Goal: Transaction & Acquisition: Book appointment/travel/reservation

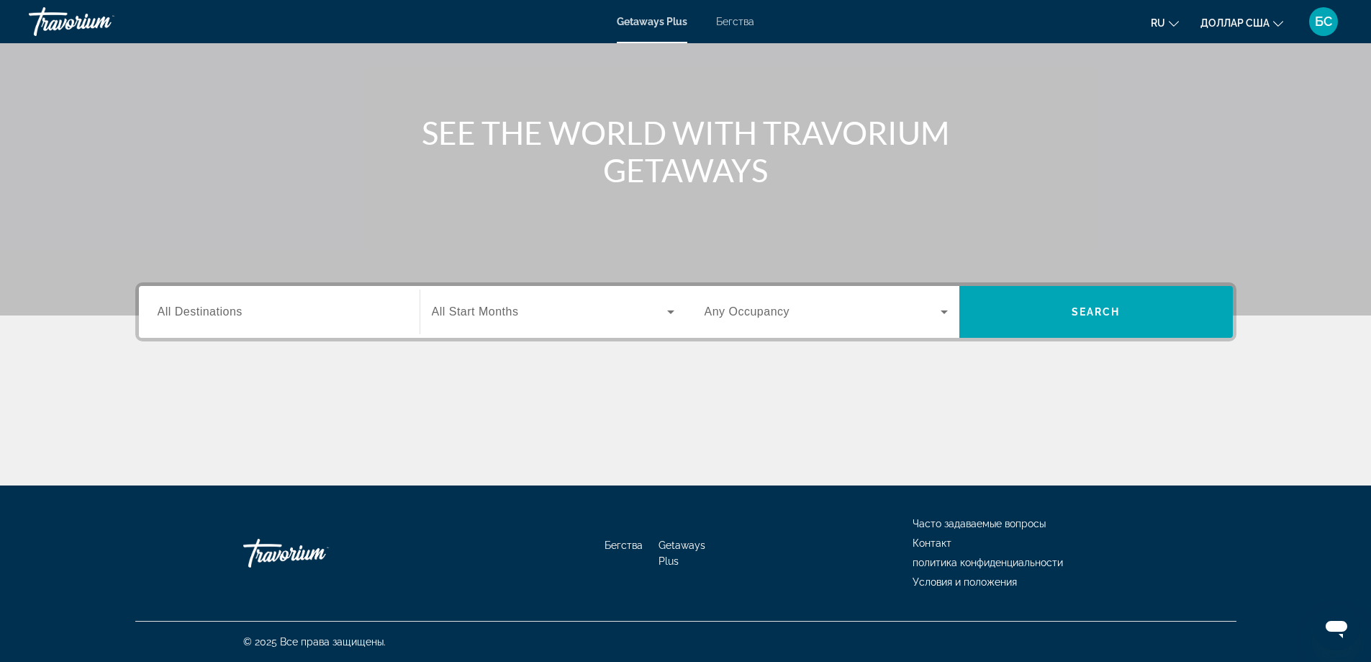
scroll to position [21, 0]
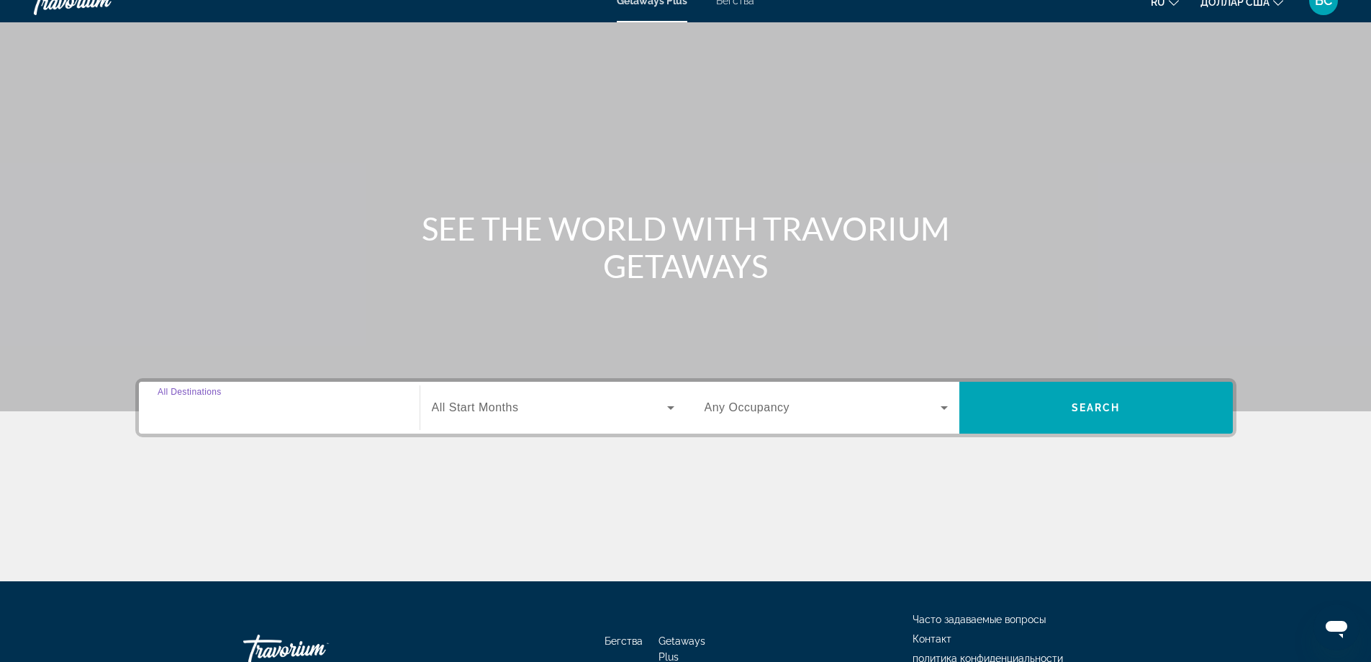
click at [349, 411] on input "Destination All Destinations" at bounding box center [279, 408] width 243 height 17
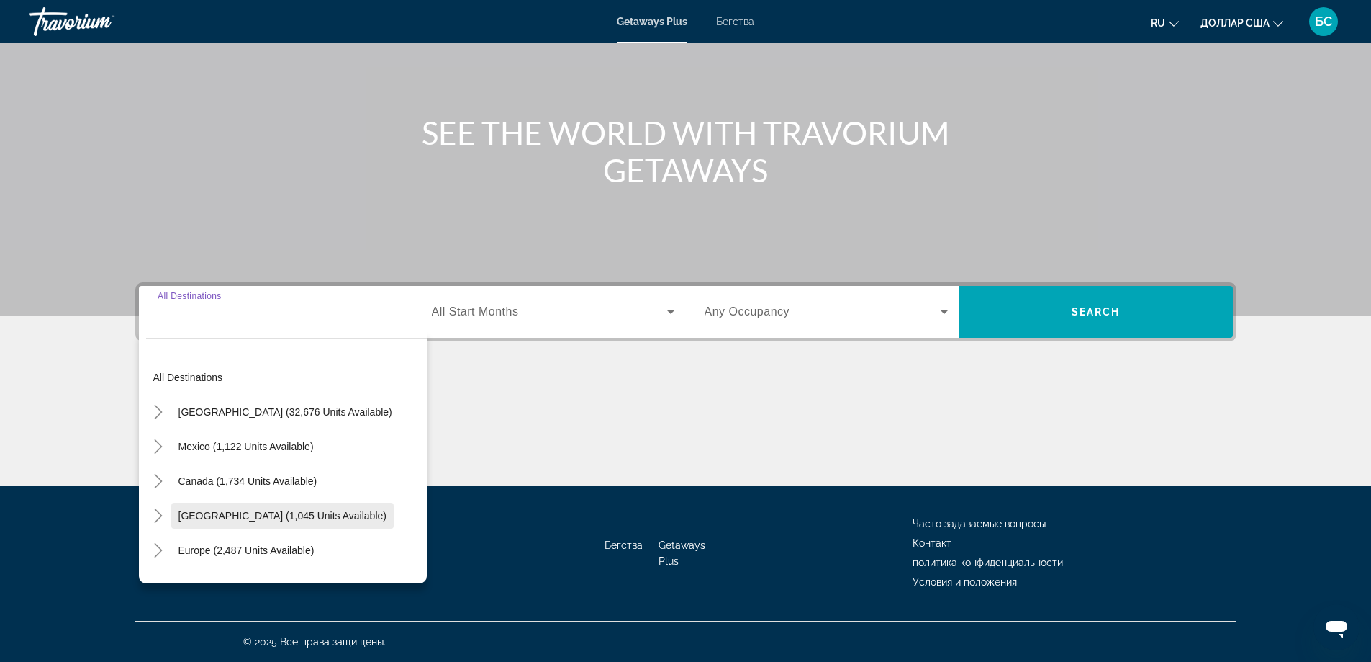
scroll to position [72, 0]
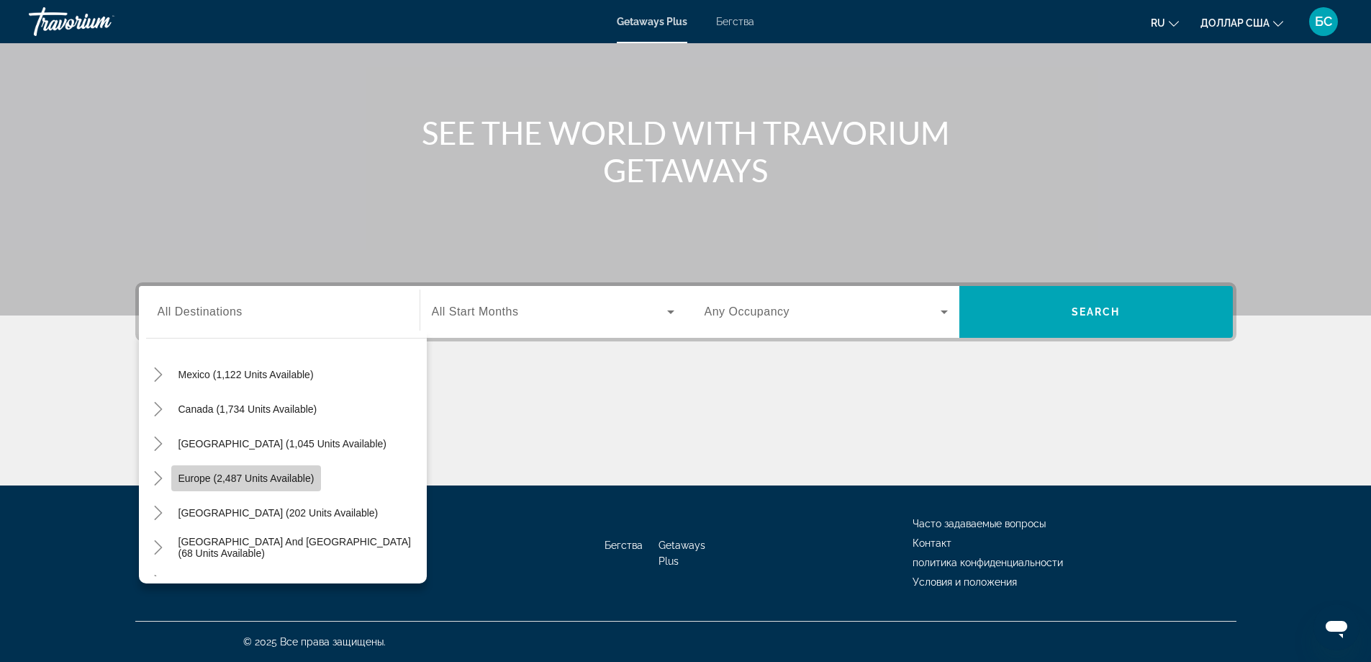
click at [319, 471] on span "Виджет поиска" at bounding box center [246, 478] width 150 height 35
type input "**********"
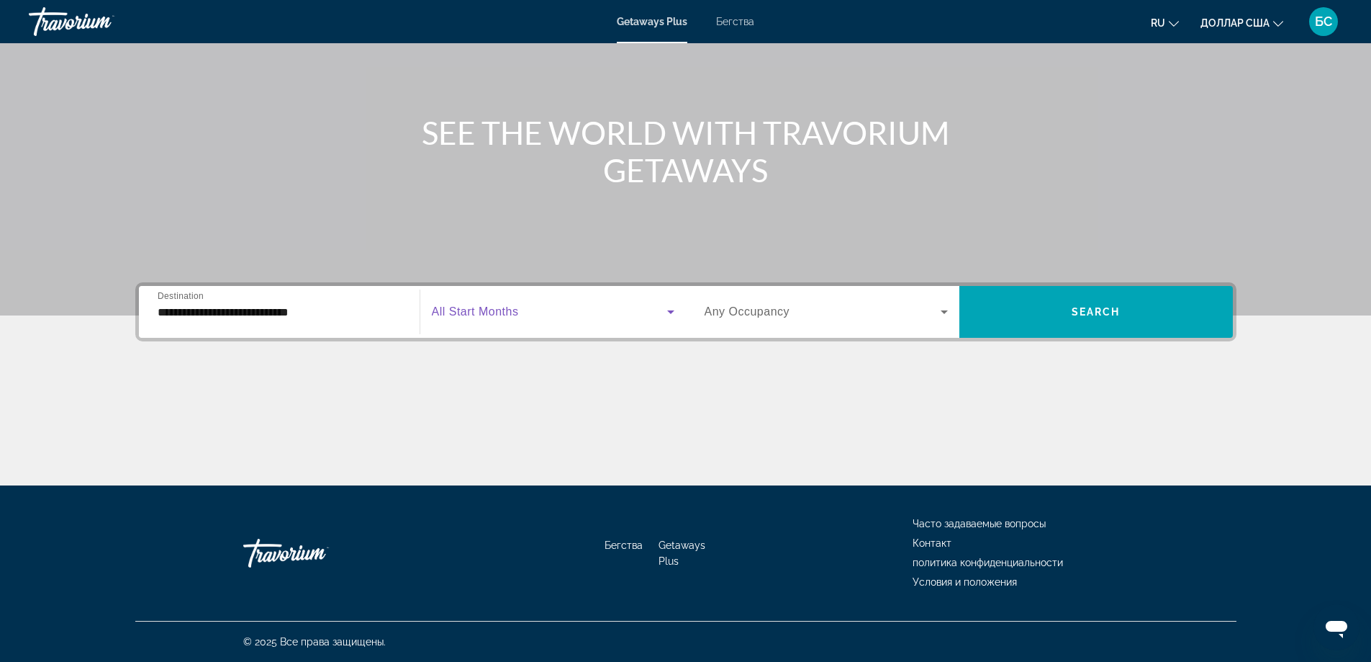
click at [663, 313] on icon "Виджет поиска" at bounding box center [670, 311] width 17 height 17
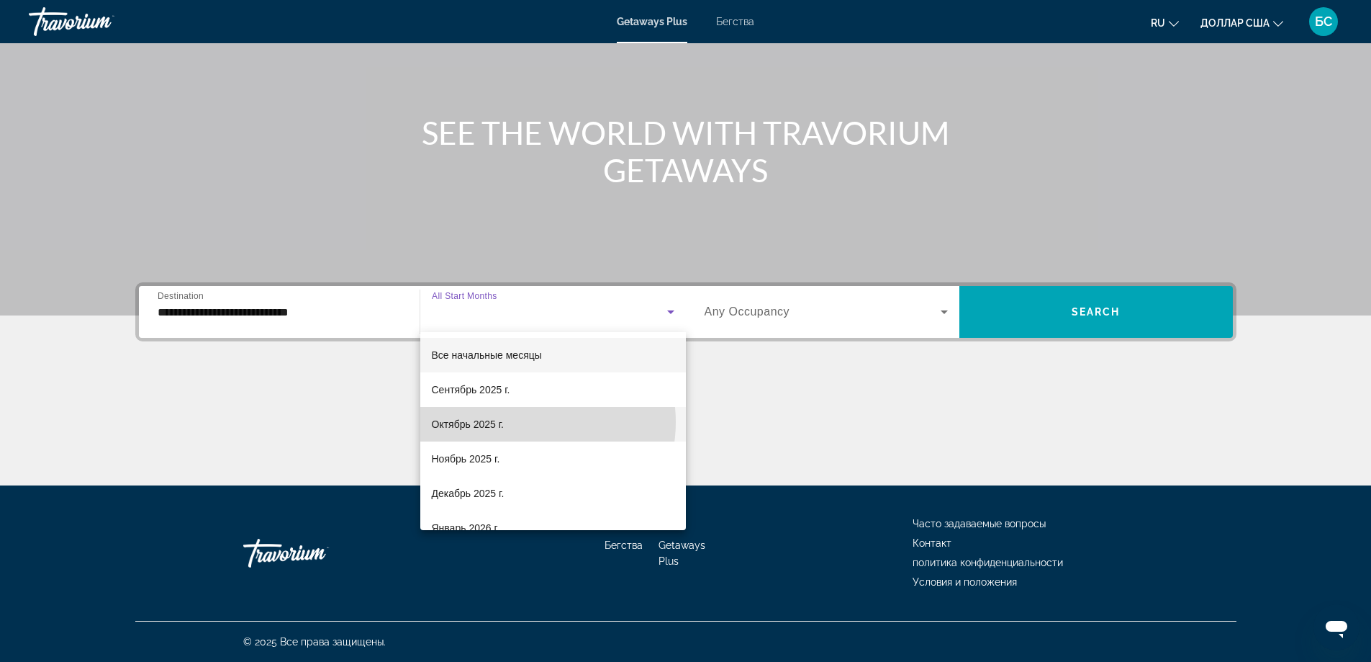
click at [526, 422] on mat-option "Октябрь 2025 г." at bounding box center [553, 424] width 266 height 35
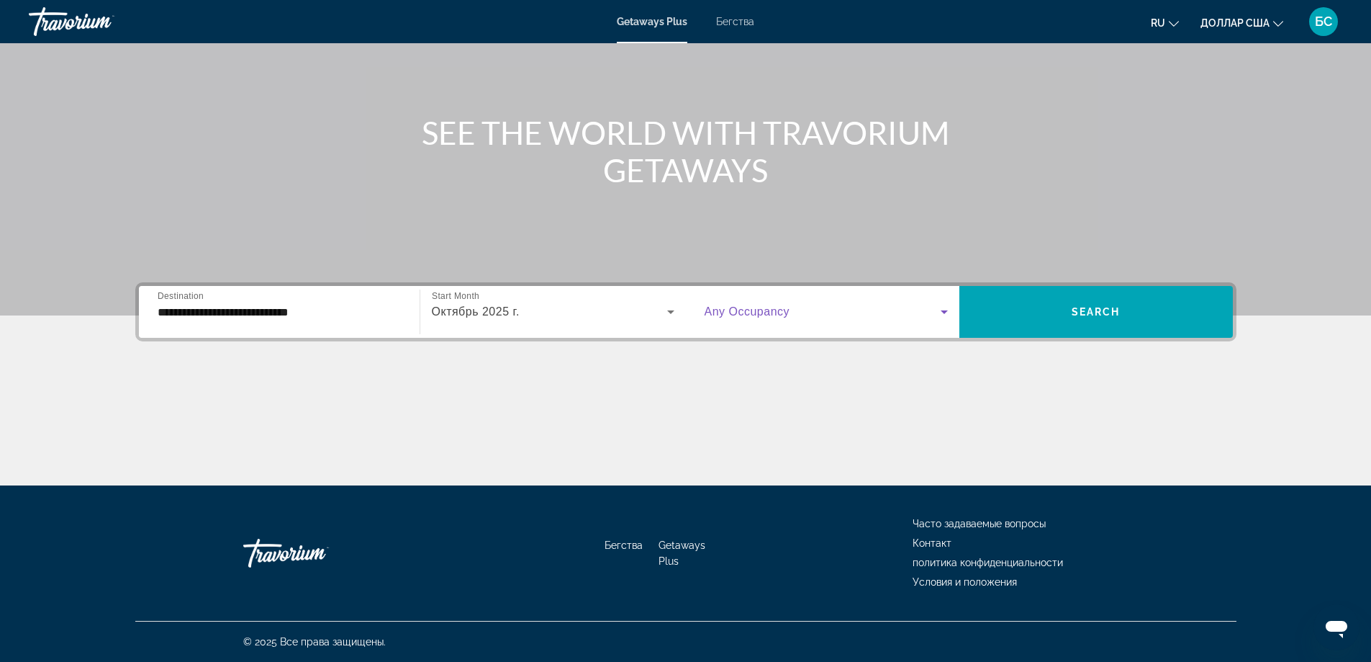
click at [945, 317] on icon "Виджет поиска" at bounding box center [944, 311] width 17 height 17
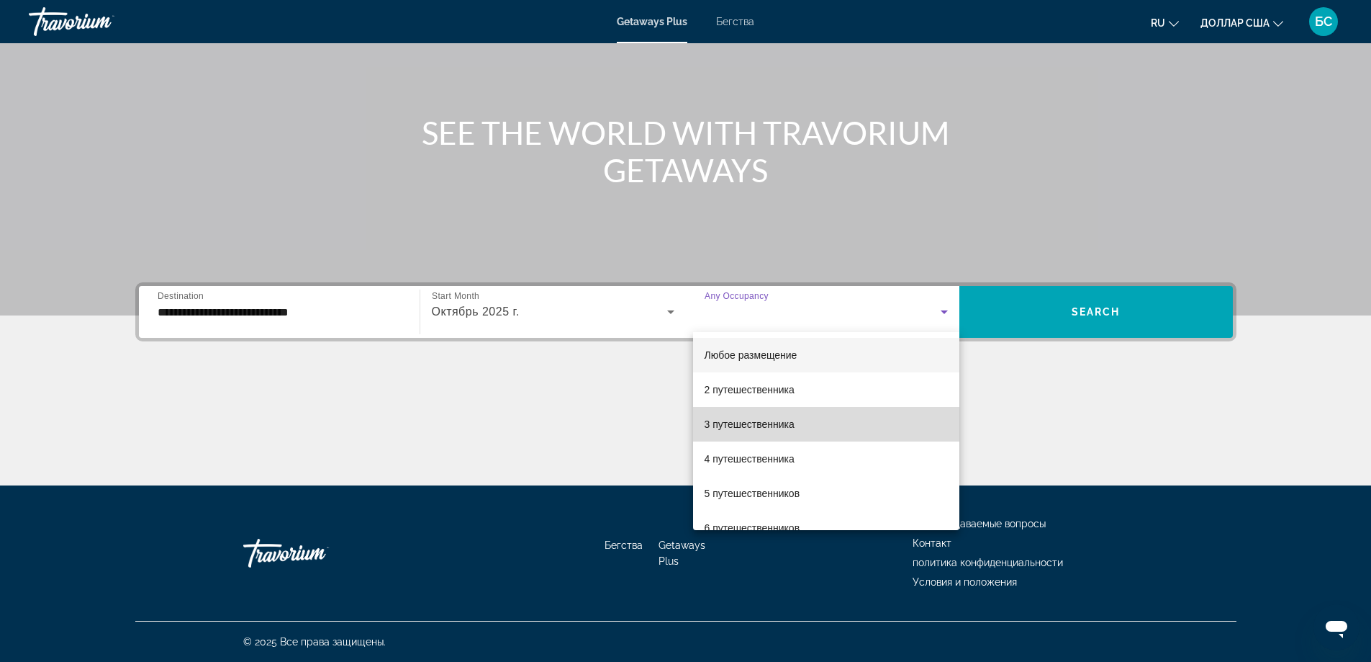
click at [835, 425] on mat-option "3 путешественника" at bounding box center [826, 424] width 266 height 35
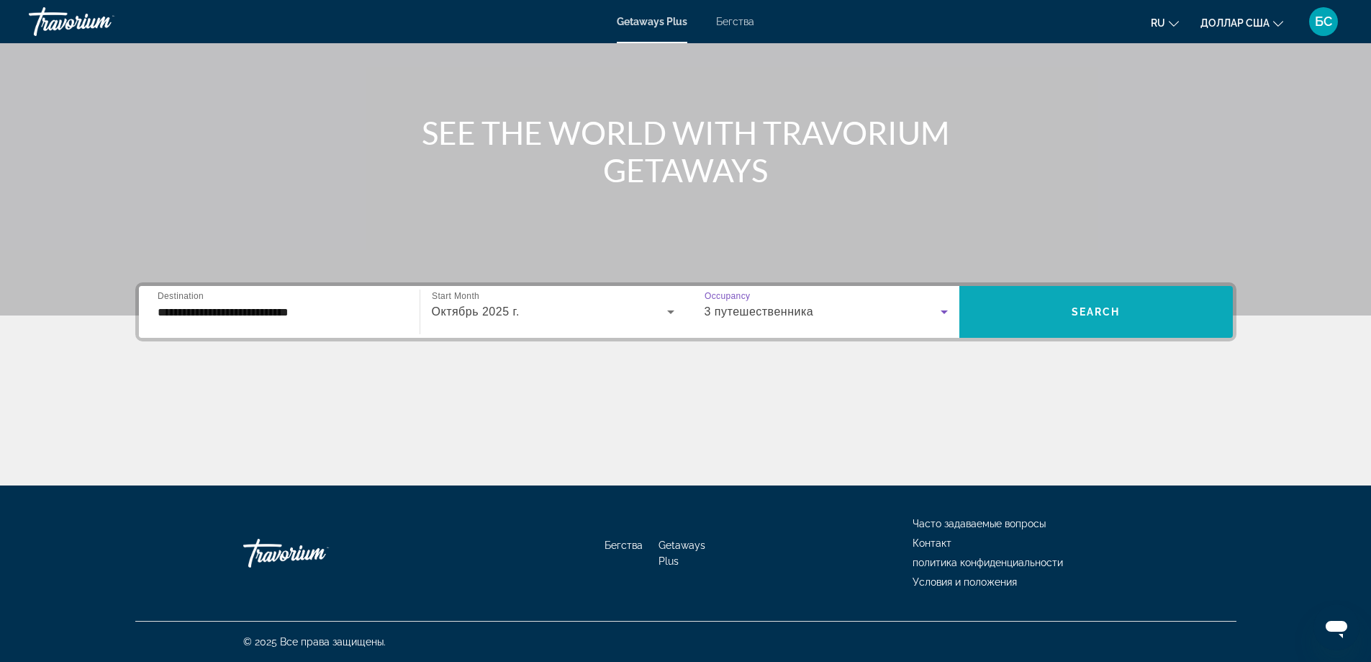
click at [1122, 320] on span "Виджет поиска" at bounding box center [1097, 311] width 274 height 35
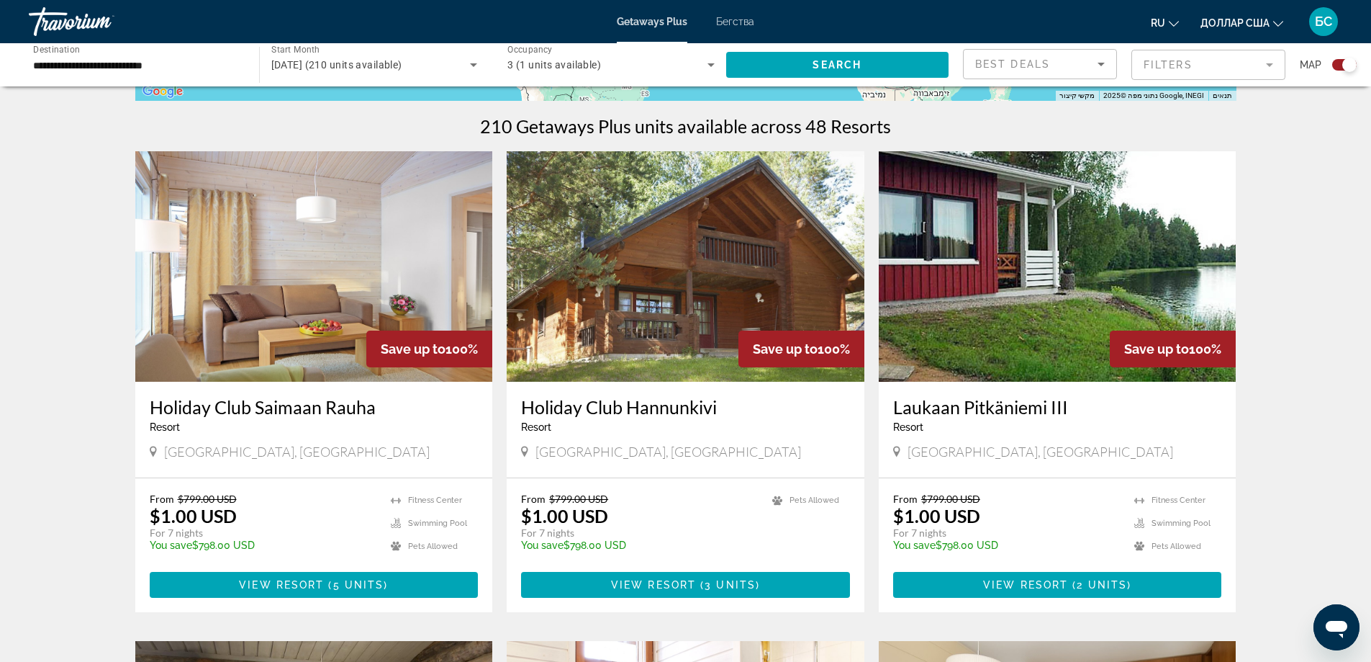
scroll to position [336, 0]
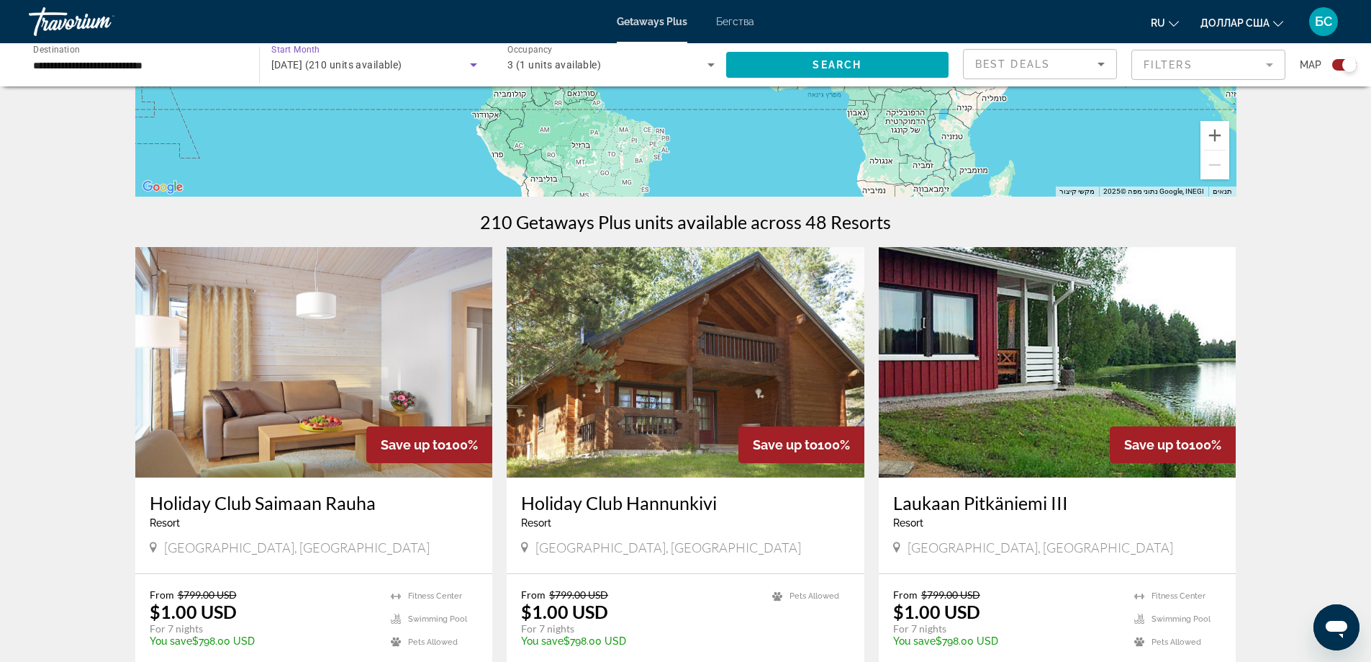
click at [472, 70] on icon "Search widget" at bounding box center [473, 64] width 17 height 17
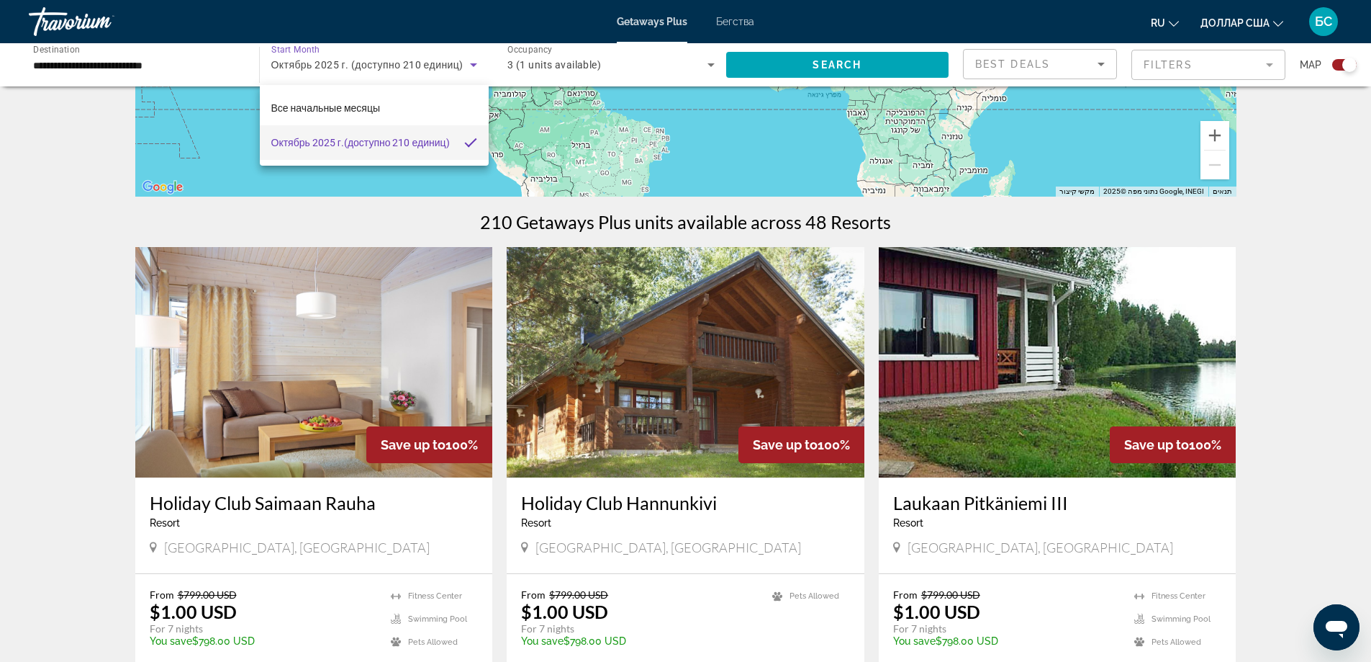
click at [477, 63] on div at bounding box center [685, 331] width 1371 height 662
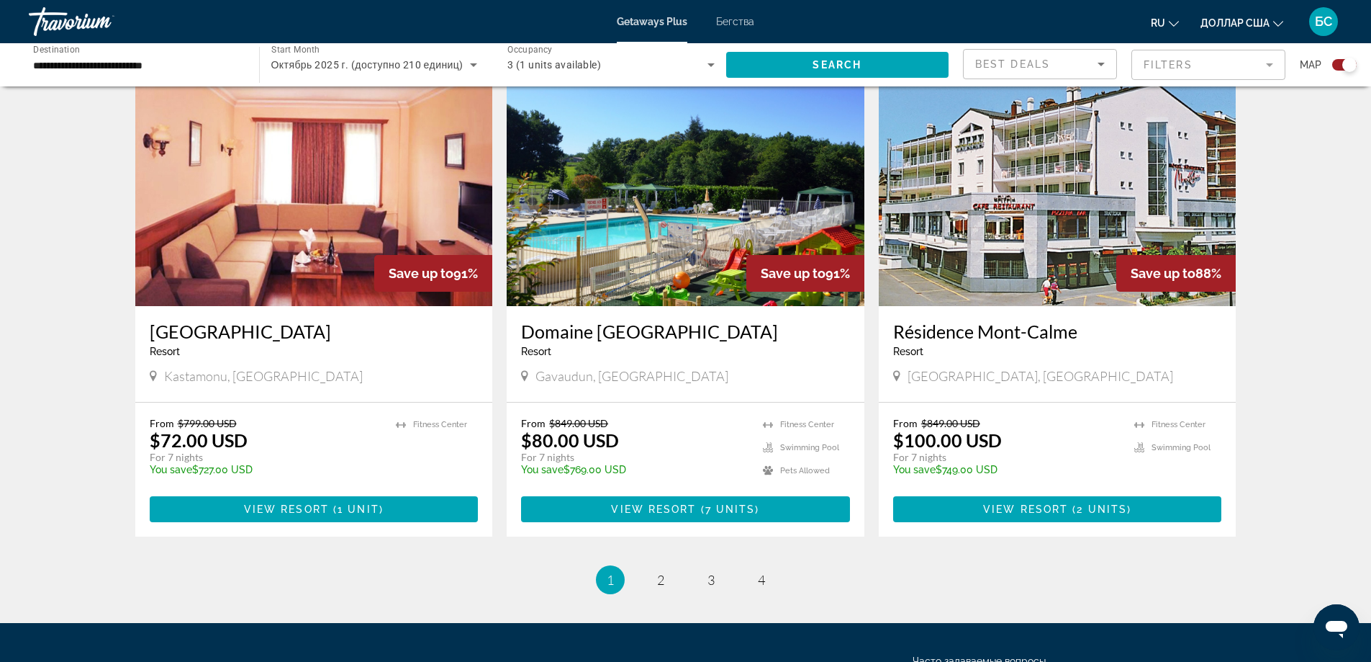
scroll to position [1968, 0]
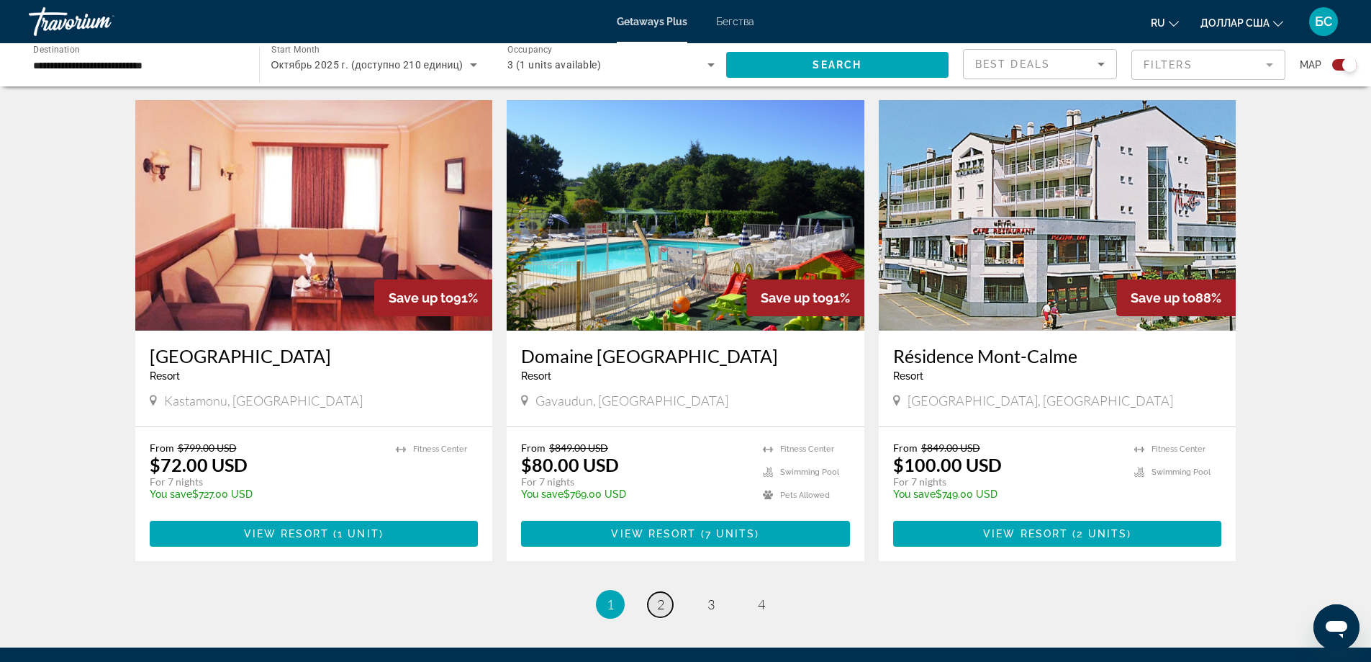
click at [653, 592] on link "page 2" at bounding box center [660, 604] width 25 height 25
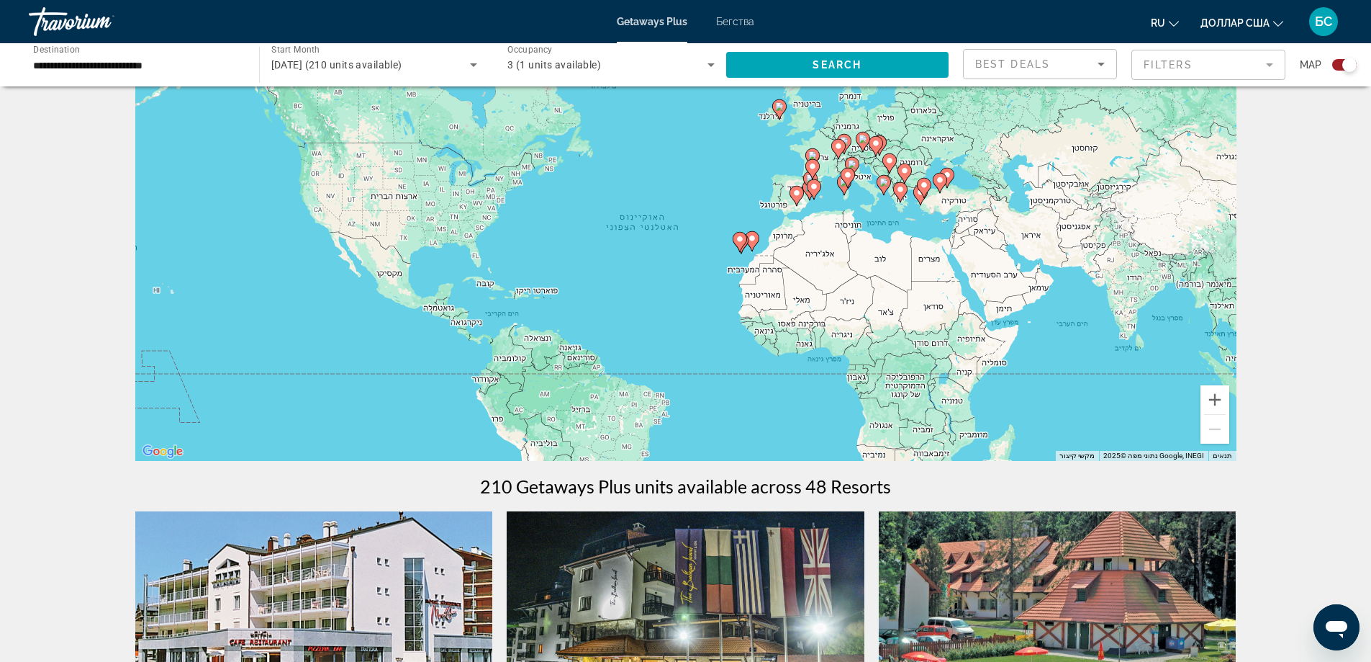
scroll to position [48, 0]
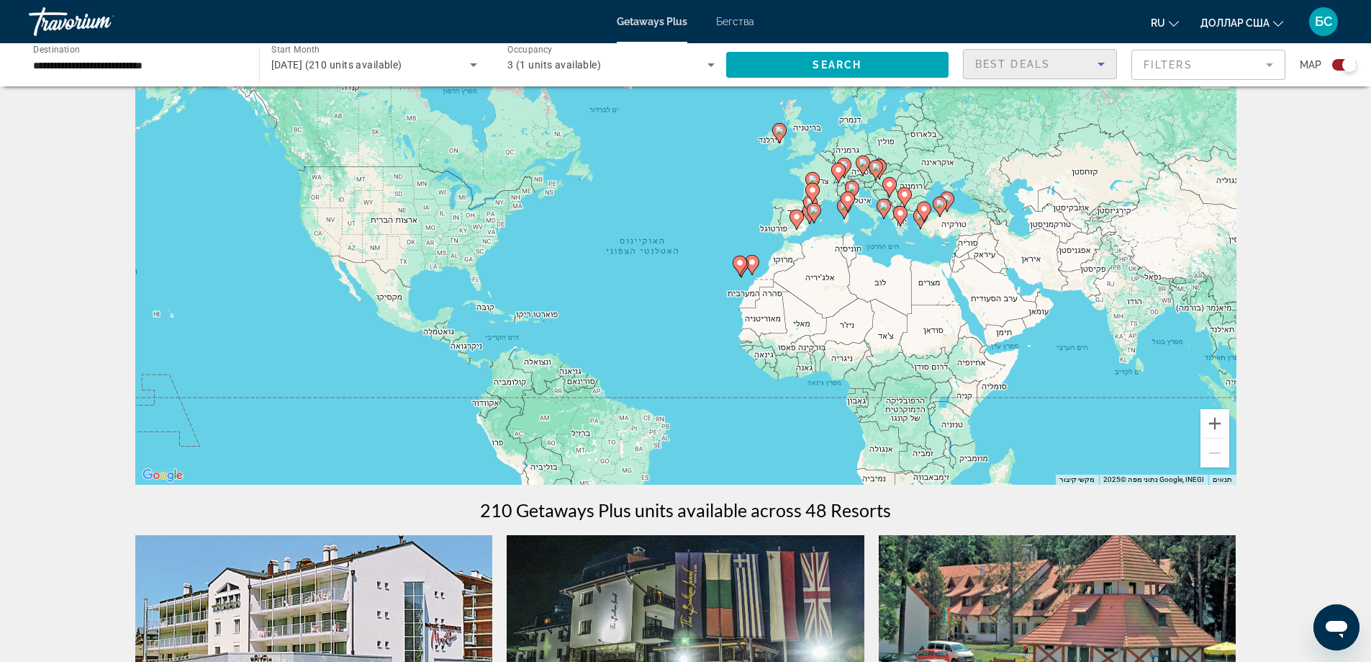
click at [1098, 69] on icon "Sort by" at bounding box center [1101, 63] width 17 height 17
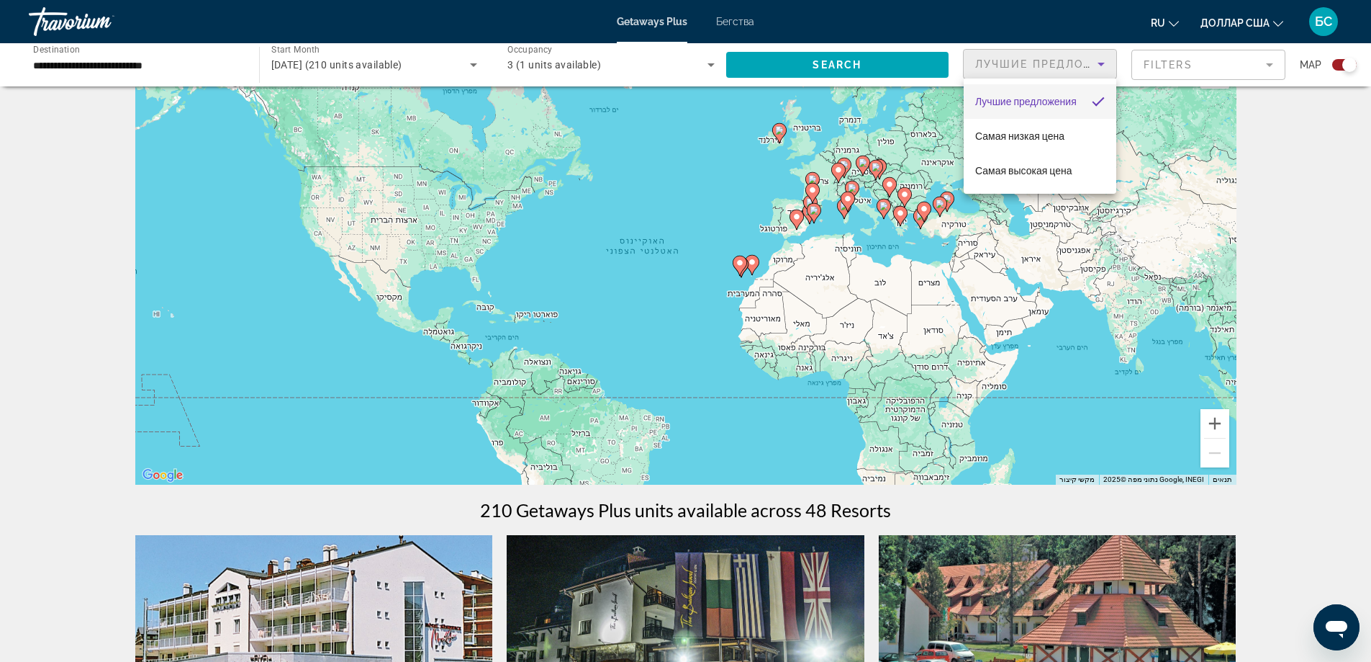
click at [1268, 63] on div at bounding box center [685, 331] width 1371 height 662
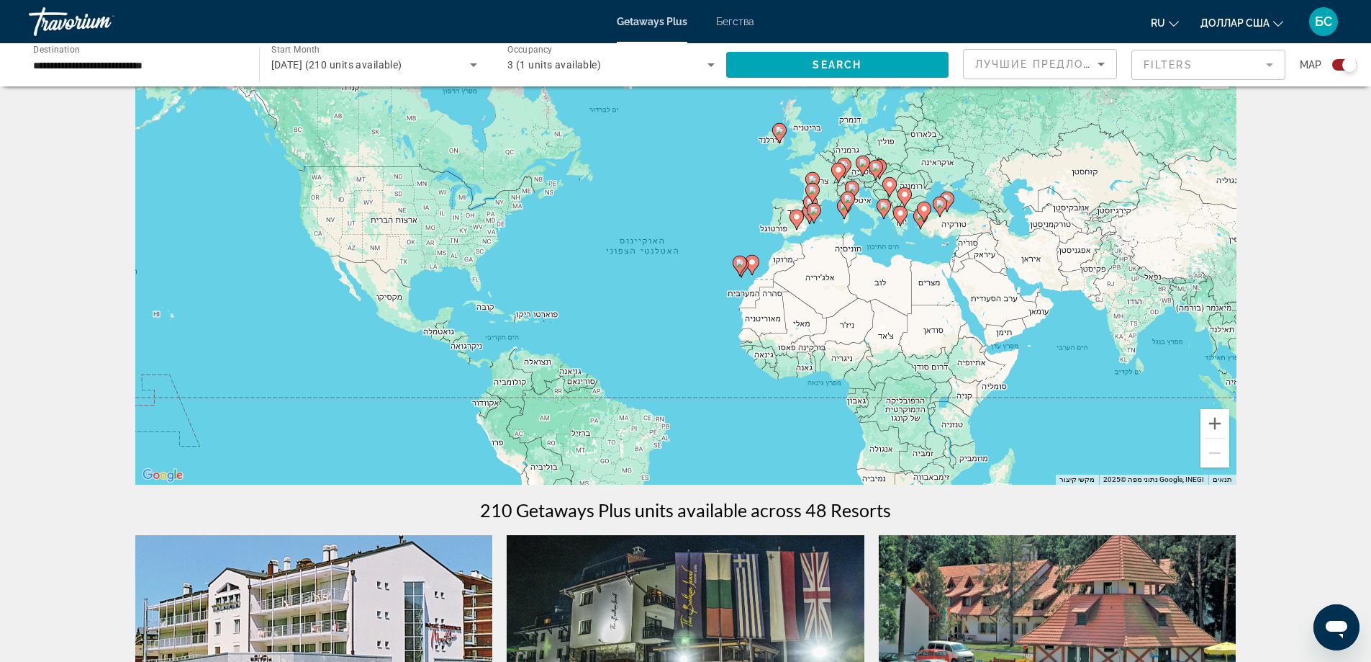
click at [1268, 66] on mat-form-field "Filters" at bounding box center [1209, 65] width 154 height 30
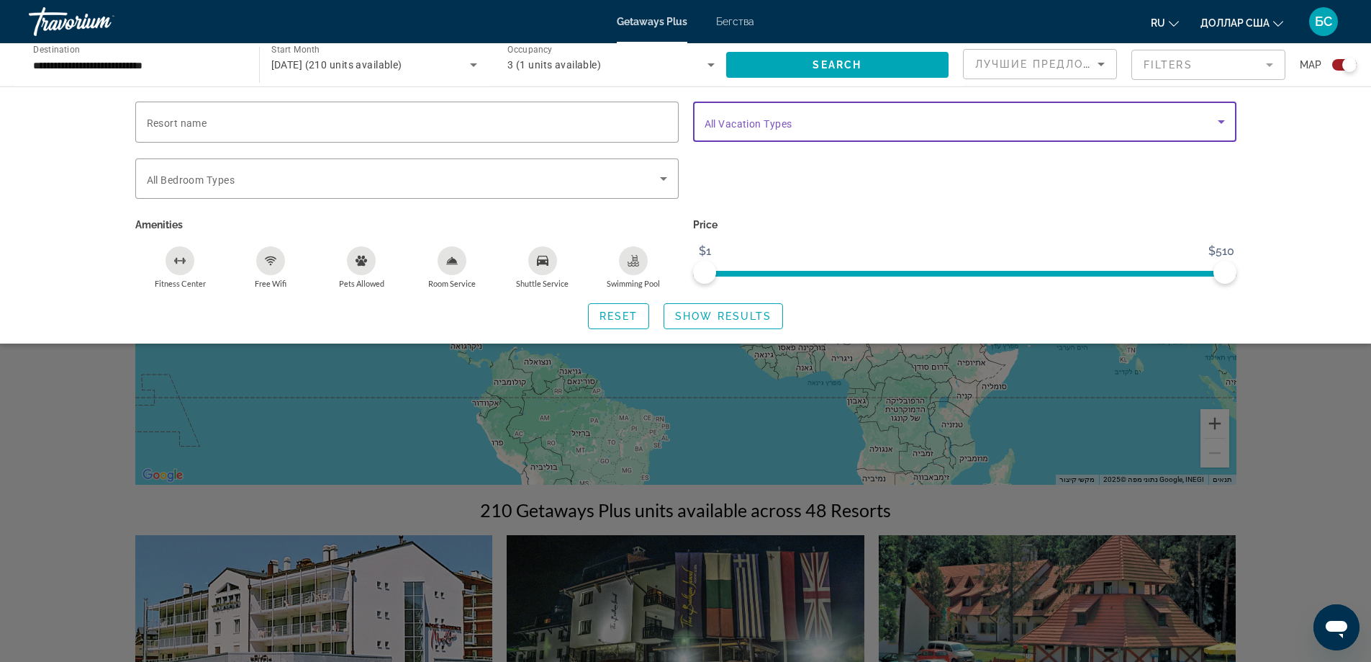
click at [1224, 119] on icon "Search widget" at bounding box center [1221, 121] width 17 height 17
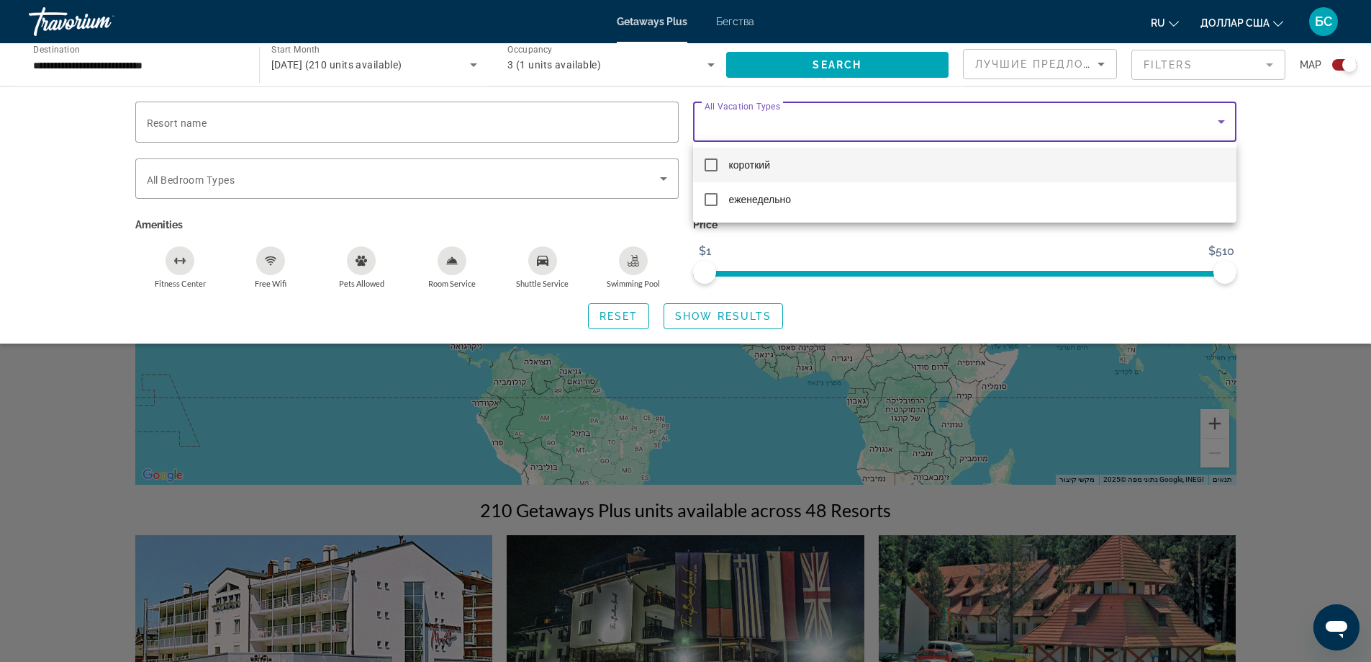
click at [1224, 119] on div at bounding box center [685, 331] width 1371 height 662
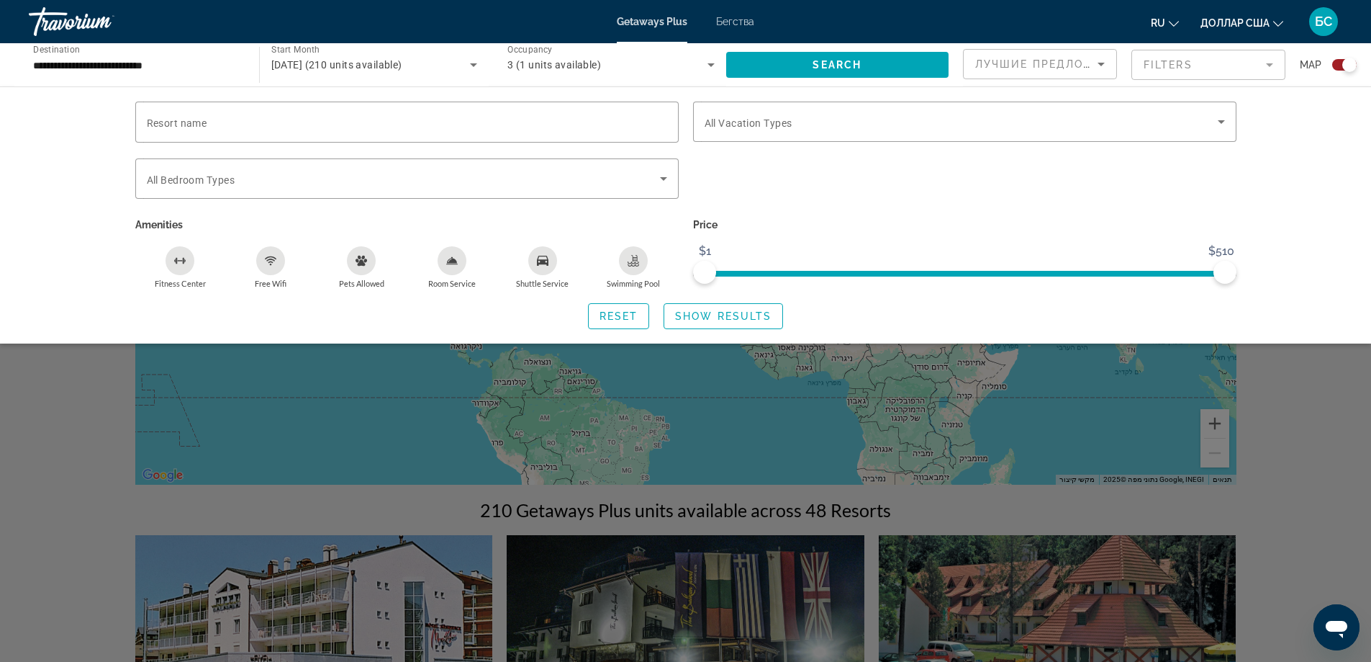
click at [1158, 489] on div "Search widget" at bounding box center [685, 439] width 1371 height 446
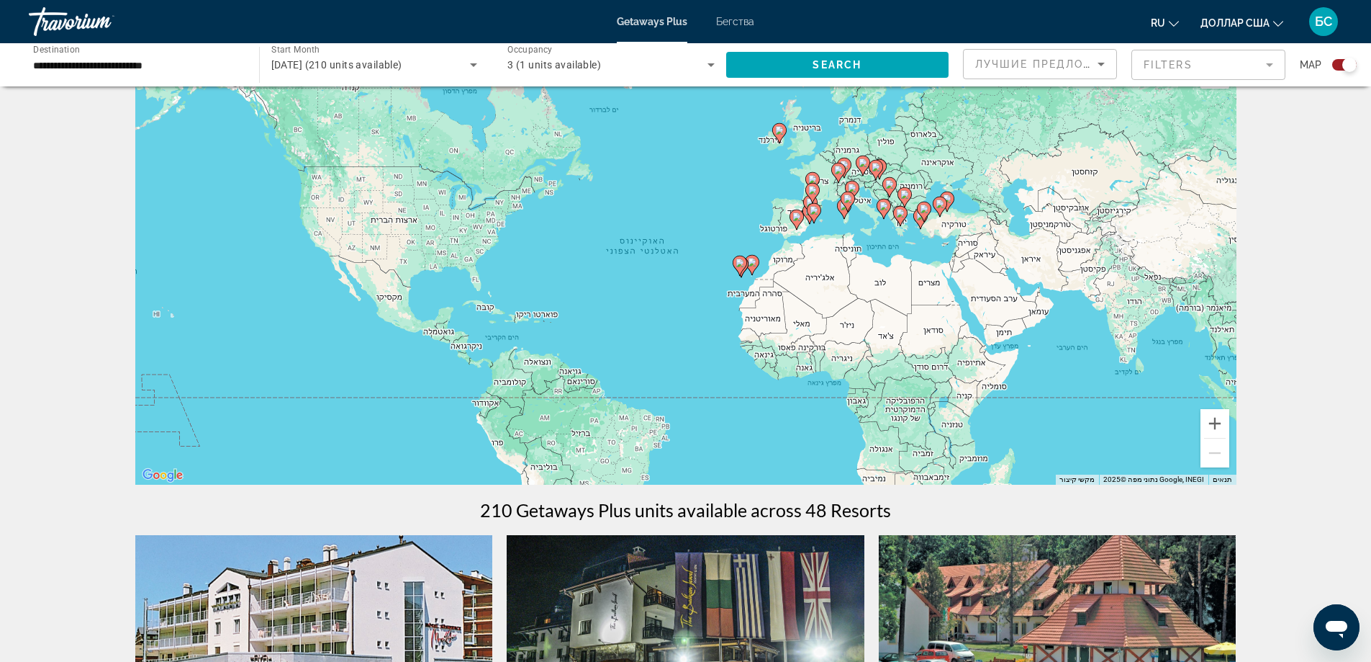
scroll to position [0, 0]
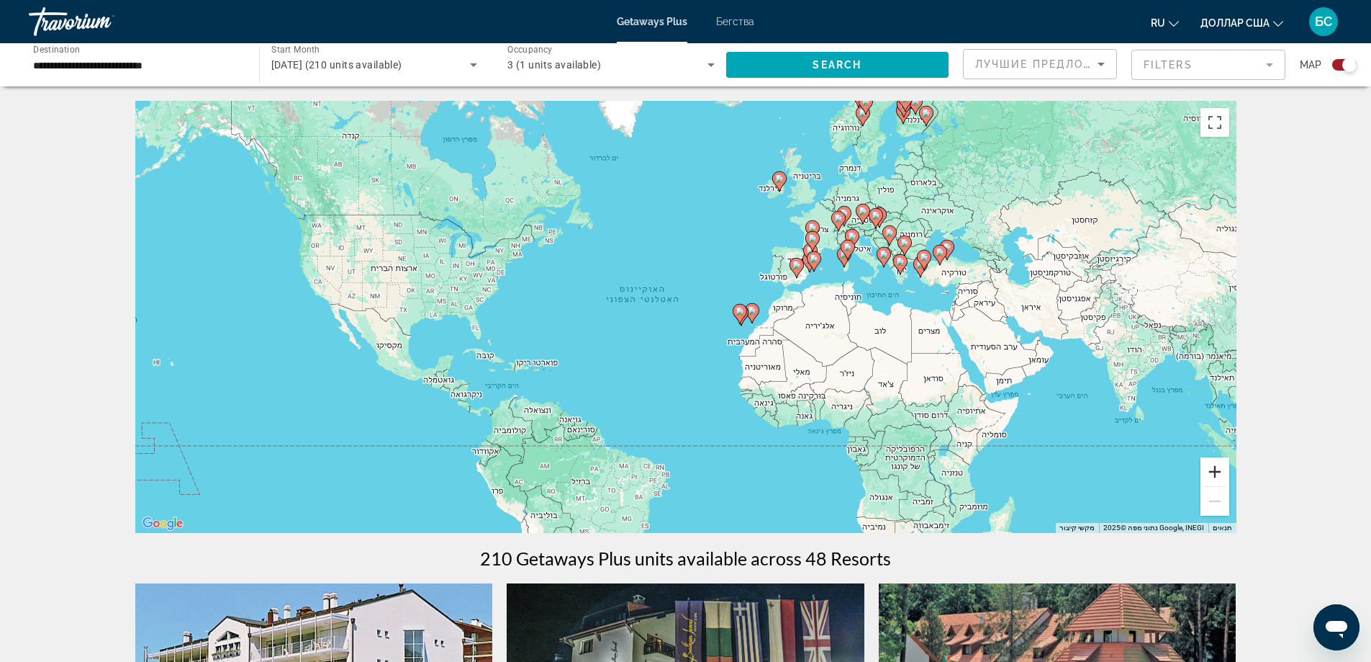
click at [1213, 478] on button "הגדלת התצוגה" at bounding box center [1215, 471] width 29 height 29
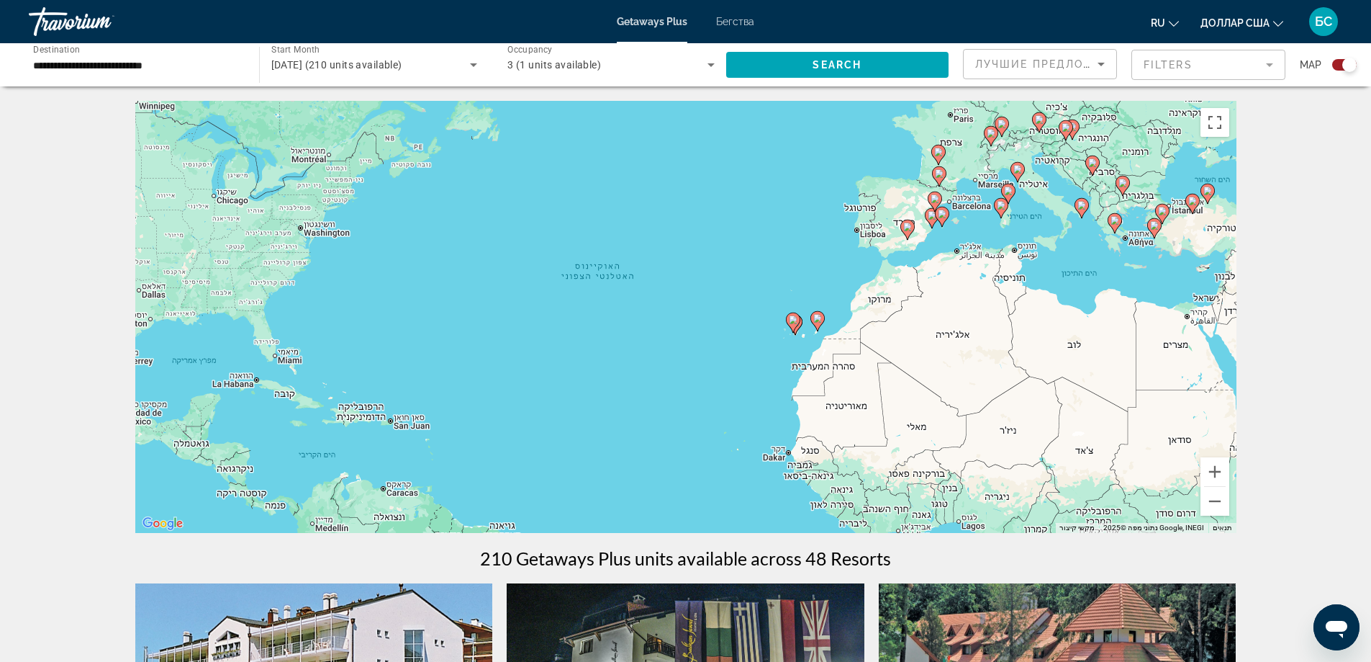
click at [1045, 133] on div "‏כדי להפעיל גרירה באמצעות המקלדת, מקישים על Alt + Enter. במצב גרירה במקלדת, משת…" at bounding box center [685, 317] width 1101 height 432
click at [1215, 485] on button "הגדלת התצוגה" at bounding box center [1215, 471] width 29 height 29
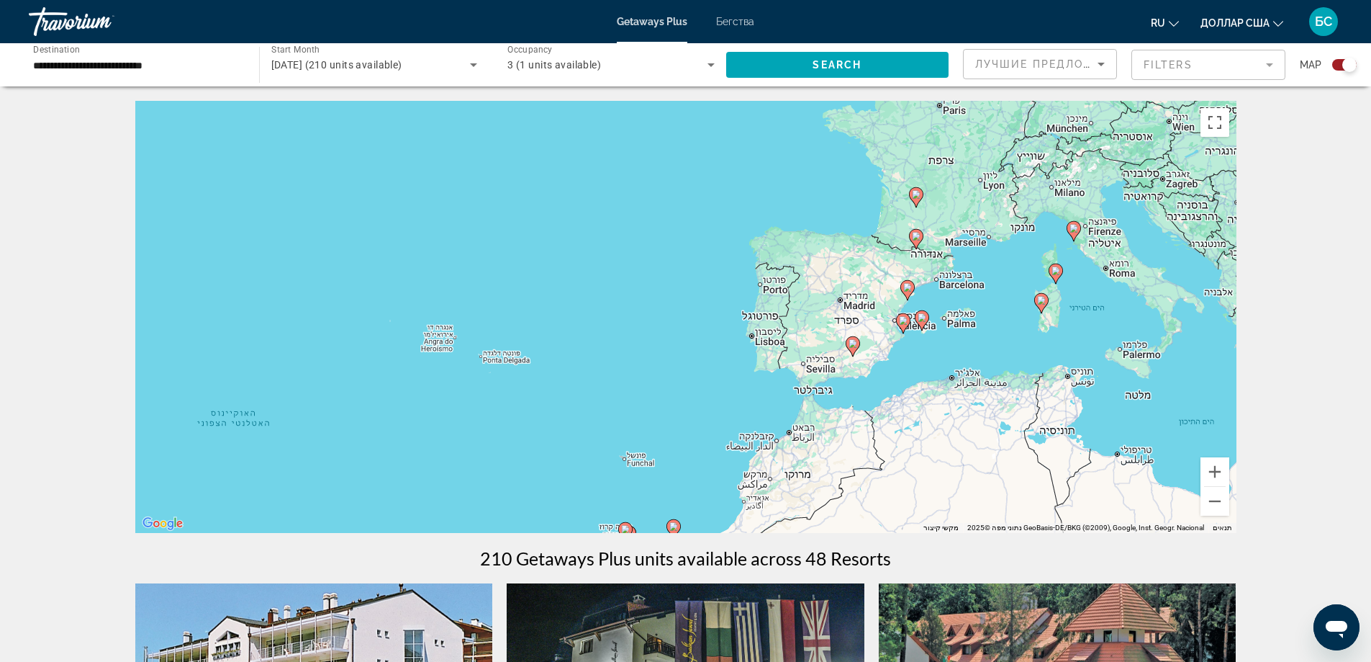
drag, startPoint x: 1216, startPoint y: 247, endPoint x: 928, endPoint y: 416, distance: 334.0
click at [937, 439] on div "‏כדי להפעיל גרירה באמצעות המקלדת, מקישים על Alt + Enter. במצב גרירה במקלדת, משת…" at bounding box center [685, 317] width 1101 height 432
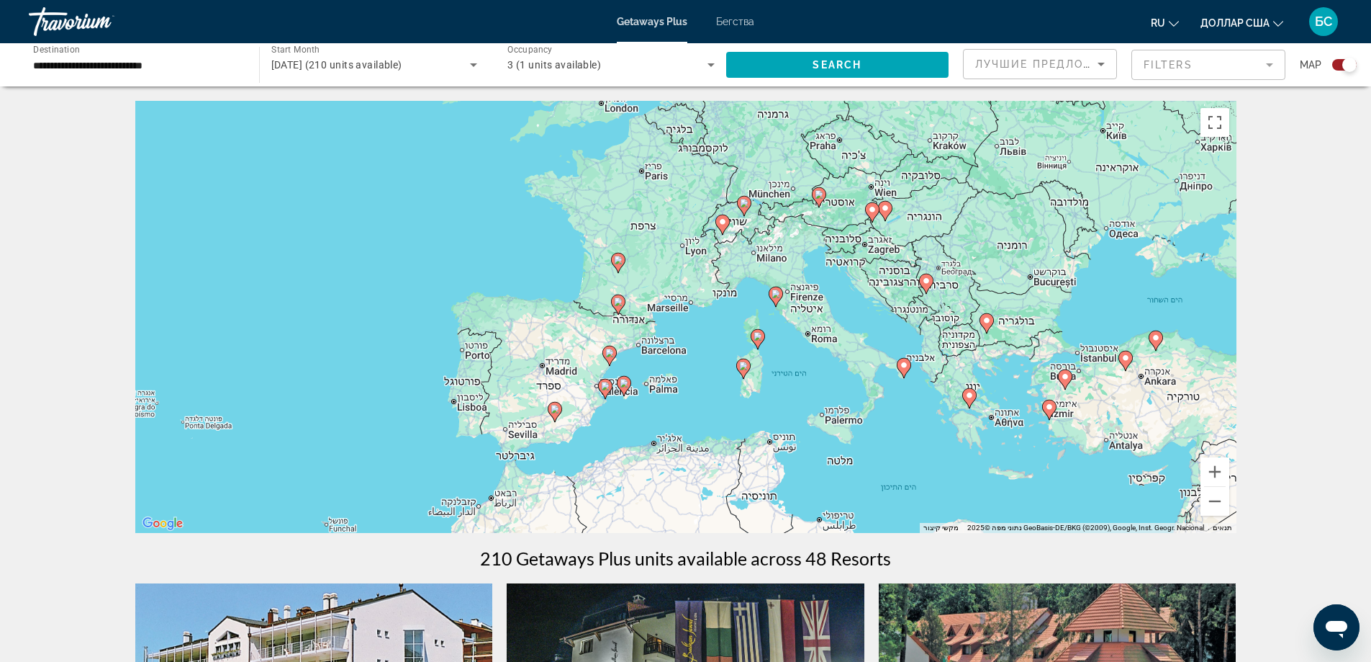
drag, startPoint x: 1191, startPoint y: 274, endPoint x: 893, endPoint y: 342, distance: 306.3
click at [893, 342] on div "‏כדי להפעיל גרירה באמצעות המקלדת, מקישים על Alt + Enter. במצב גרירה במקלדת, משת…" at bounding box center [685, 317] width 1101 height 432
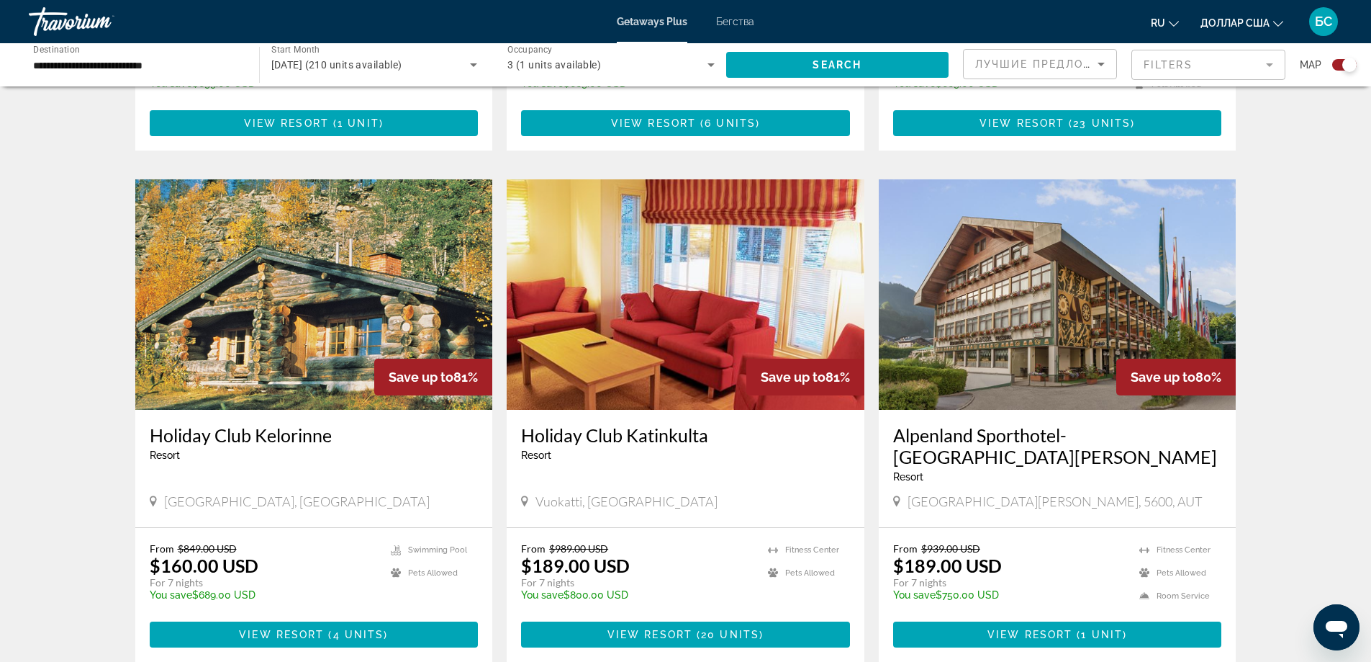
scroll to position [2064, 0]
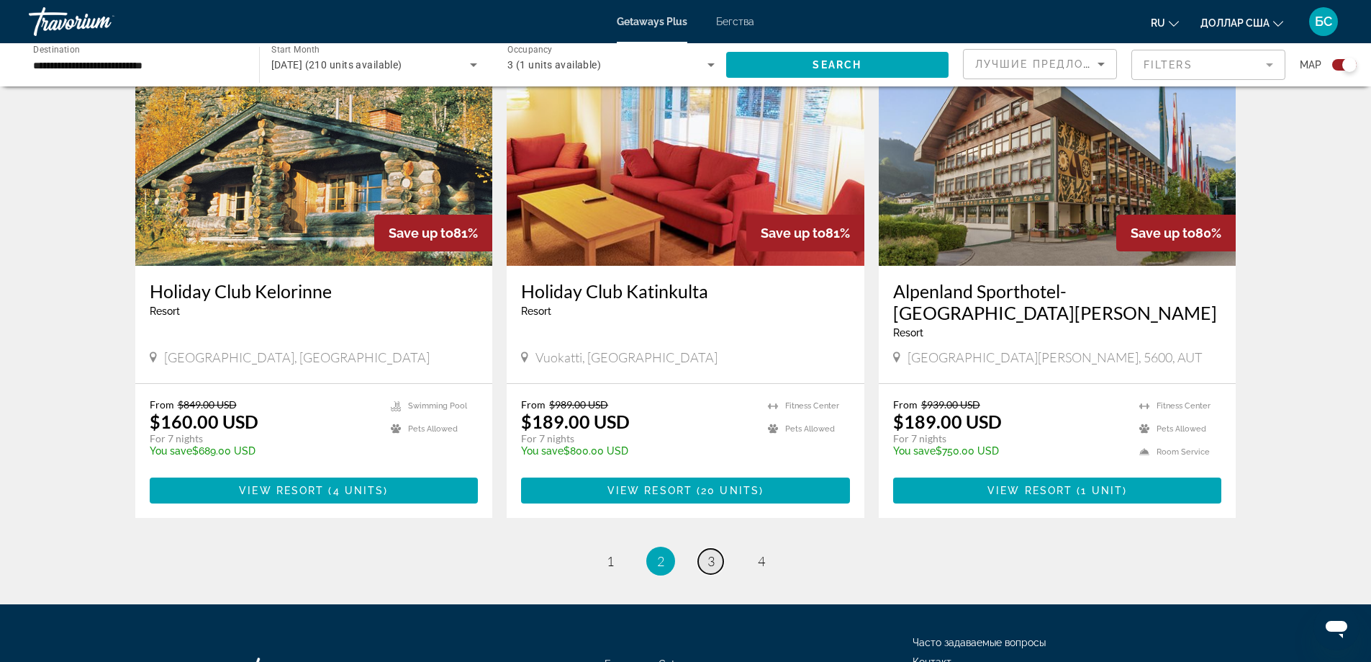
click at [707, 549] on link "page 3" at bounding box center [710, 561] width 25 height 25
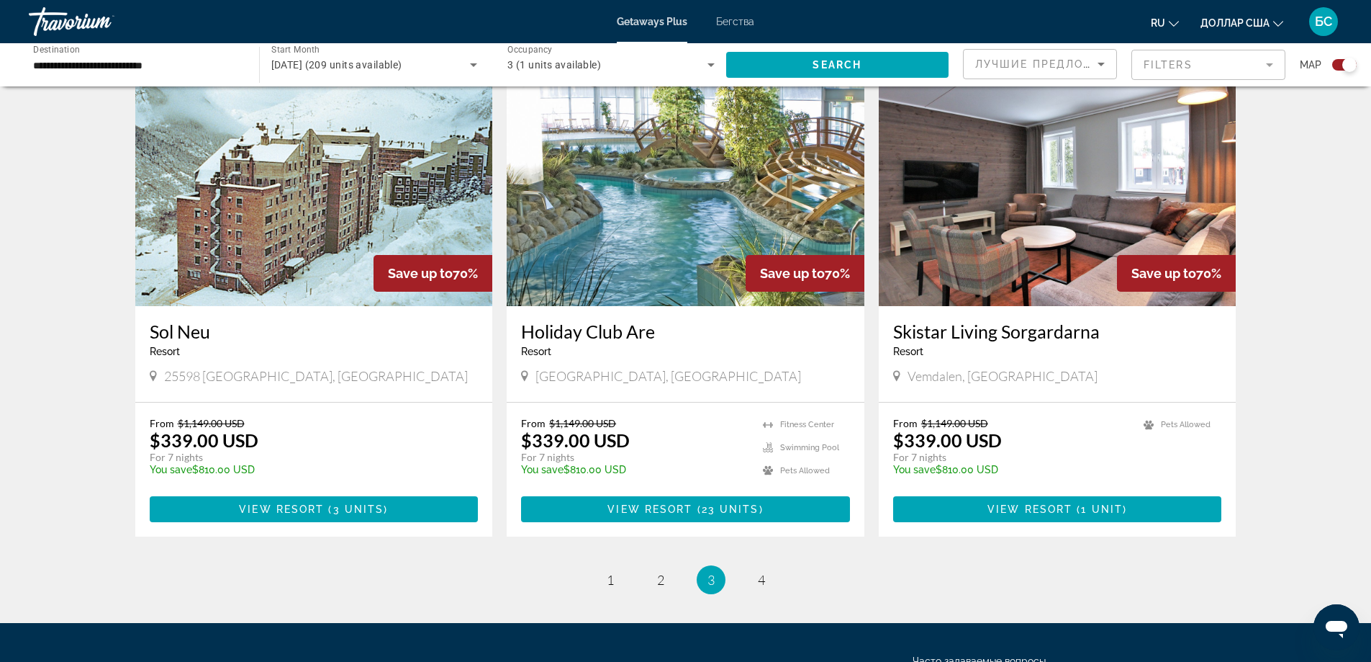
scroll to position [2064, 0]
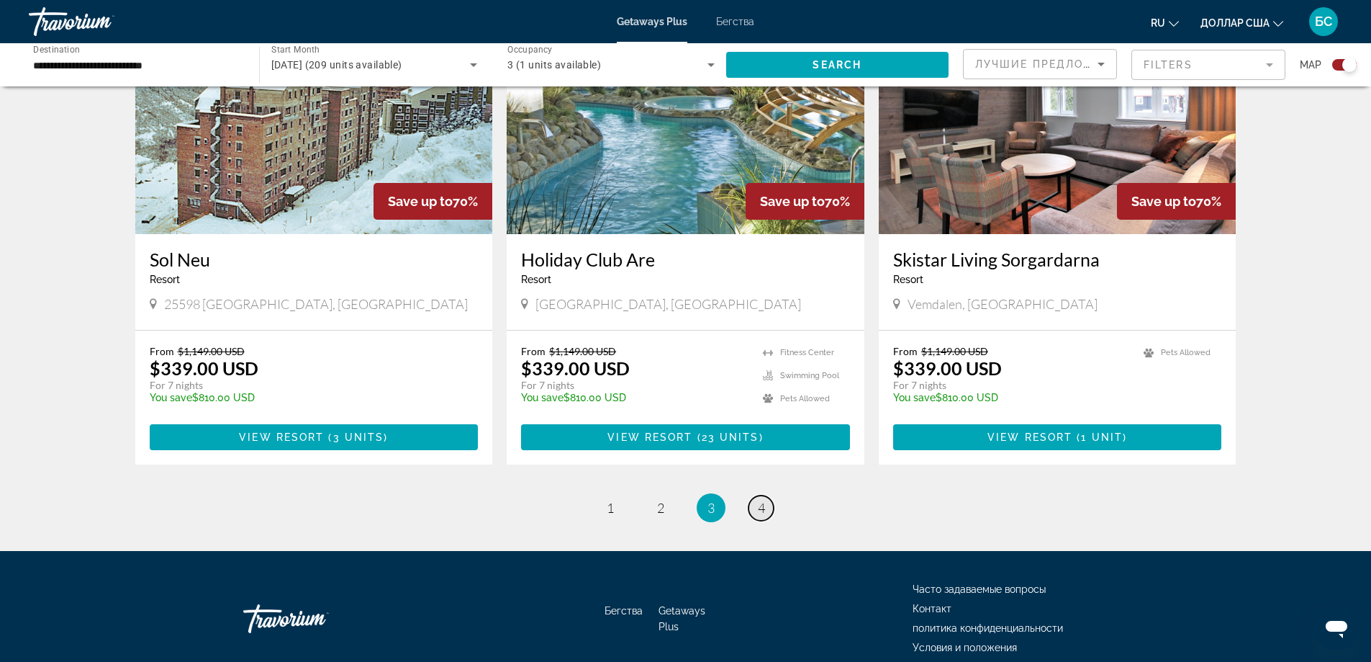
click at [762, 500] on span "4" at bounding box center [761, 508] width 7 height 16
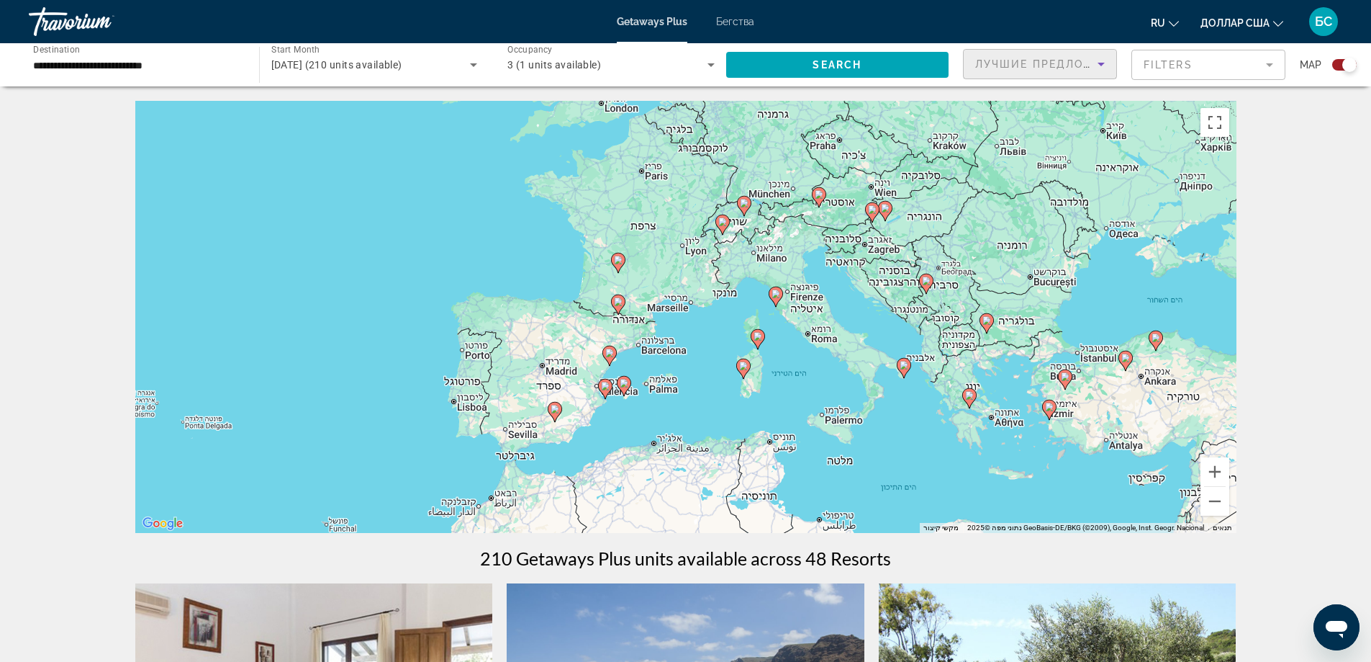
click at [1104, 67] on icon "Sort by" at bounding box center [1101, 63] width 17 height 17
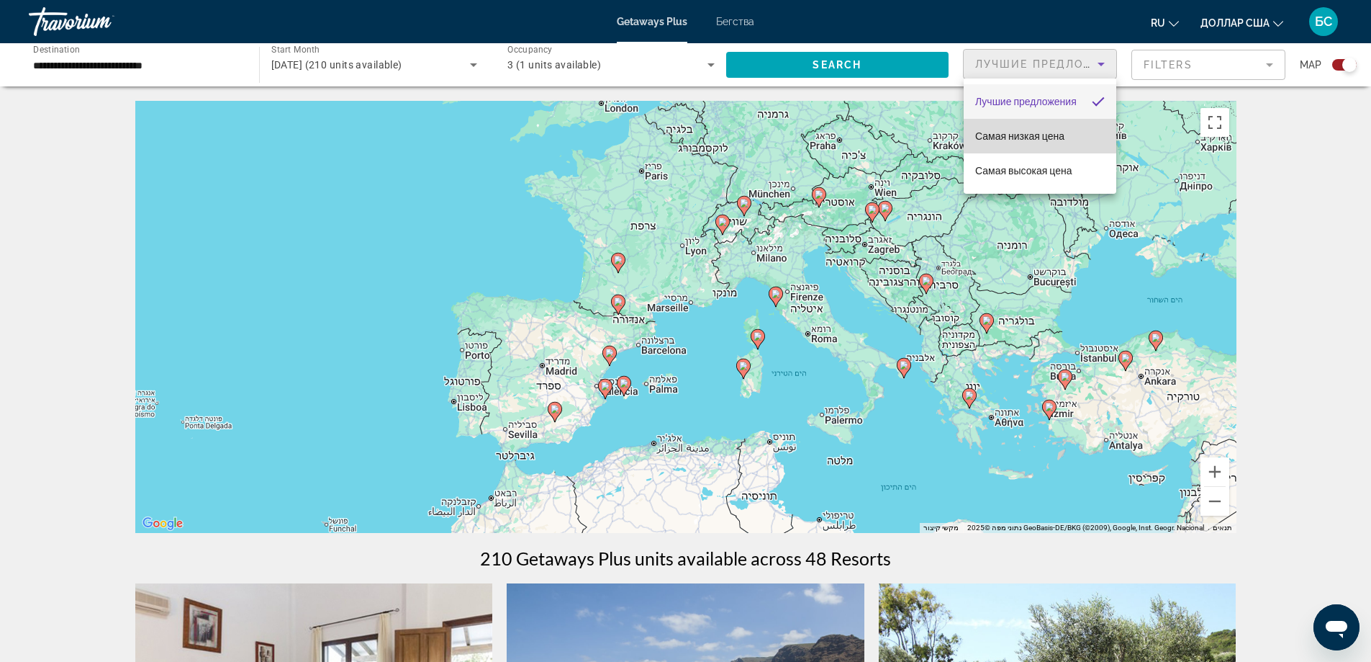
click at [1038, 135] on font "Самая низкая цена" at bounding box center [1019, 136] width 89 height 12
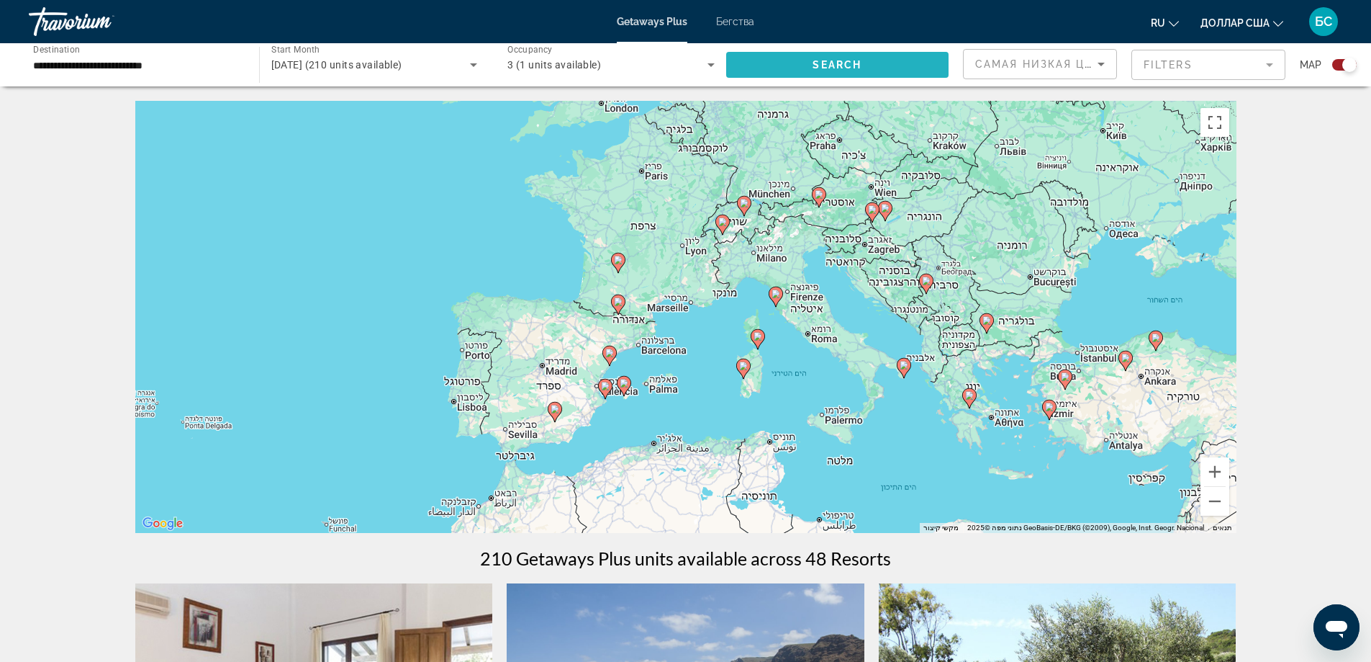
click at [903, 63] on span "Search widget" at bounding box center [837, 65] width 223 height 35
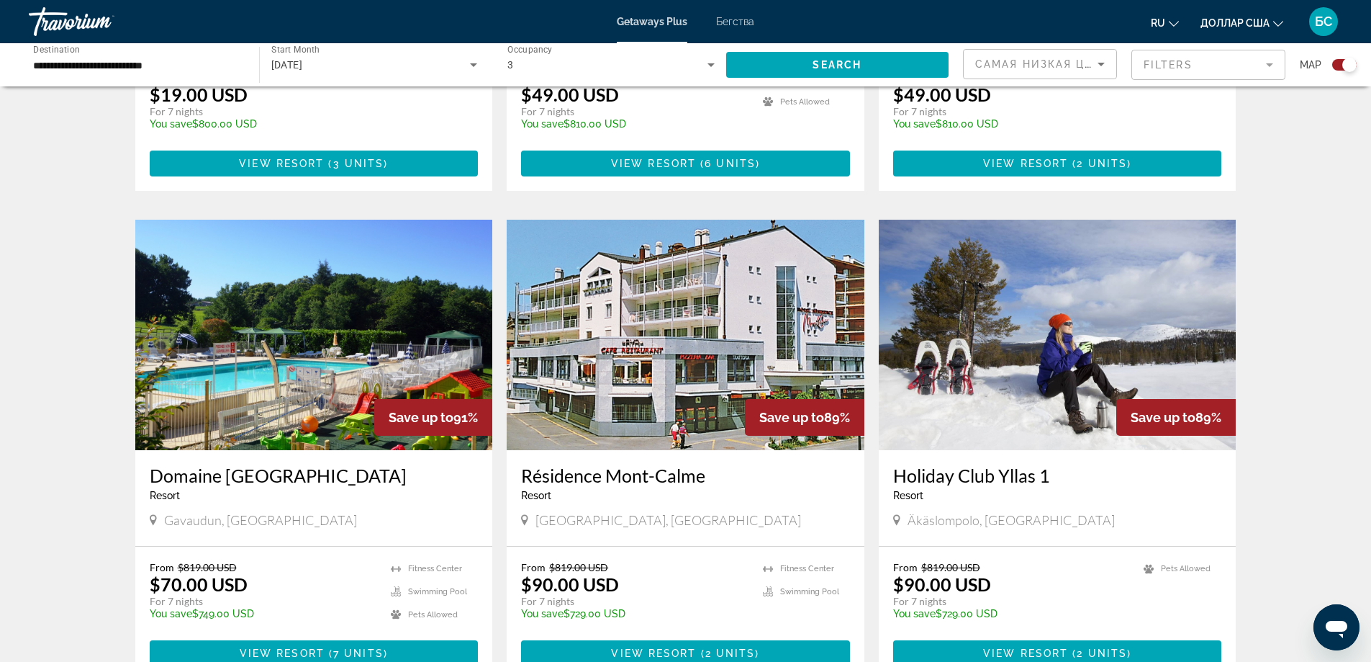
scroll to position [1896, 0]
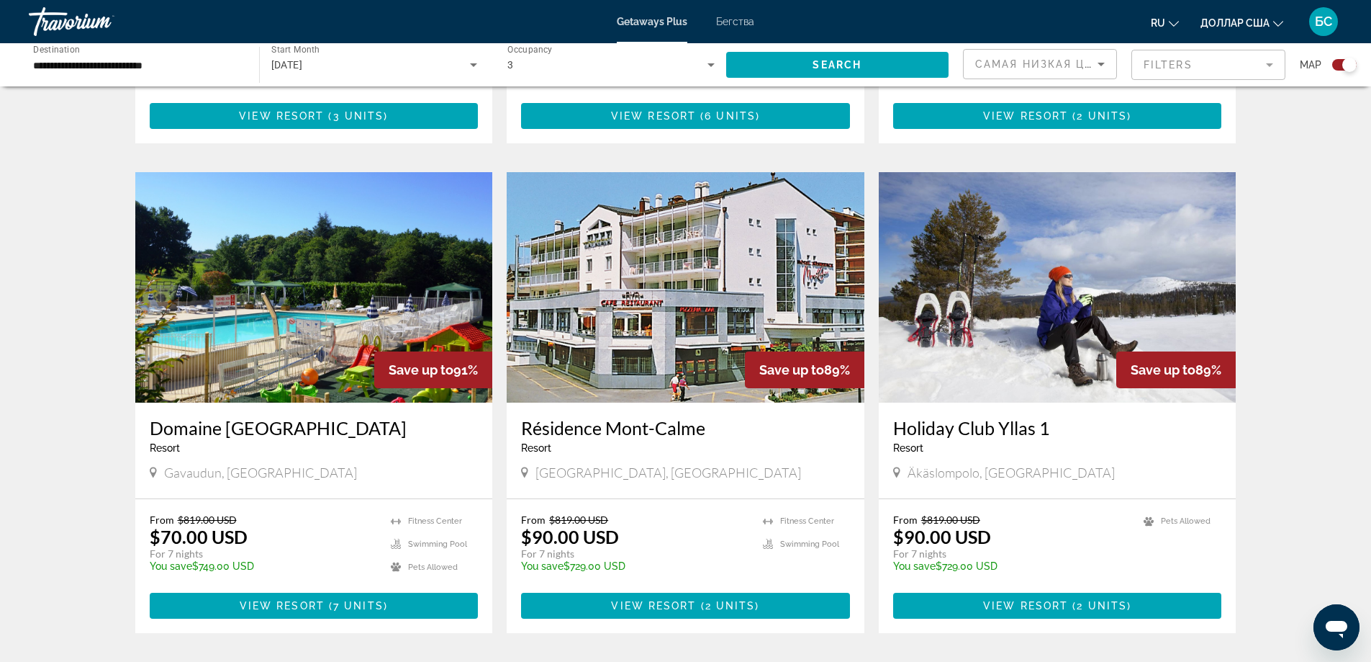
click at [700, 247] on img "Основное содержание" at bounding box center [686, 287] width 358 height 230
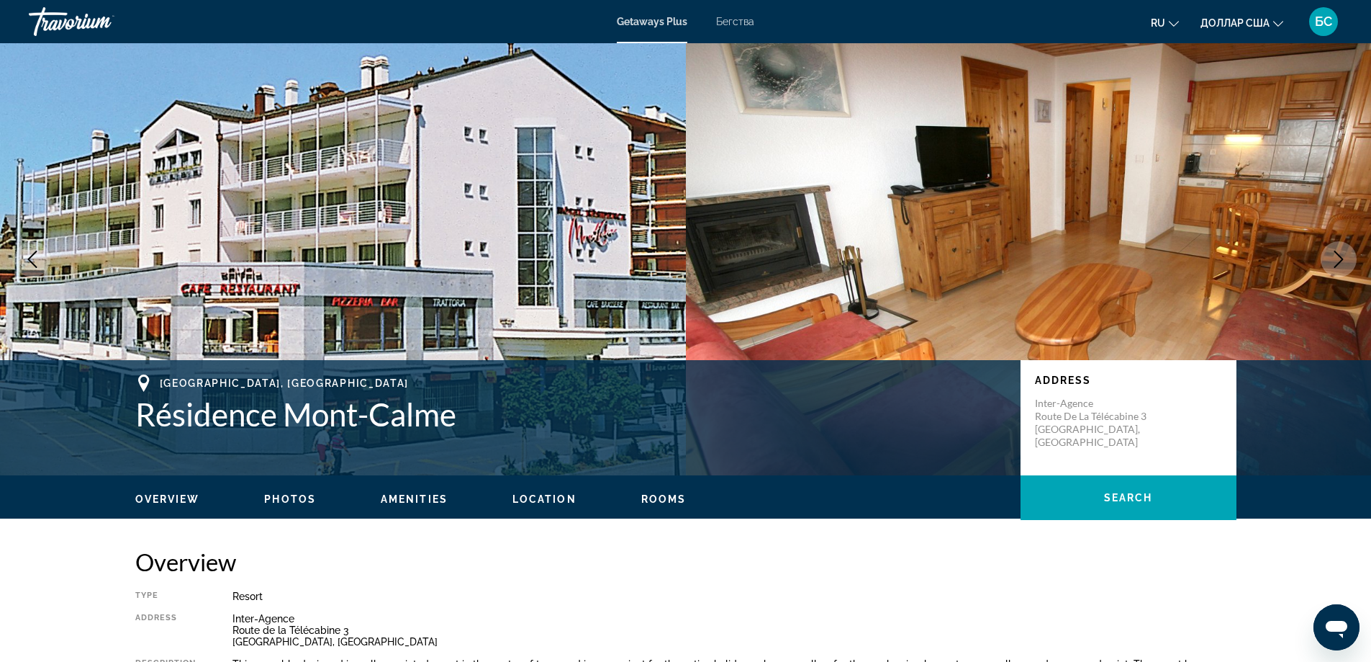
click at [1348, 261] on button "Next image" at bounding box center [1339, 259] width 36 height 36
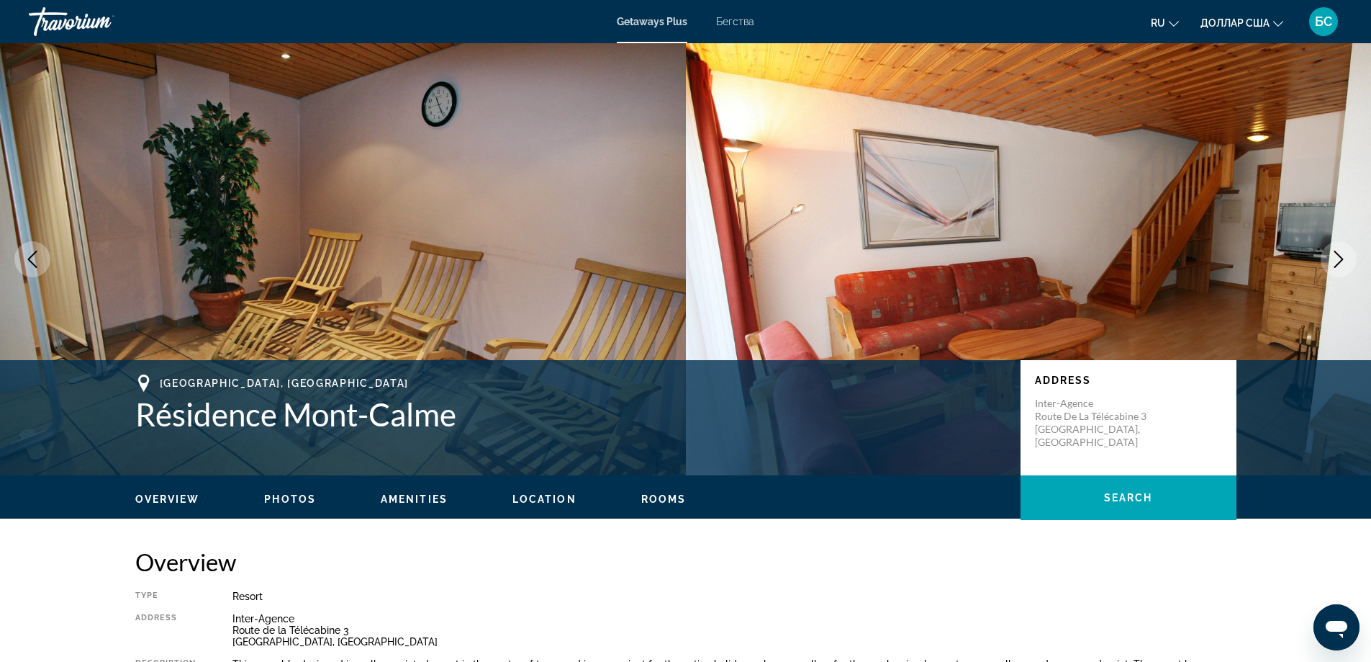
click at [1340, 258] on icon "Next image" at bounding box center [1338, 259] width 17 height 17
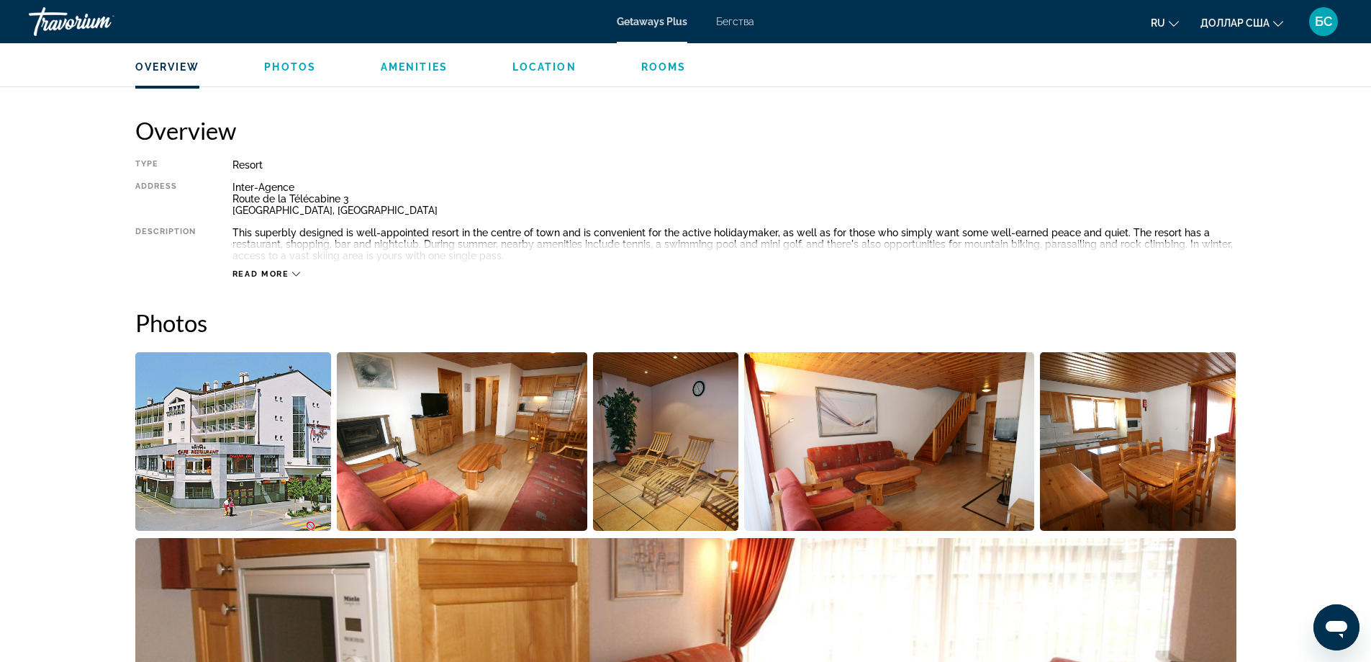
scroll to position [504, 0]
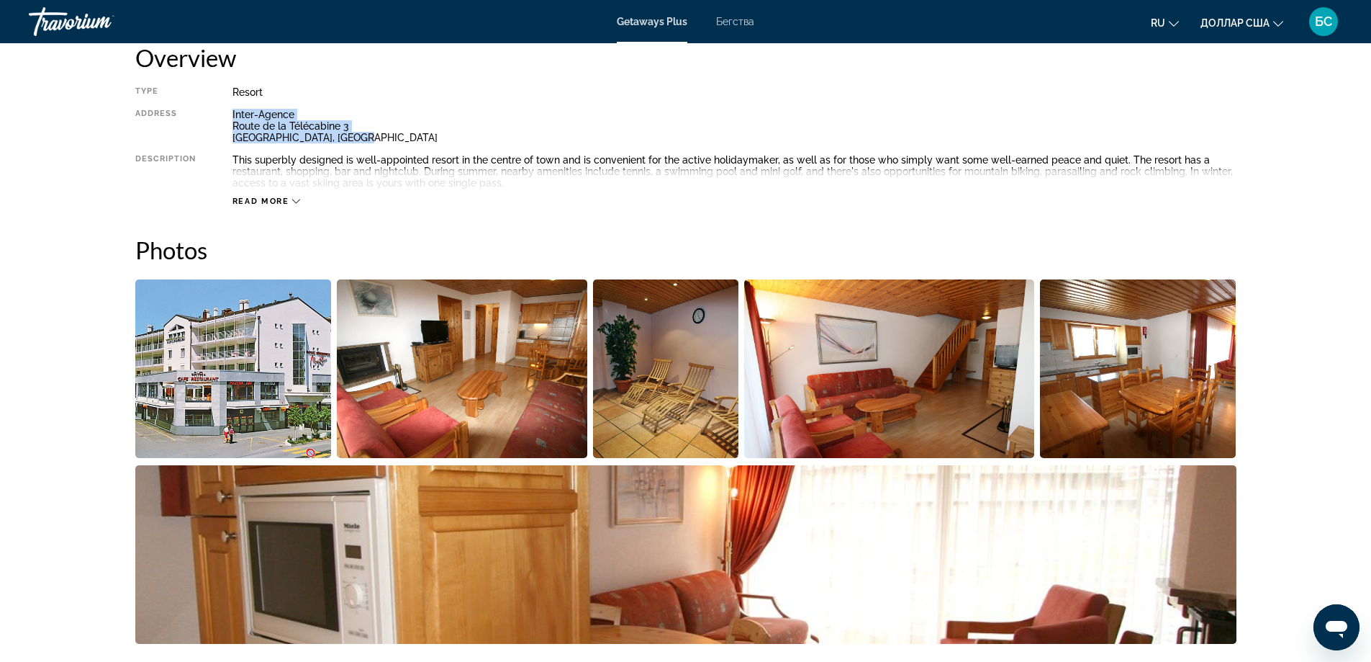
drag, startPoint x: 233, startPoint y: 110, endPoint x: 395, endPoint y: 140, distance: 164.1
click at [395, 140] on div "Inter-Agence Route de la Télécabine 3 Haute-Nendaz, Switzerland" at bounding box center [735, 126] width 1004 height 35
copy div "Inter-Agence Route de la Télécabine 3 Haute-Nendaz, Switzerland"
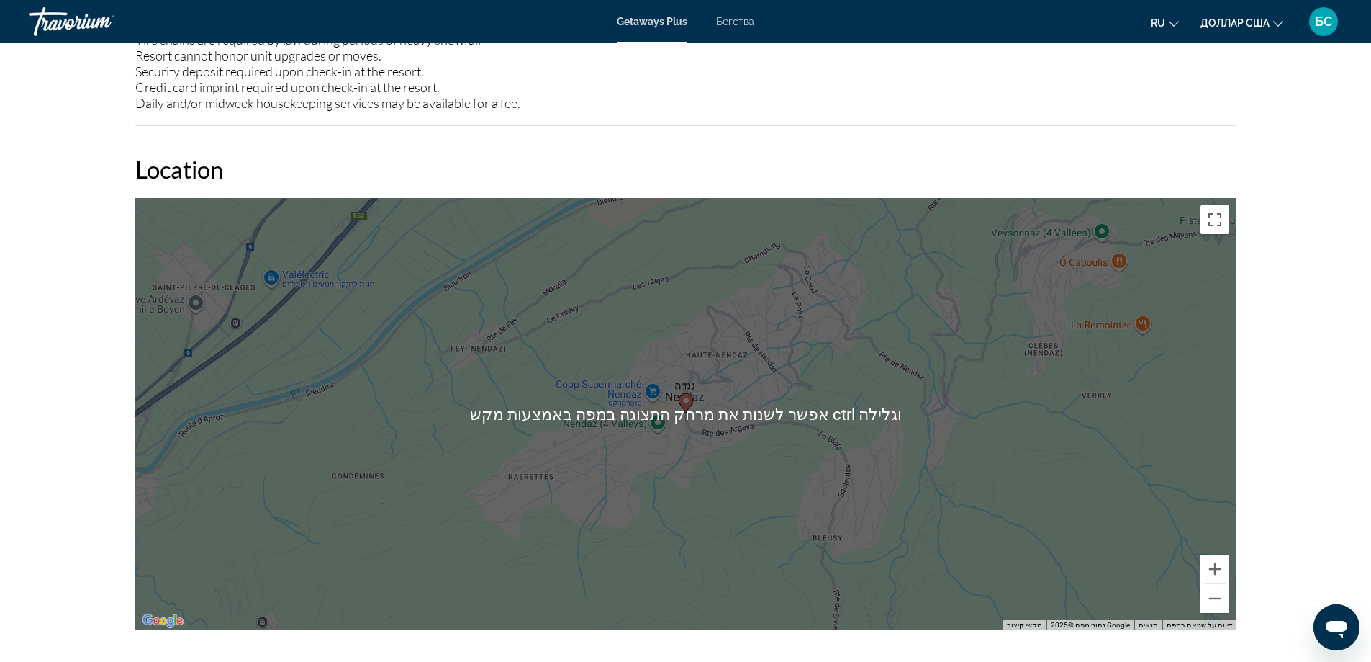
scroll to position [2040, 0]
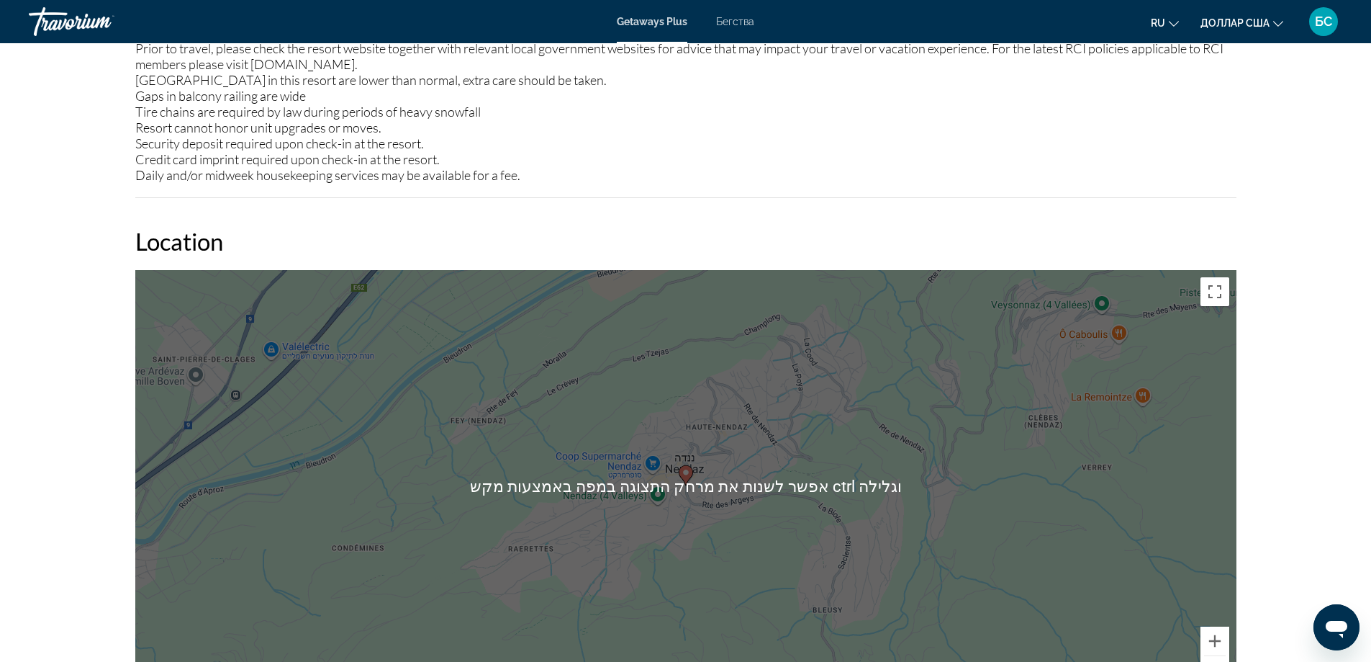
click at [695, 473] on div "‏כדי להפעיל גרירה באמצעות המקלדת, מקישים על Alt + Enter. במצב גרירה במקלדת, משת…" at bounding box center [685, 486] width 1101 height 432
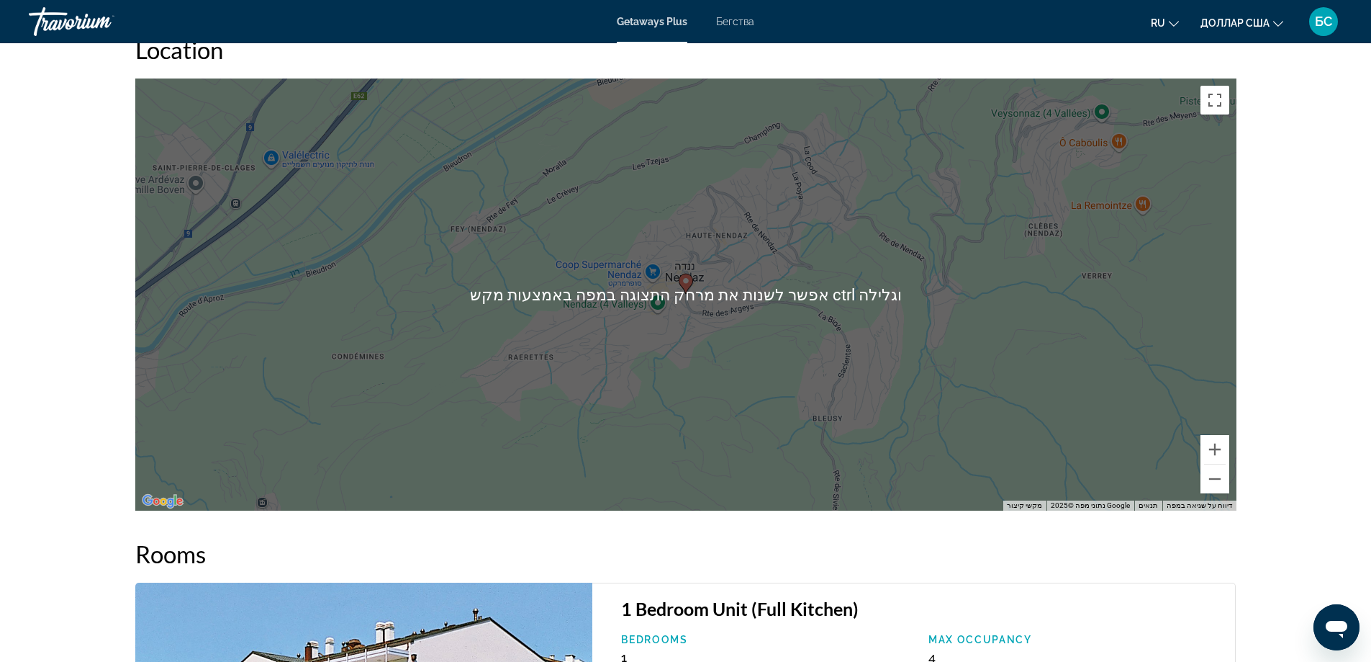
scroll to position [2208, 0]
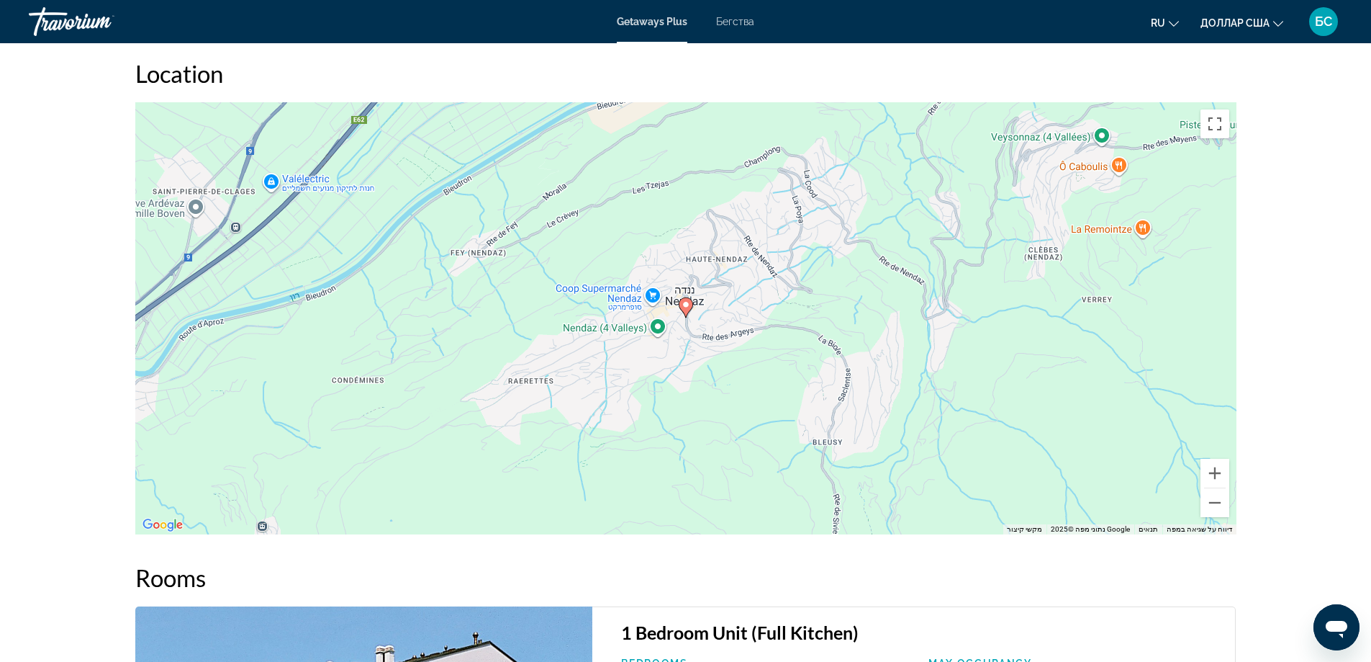
click at [685, 306] on image "Основное содержание" at bounding box center [686, 304] width 9 height 9
click at [685, 305] on image "Основное содержание" at bounding box center [686, 304] width 9 height 9
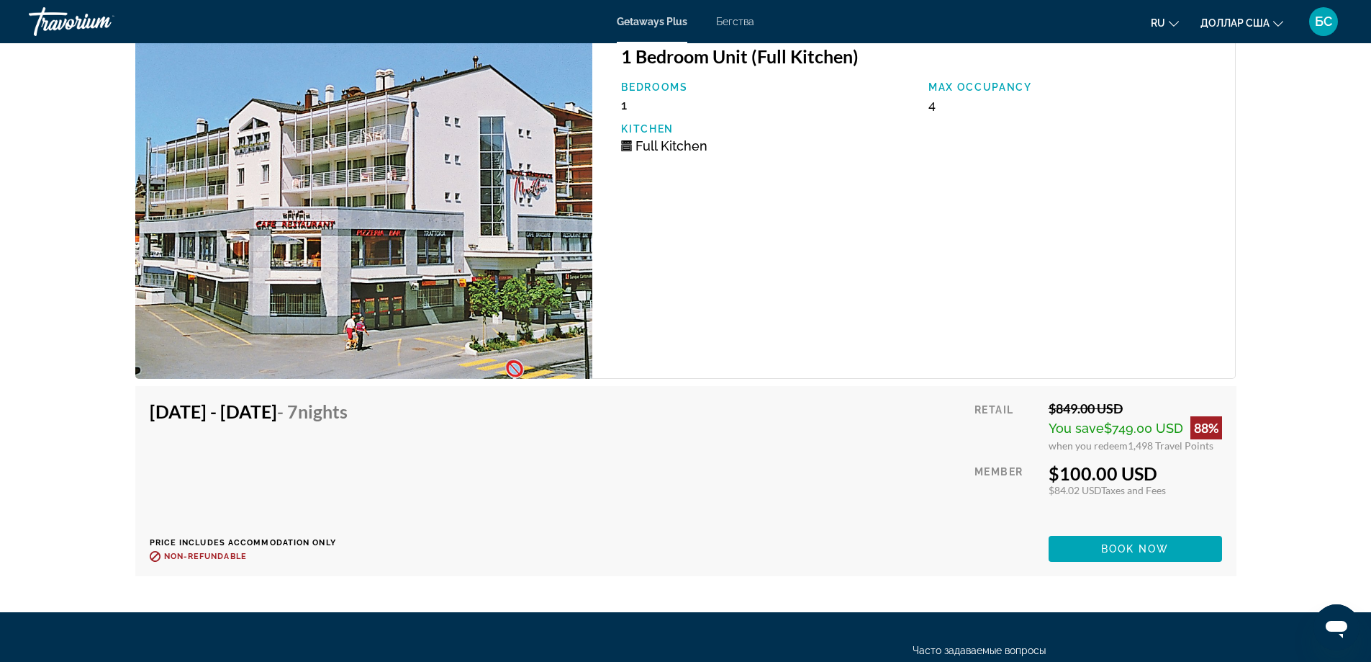
scroll to position [2808, 0]
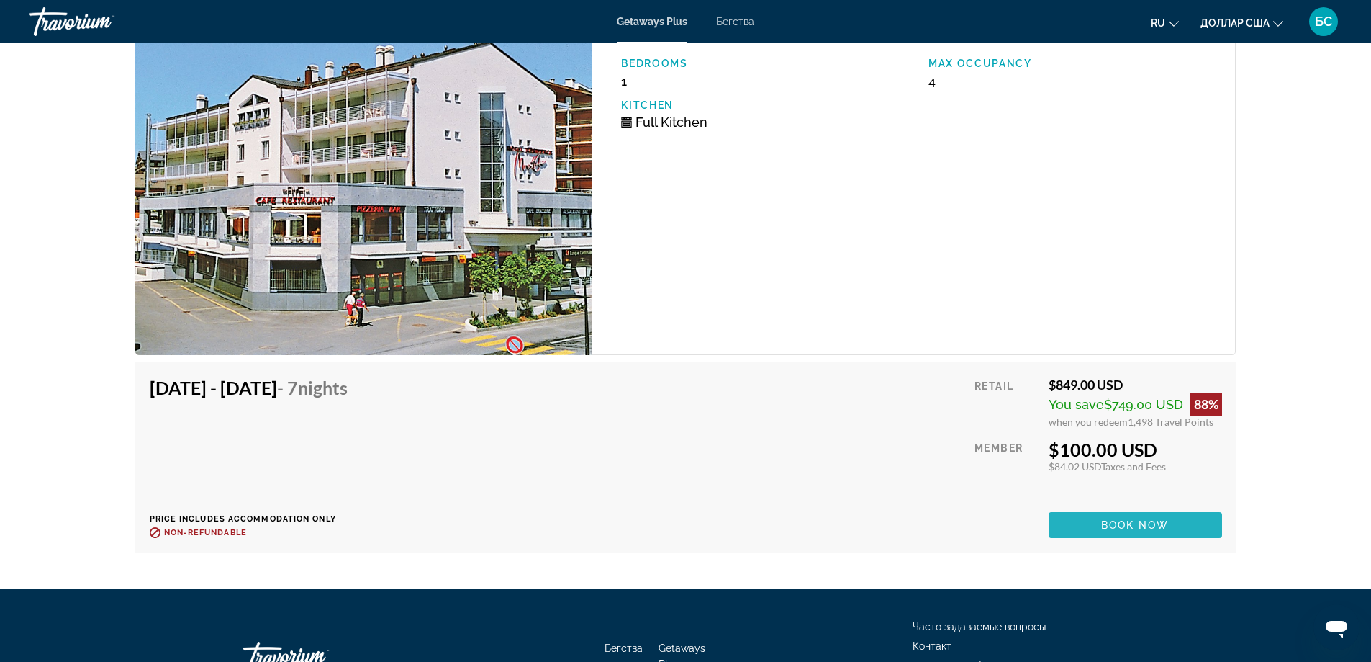
click at [1119, 526] on span "Book now" at bounding box center [1135, 525] width 68 height 12
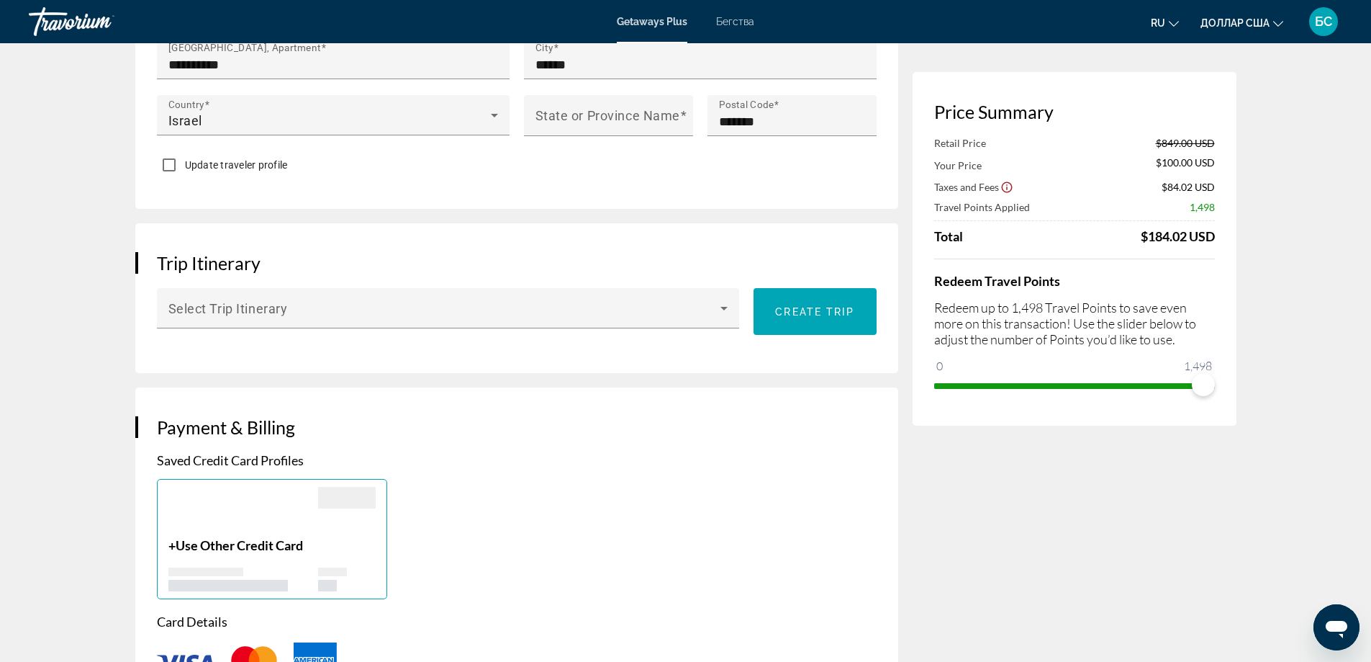
scroll to position [528, 0]
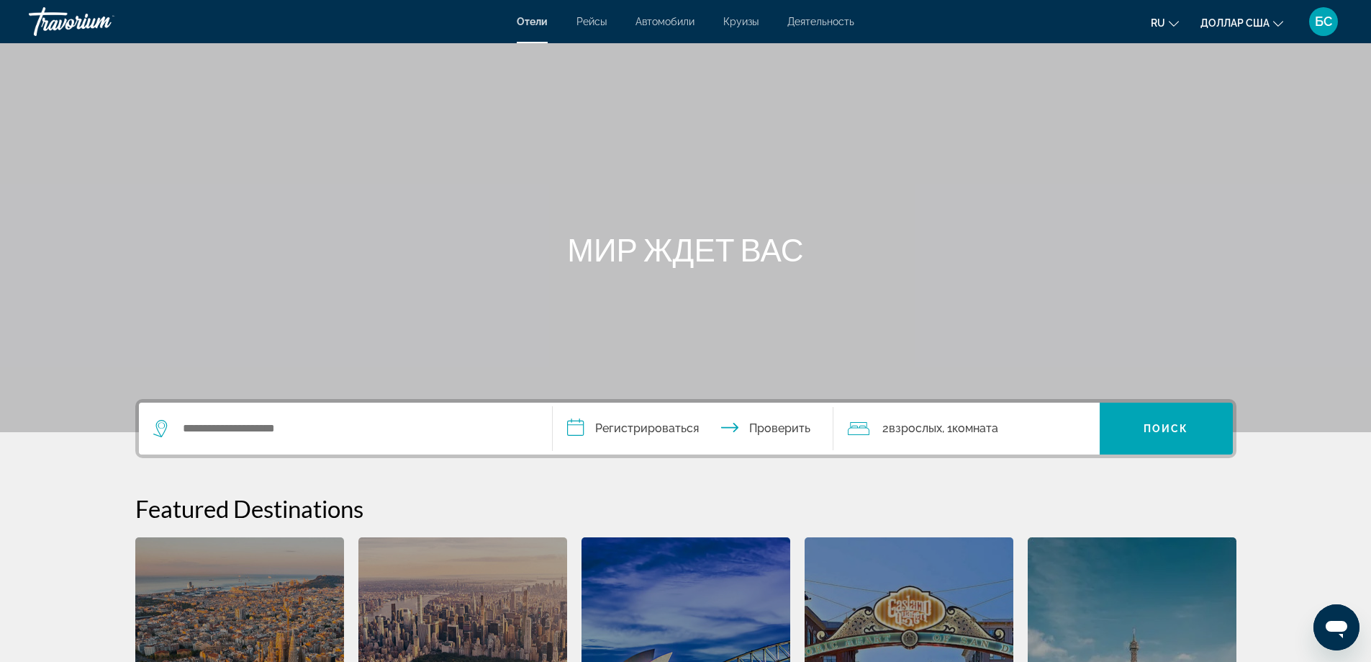
click at [863, 431] on icon "Путешественники: 2 взрослых, 0 детей" at bounding box center [859, 428] width 22 height 17
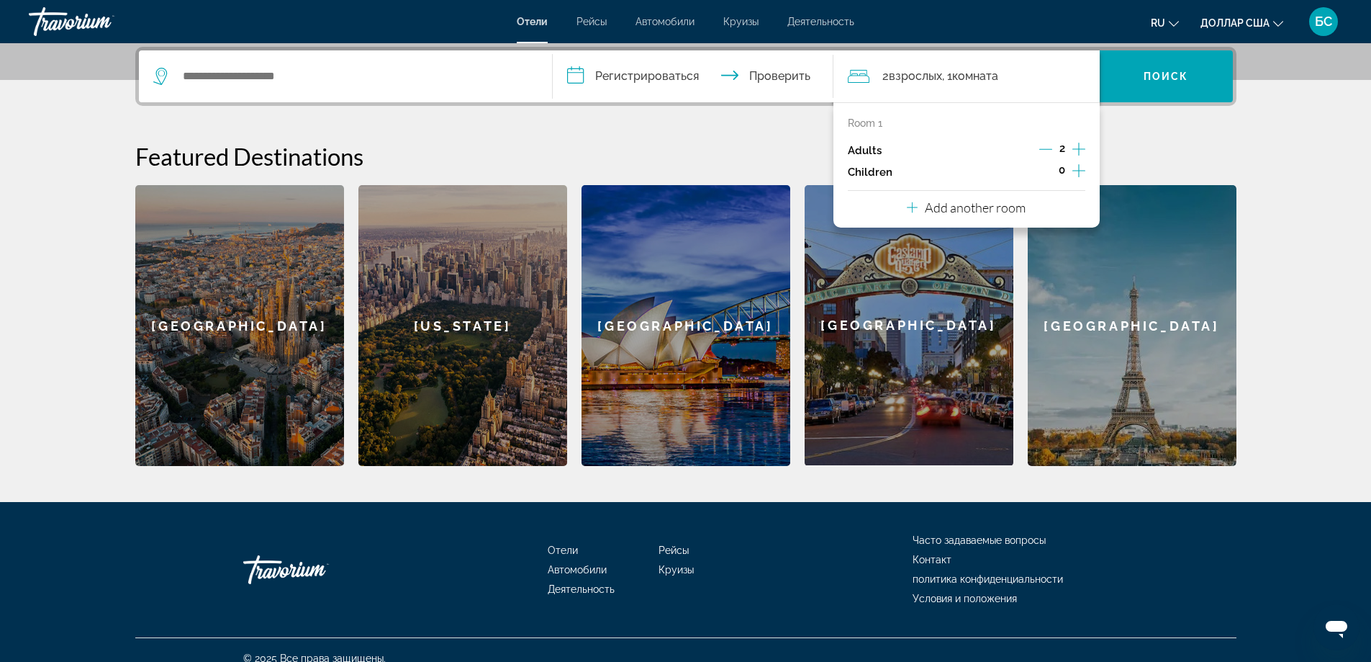
click at [1079, 168] on icon "Increment children" at bounding box center [1079, 170] width 13 height 13
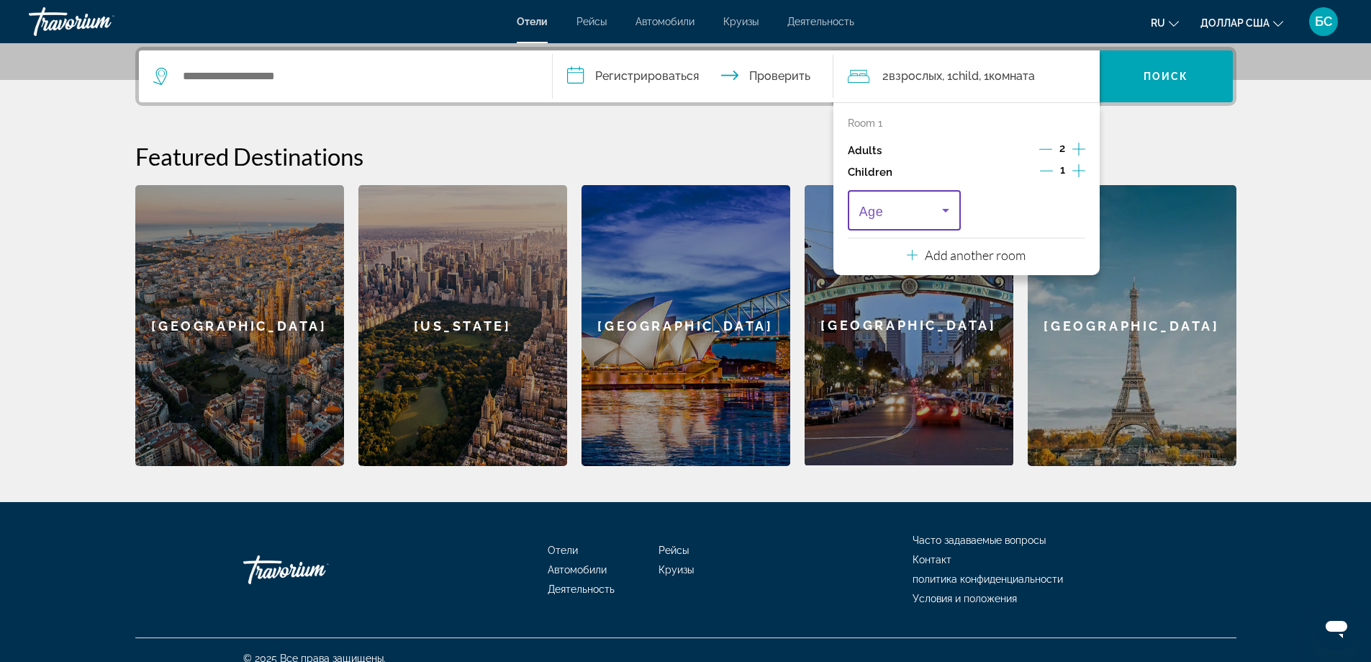
click at [948, 212] on icon "Travelers: 2 adults, 1 child" at bounding box center [945, 210] width 17 height 17
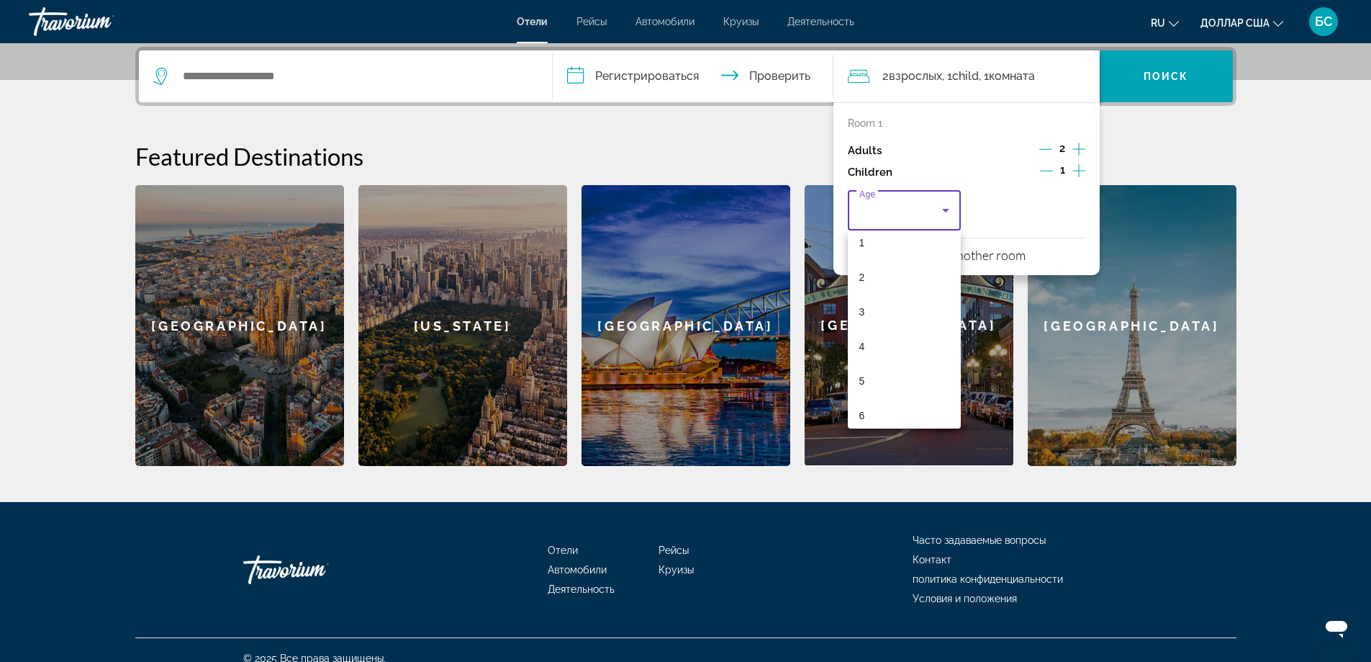
scroll to position [0, 0]
drag, startPoint x: 868, startPoint y: 284, endPoint x: 971, endPoint y: 276, distance: 103.3
click at [971, 276] on div "0 1 2 3 4 5 6 7 8 9 10 11 12 13 14 15 16 17" at bounding box center [685, 331] width 1371 height 662
click at [877, 365] on mat-option "14" at bounding box center [905, 360] width 114 height 35
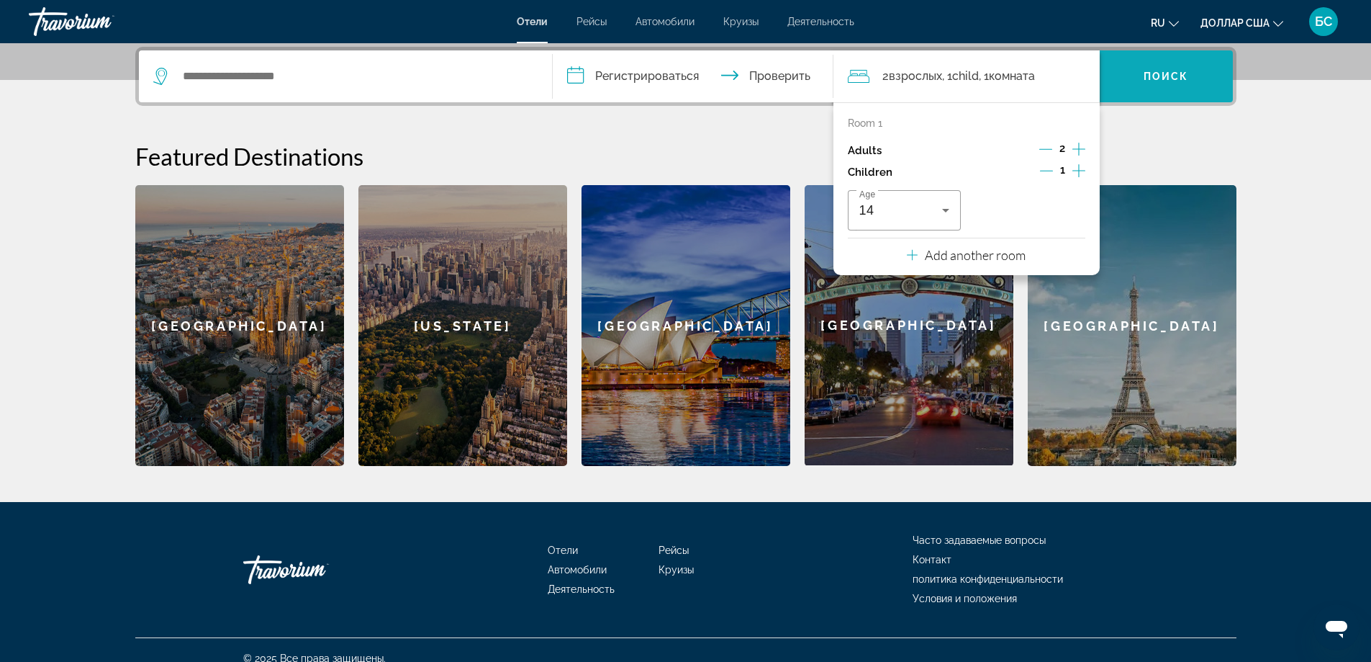
click at [1203, 82] on span "Виджет поиска" at bounding box center [1166, 76] width 133 height 35
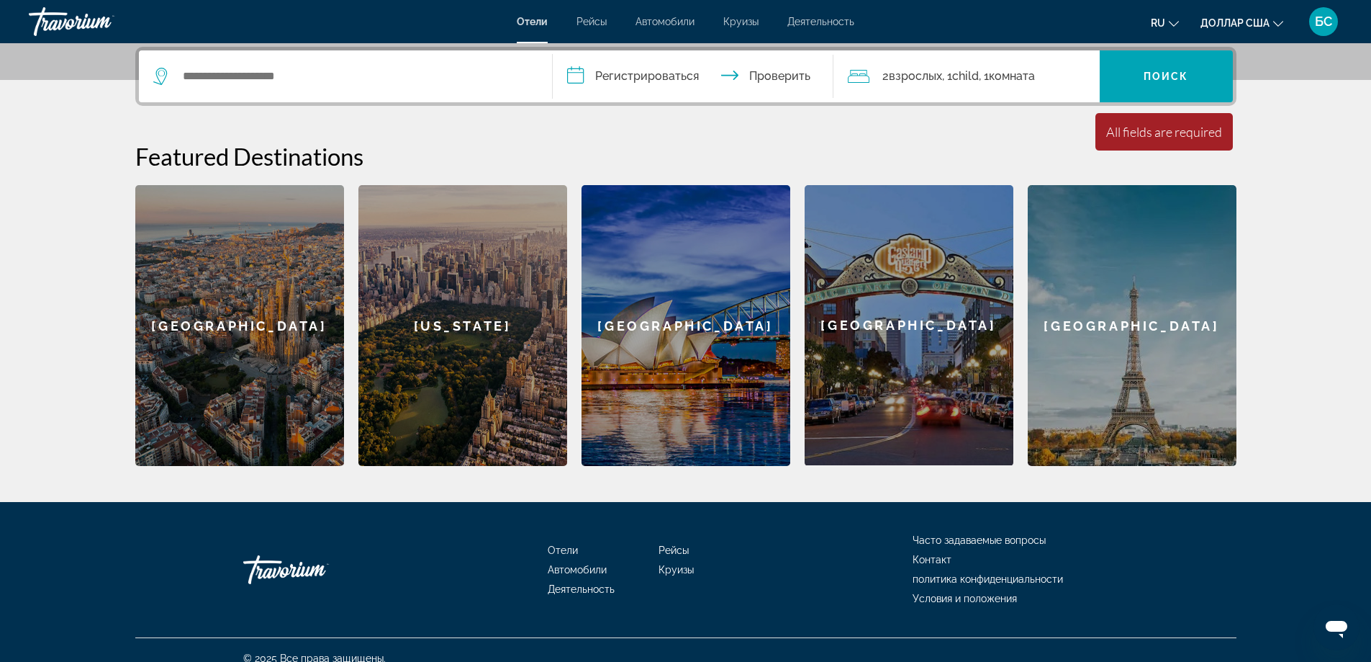
scroll to position [369, 0]
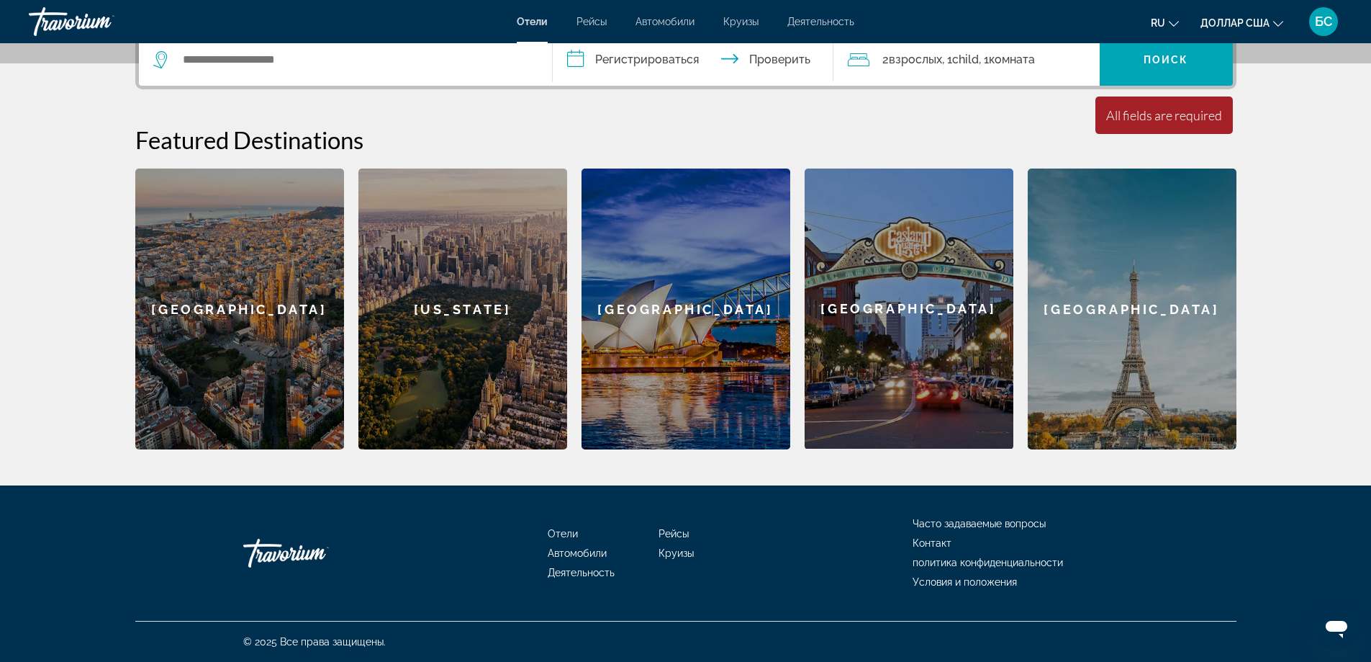
click at [284, 307] on div "[GEOGRAPHIC_DATA]" at bounding box center [239, 308] width 209 height 281
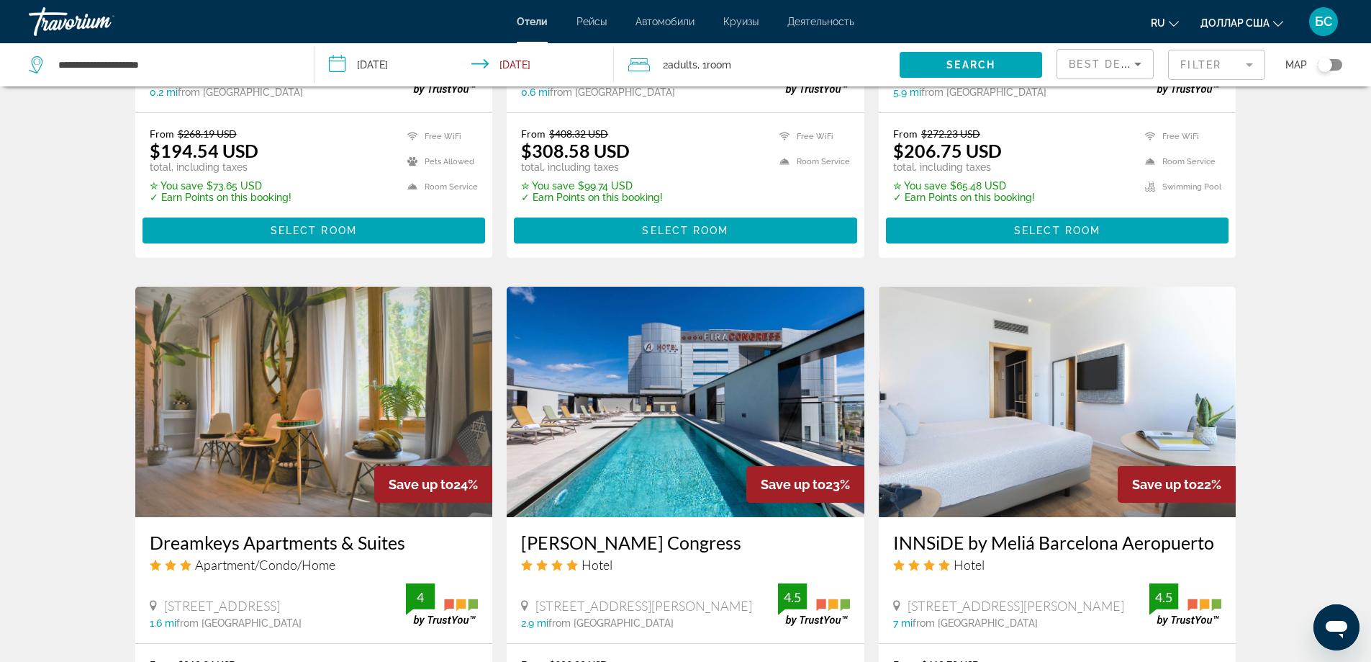
scroll to position [984, 0]
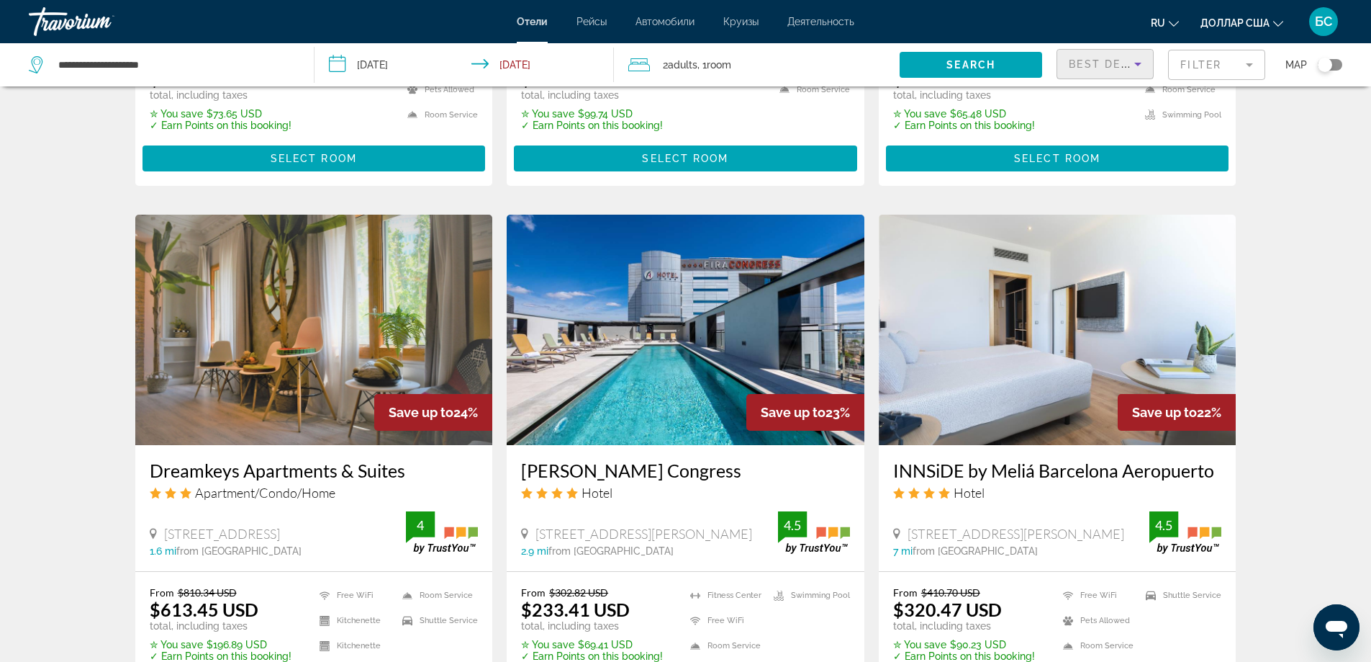
click at [1144, 69] on icon "Sort by" at bounding box center [1138, 63] width 17 height 17
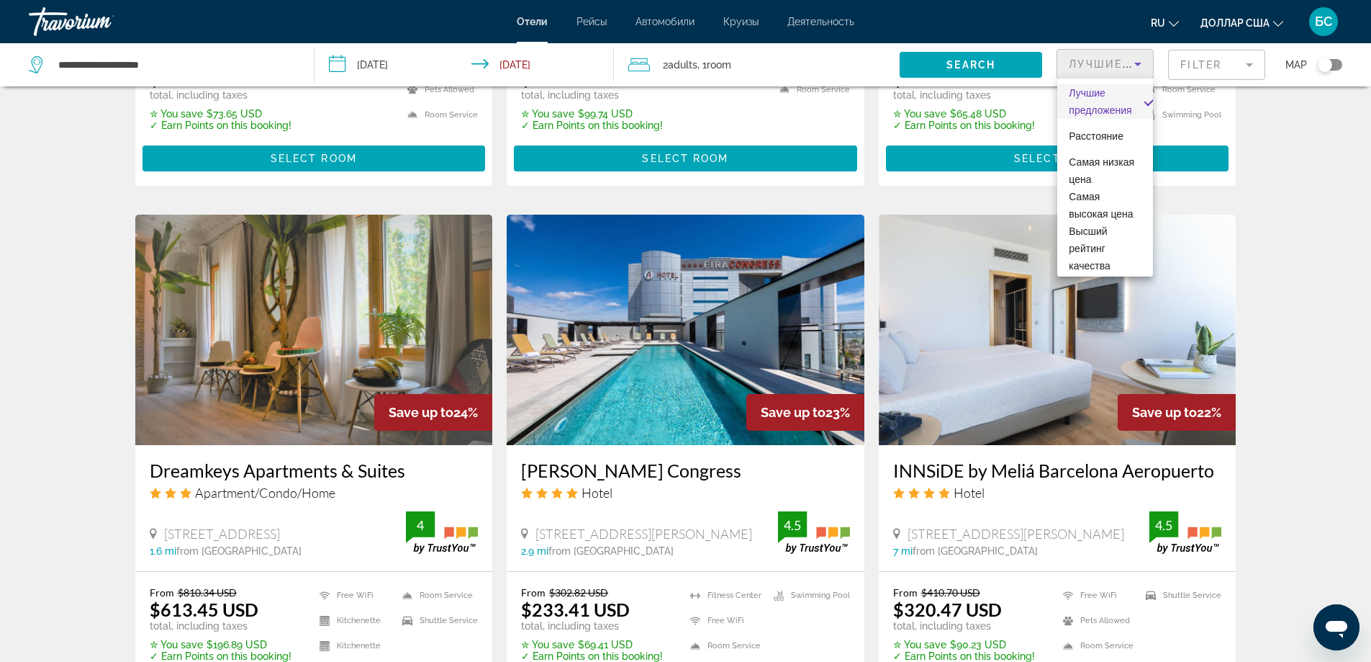
click at [1253, 70] on div at bounding box center [685, 331] width 1371 height 662
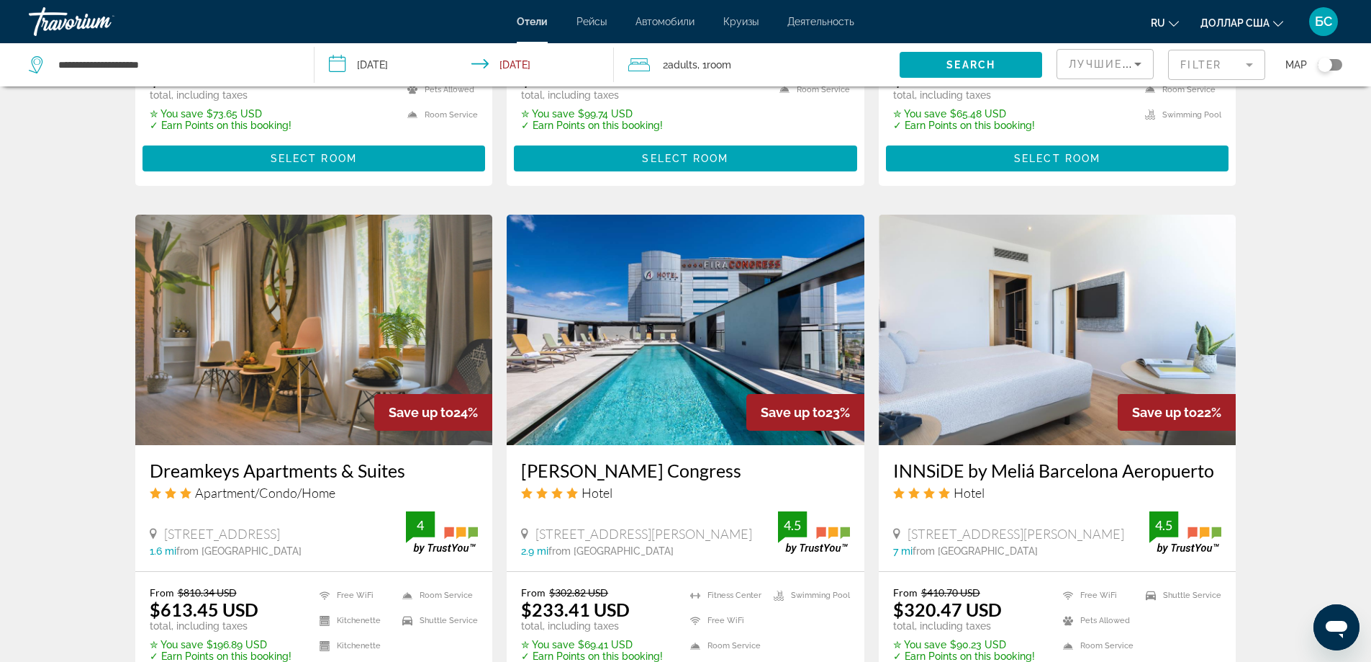
click at [1250, 70] on mat-form-field "Filter" at bounding box center [1216, 65] width 97 height 30
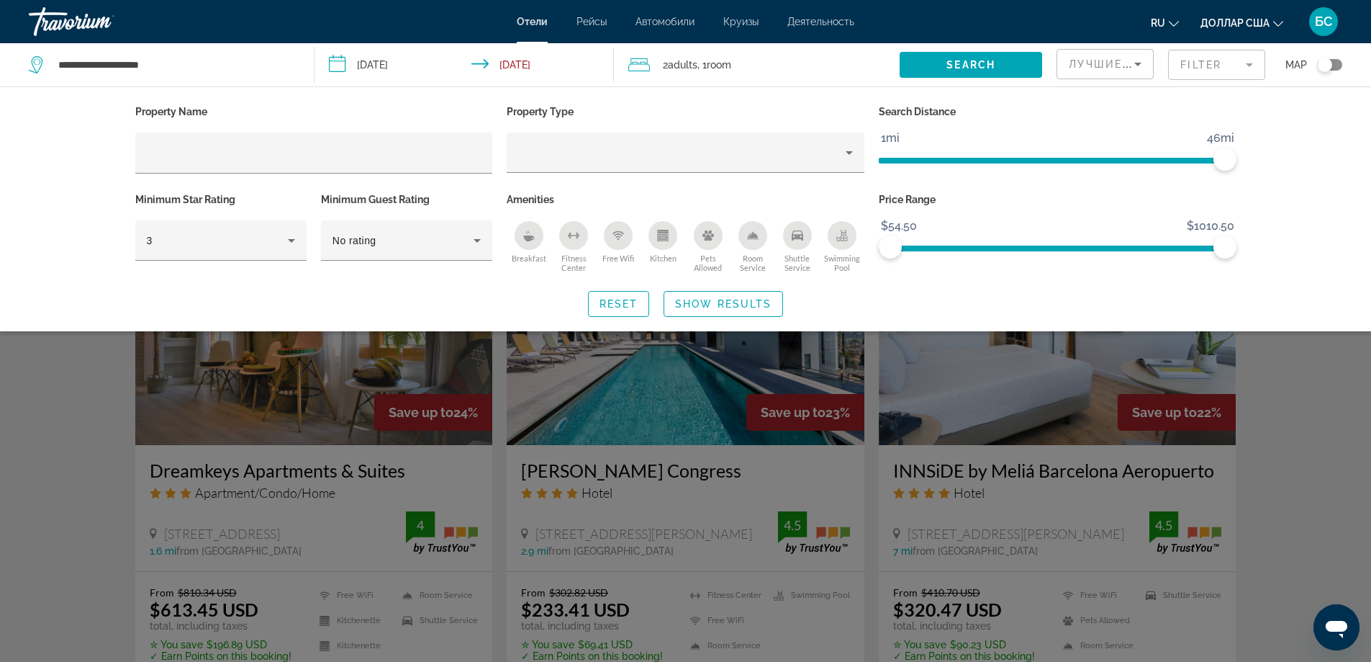
click at [1247, 68] on mat-form-field "Filter" at bounding box center [1216, 65] width 97 height 30
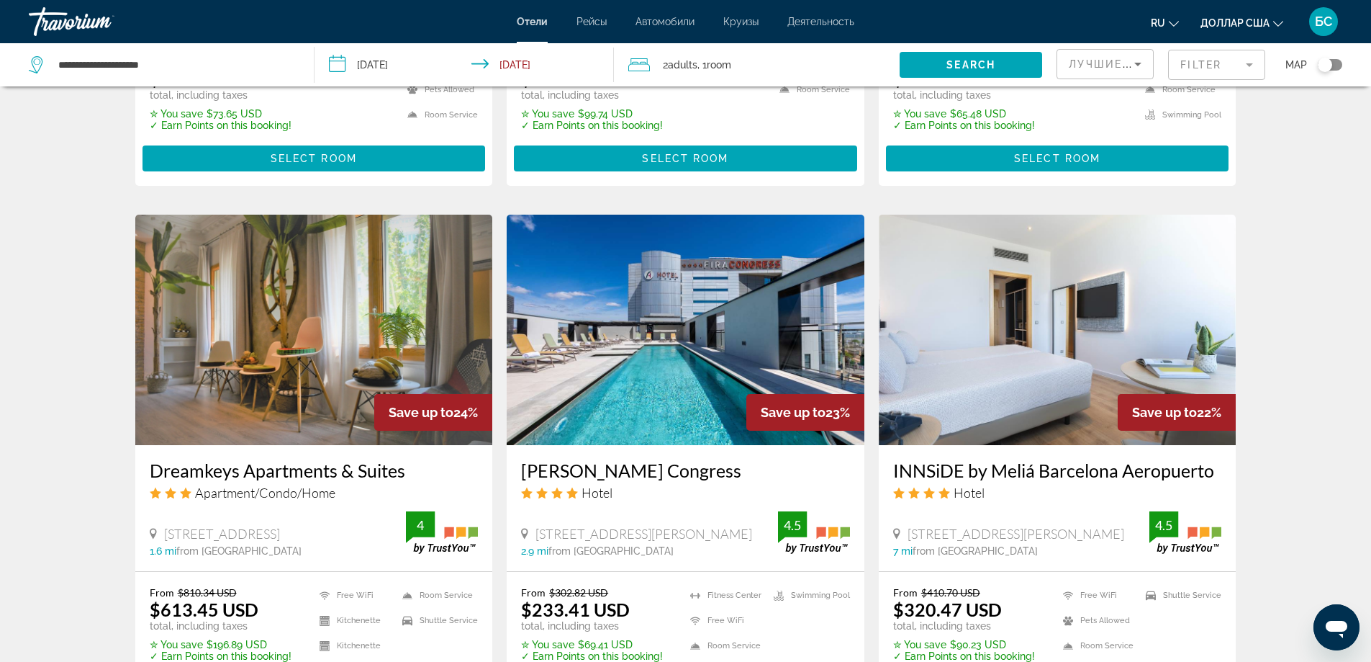
click at [1247, 68] on mat-form-field "Filter" at bounding box center [1216, 65] width 97 height 30
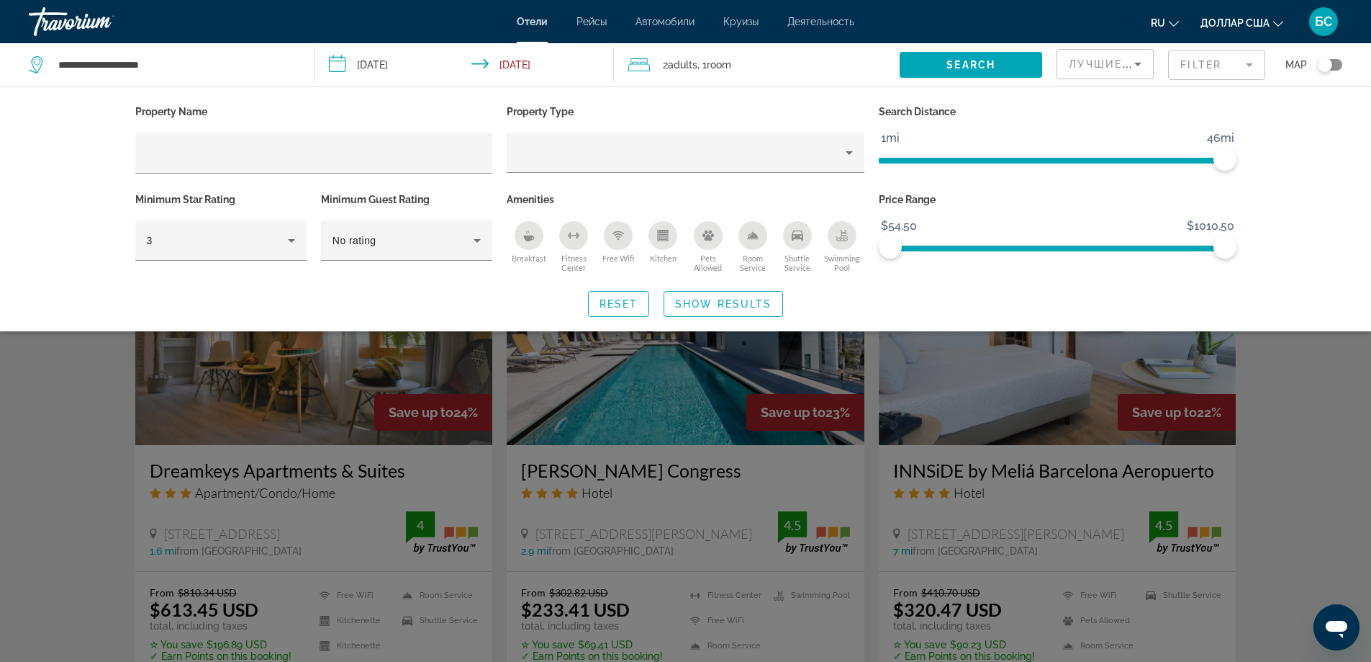
click at [1247, 68] on mat-form-field "Filter" at bounding box center [1216, 65] width 97 height 30
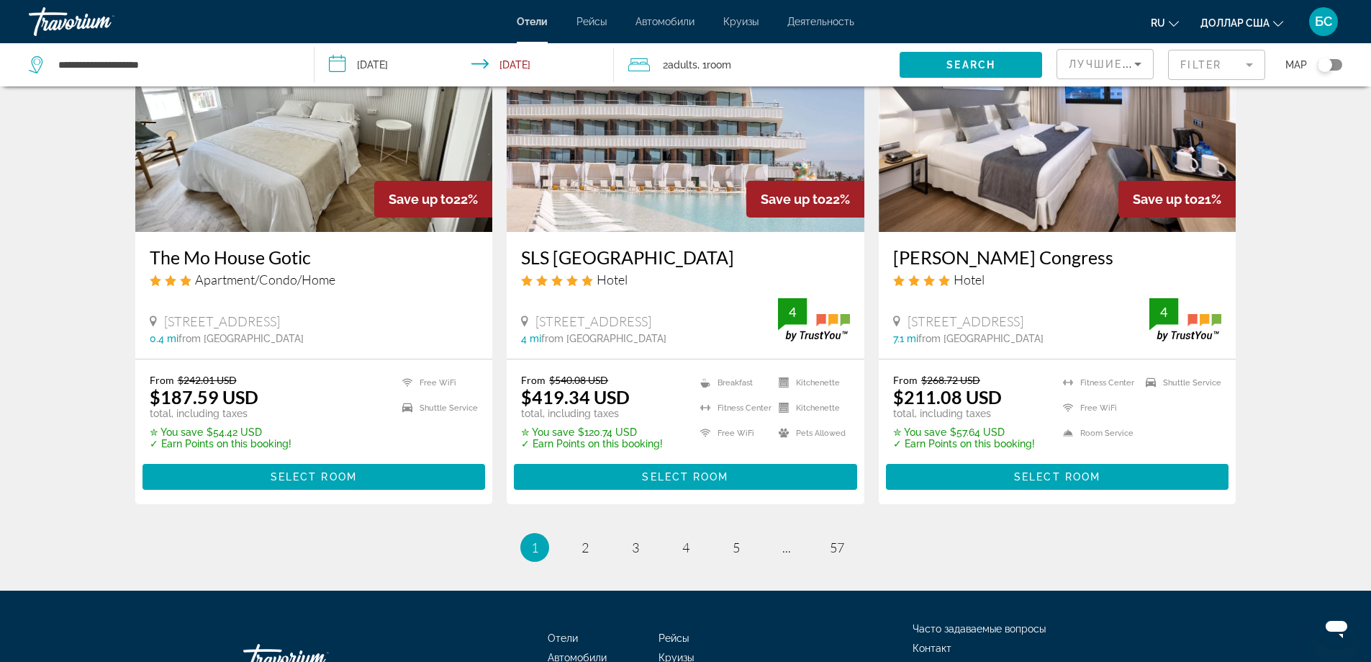
scroll to position [1824, 0]
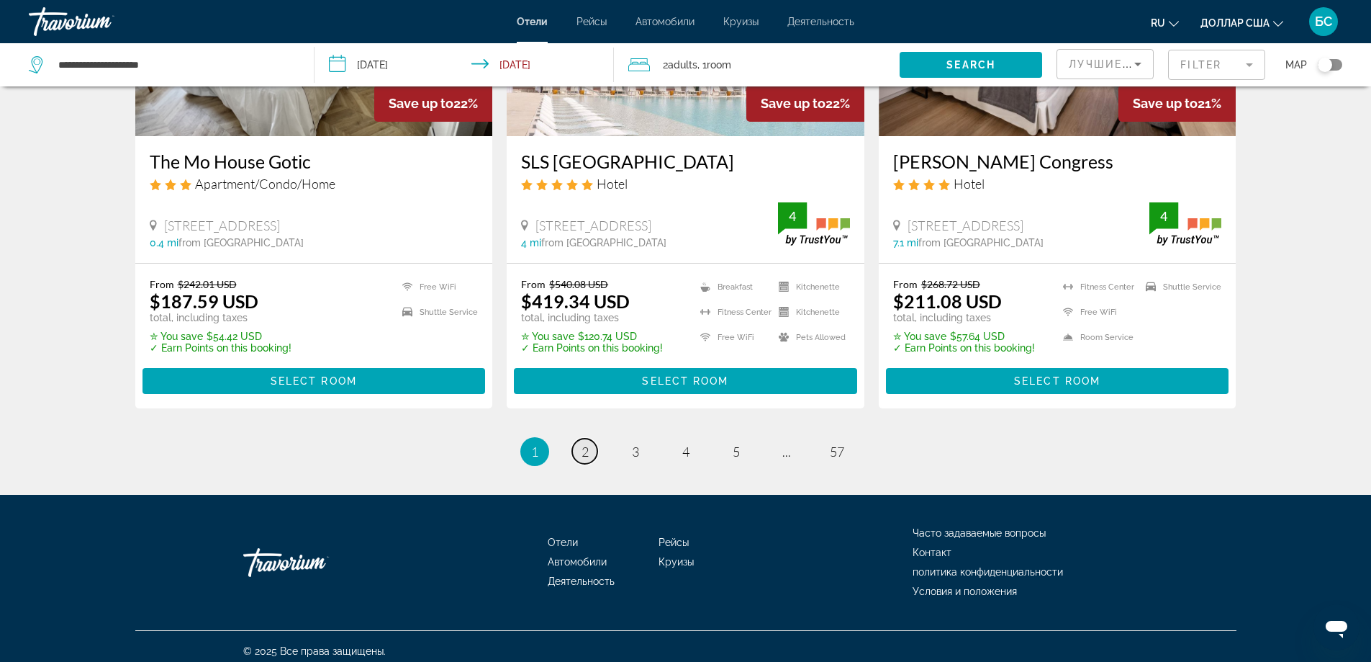
click at [582, 451] on link "page 2" at bounding box center [584, 450] width 25 height 25
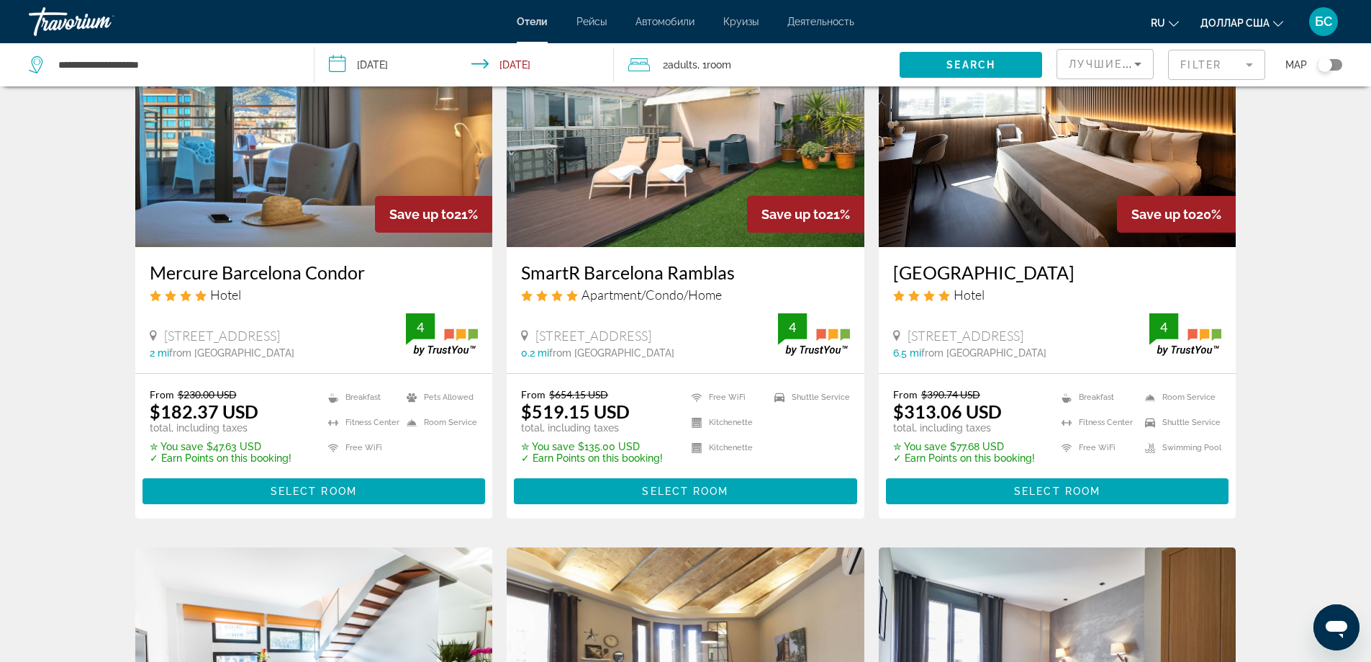
scroll to position [48, 0]
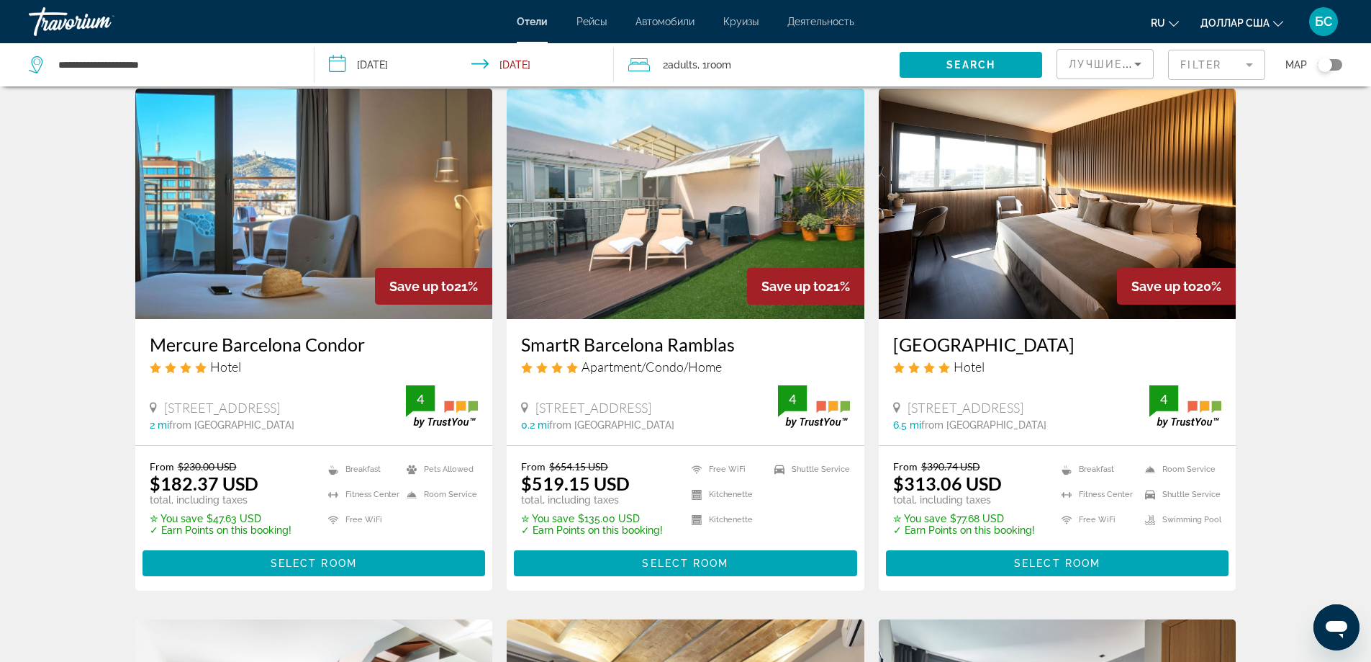
click at [38, 66] on icon "Search widget" at bounding box center [37, 64] width 17 height 17
click at [33, 57] on icon "Search widget" at bounding box center [37, 64] width 17 height 17
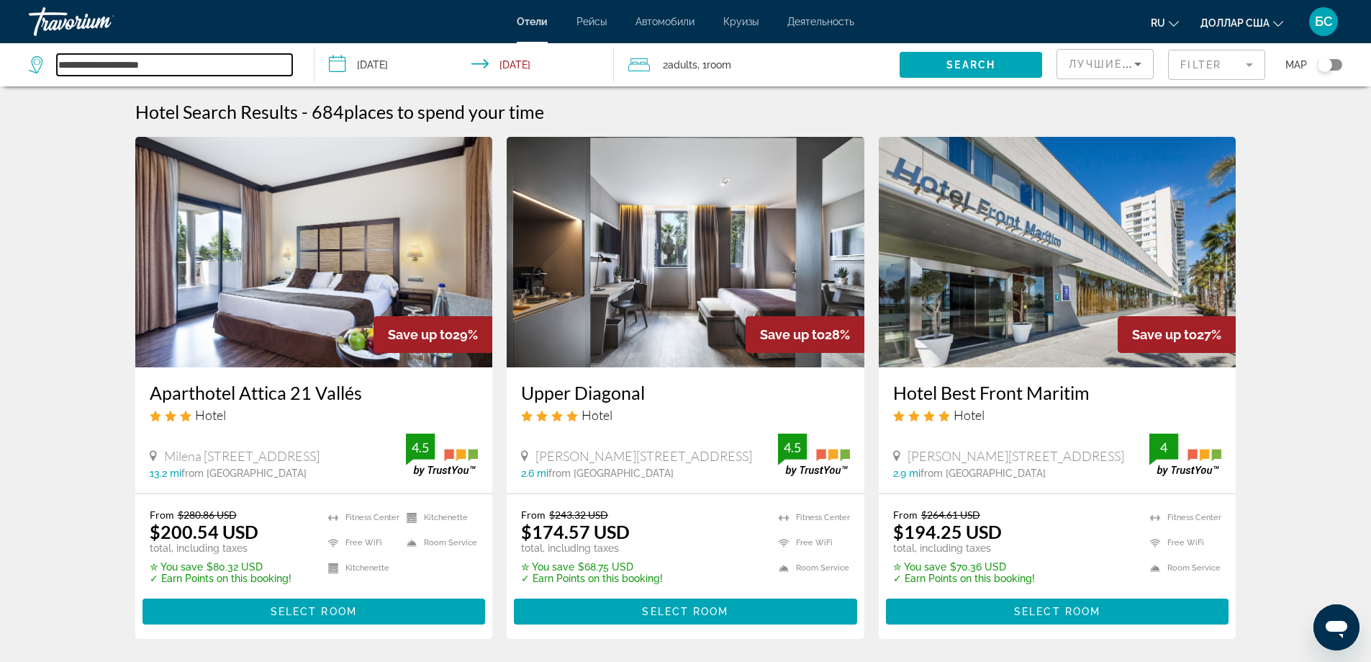
click at [116, 61] on input "**********" at bounding box center [174, 65] width 235 height 22
click at [181, 58] on input "**********" at bounding box center [174, 65] width 235 height 22
drag, startPoint x: 183, startPoint y: 65, endPoint x: 1, endPoint y: 68, distance: 181.4
click at [2, 68] on app-destination-search "**********" at bounding box center [157, 64] width 315 height 43
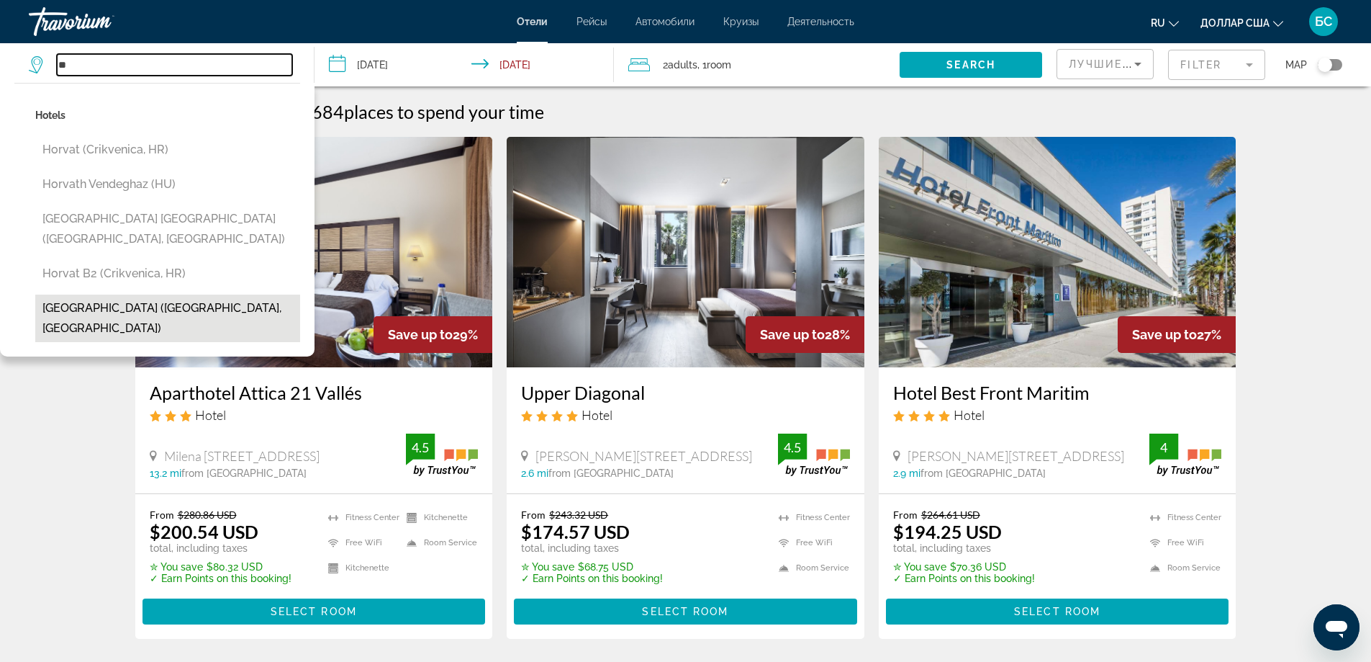
type input "*"
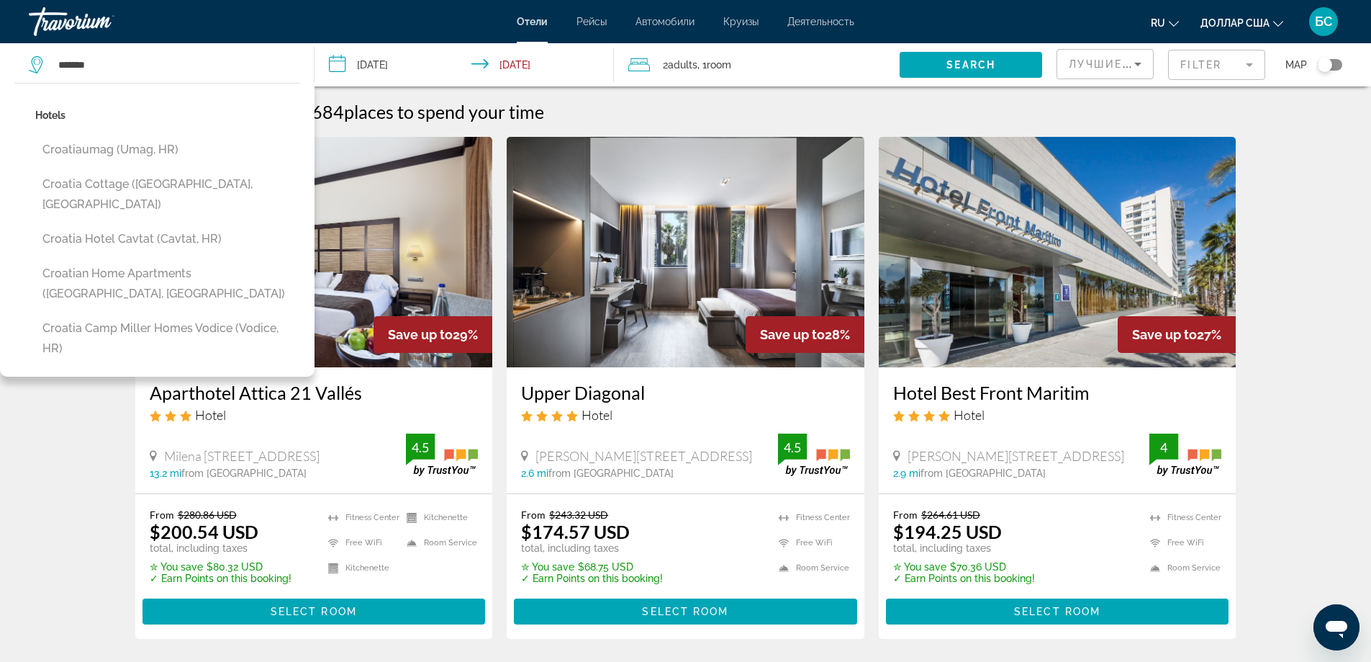
click at [166, 260] on button "Croatian Home Apartments ([GEOGRAPHIC_DATA], [GEOGRAPHIC_DATA])" at bounding box center [167, 284] width 265 height 48
type input "**********"
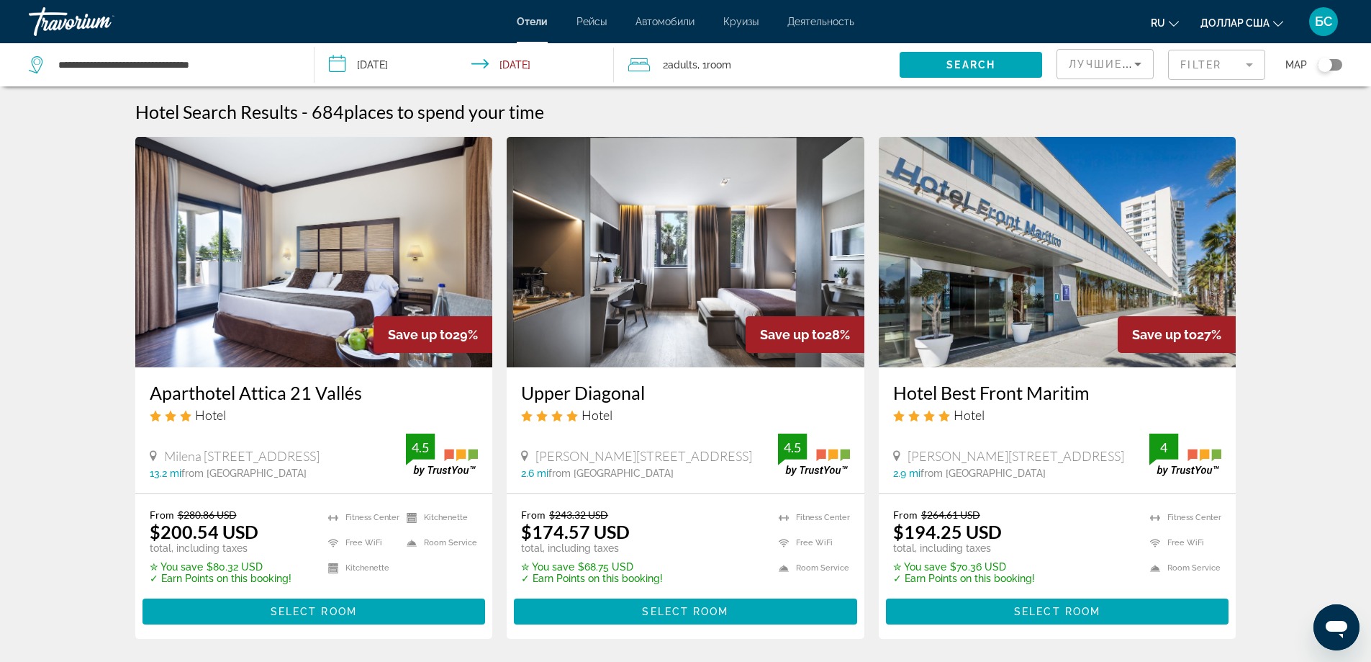
click at [652, 65] on div "2 Adult Adults , 1 Room rooms" at bounding box center [763, 65] width 271 height 20
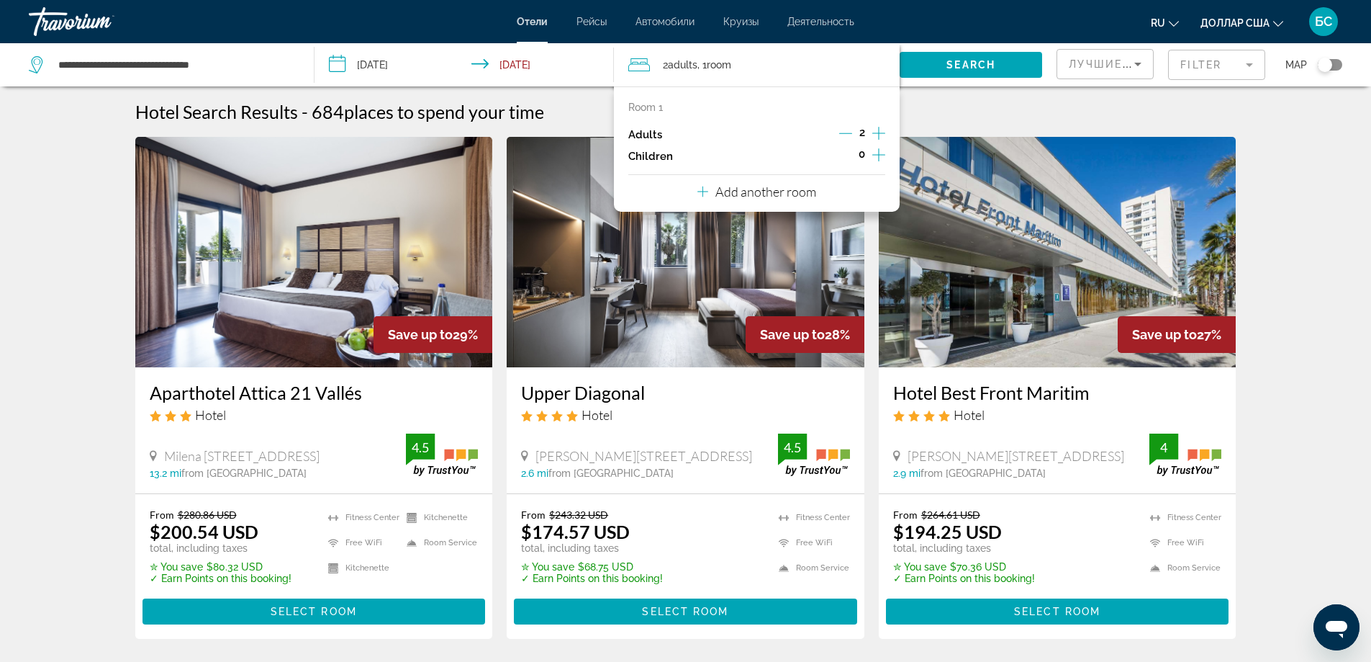
click at [878, 156] on icon "Increment children" at bounding box center [879, 154] width 13 height 17
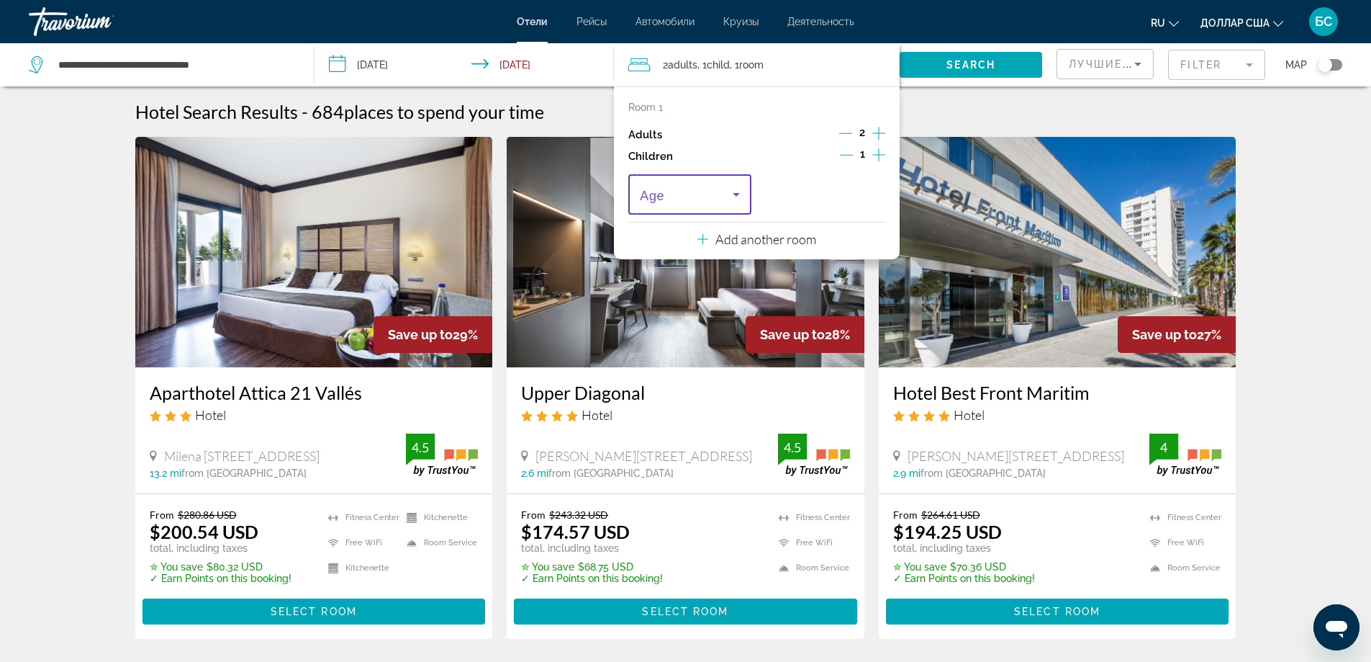
click at [735, 196] on icon "Travelers: 2 adults, 1 child" at bounding box center [736, 194] width 17 height 17
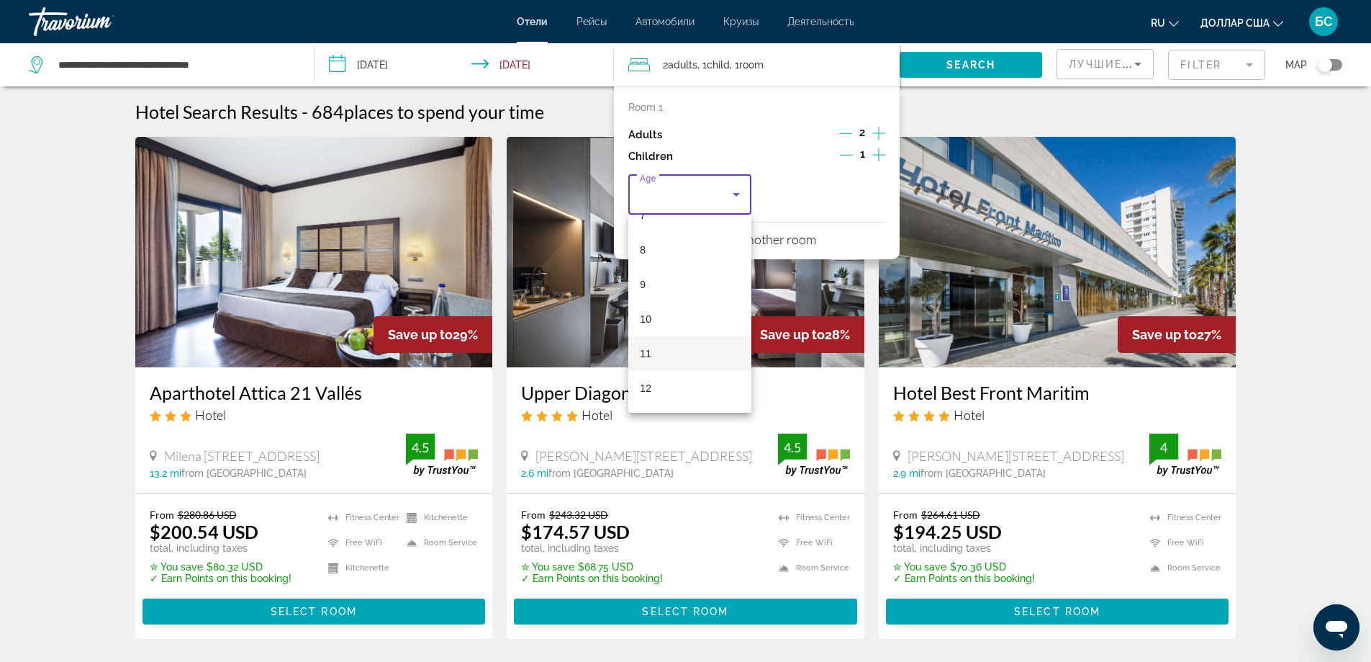
scroll to position [336, 0]
click at [664, 381] on mat-option "14" at bounding box center [689, 385] width 123 height 35
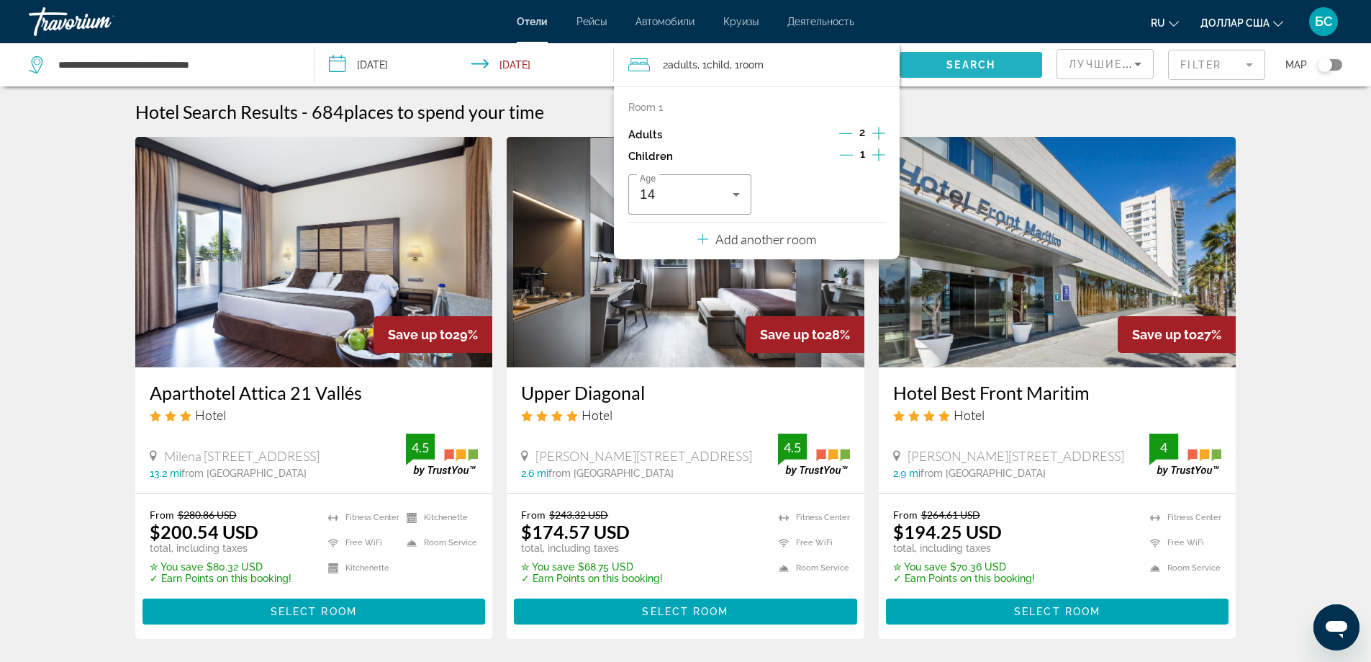
click at [973, 63] on span "Search" at bounding box center [971, 65] width 49 height 12
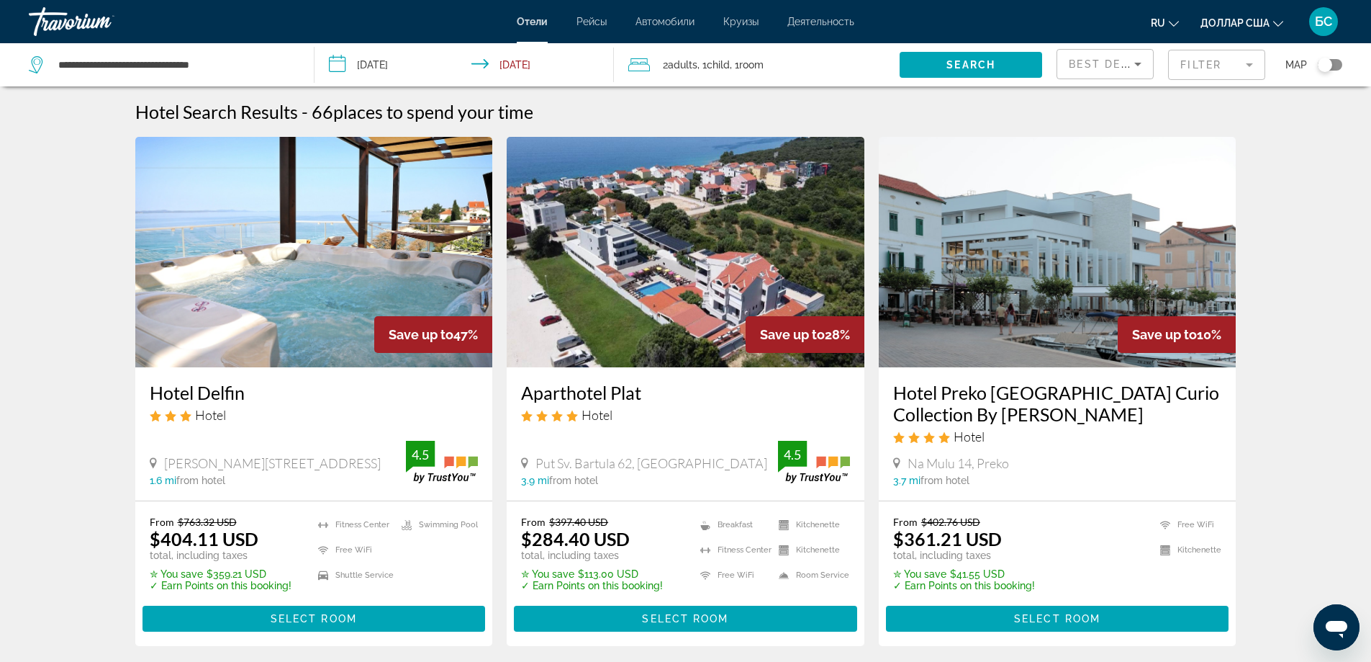
click at [349, 66] on input "**********" at bounding box center [468, 67] width 306 height 48
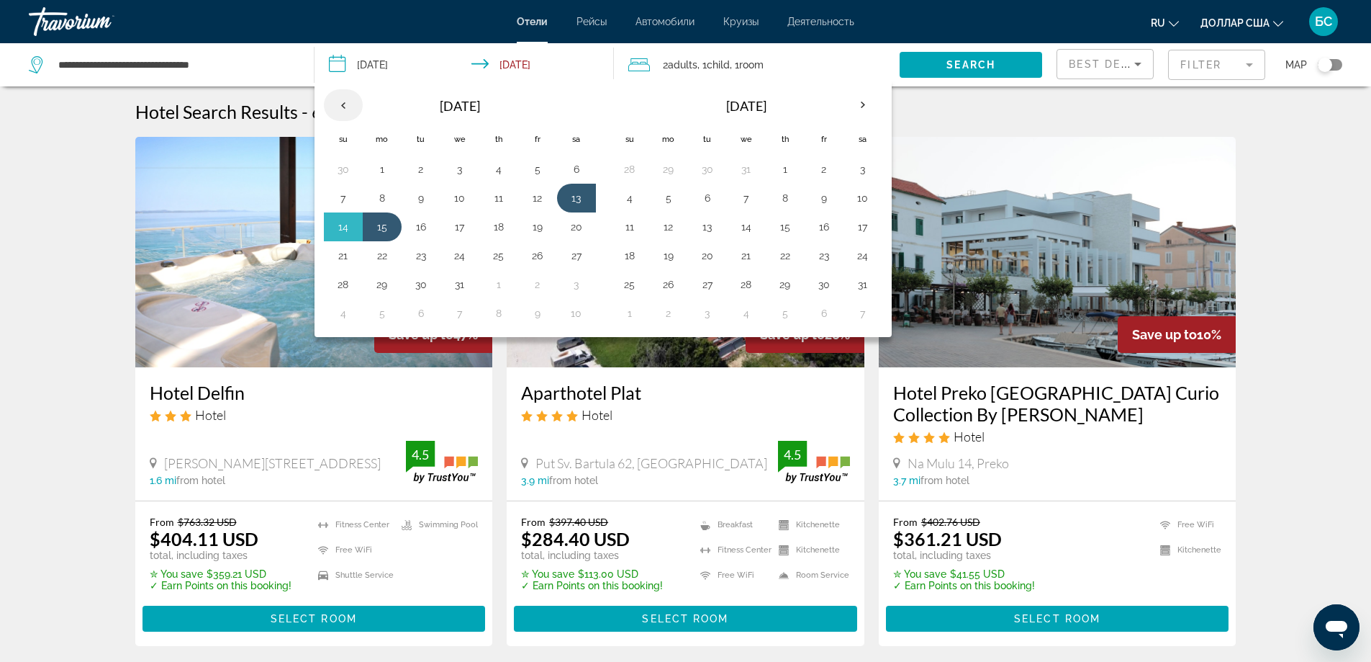
click at [343, 111] on th "Previous month" at bounding box center [343, 105] width 39 height 32
click at [343, 110] on th "Previous month" at bounding box center [343, 105] width 39 height 32
click at [497, 201] on button "9" at bounding box center [498, 198] width 23 height 20
click at [460, 229] on button "15" at bounding box center [460, 227] width 23 height 20
type input "**********"
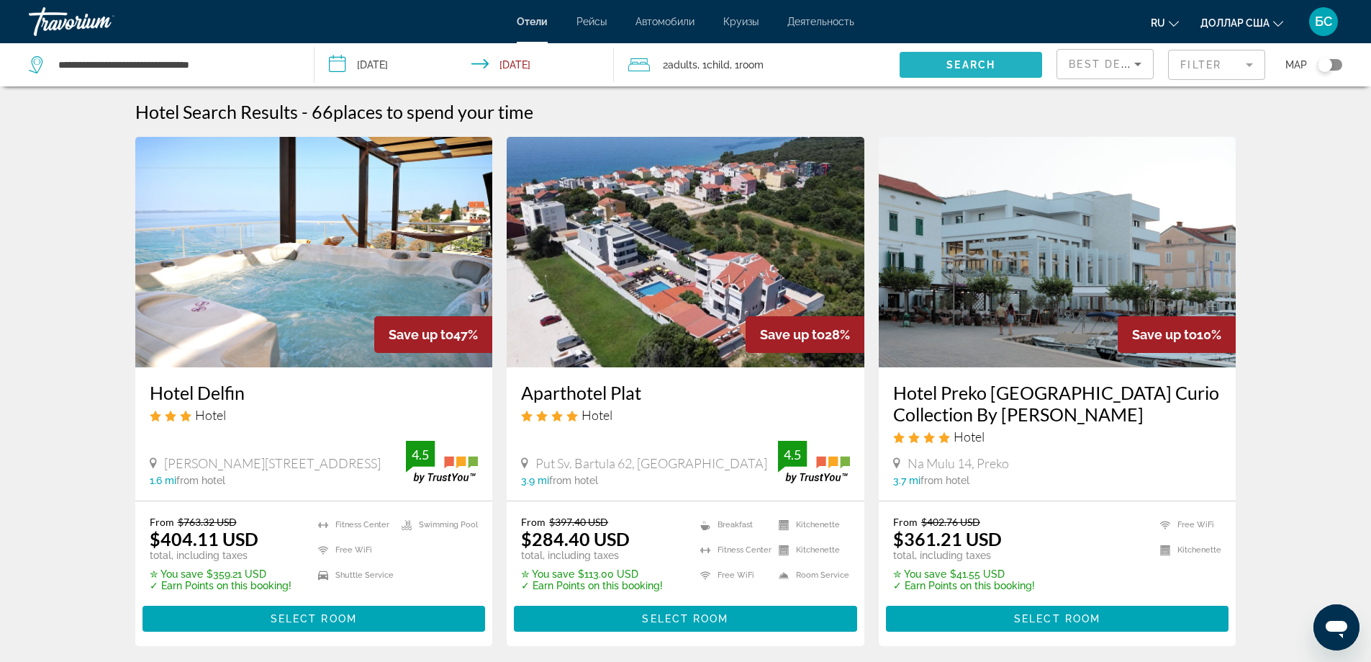
click at [964, 75] on span "Search widget" at bounding box center [971, 65] width 143 height 35
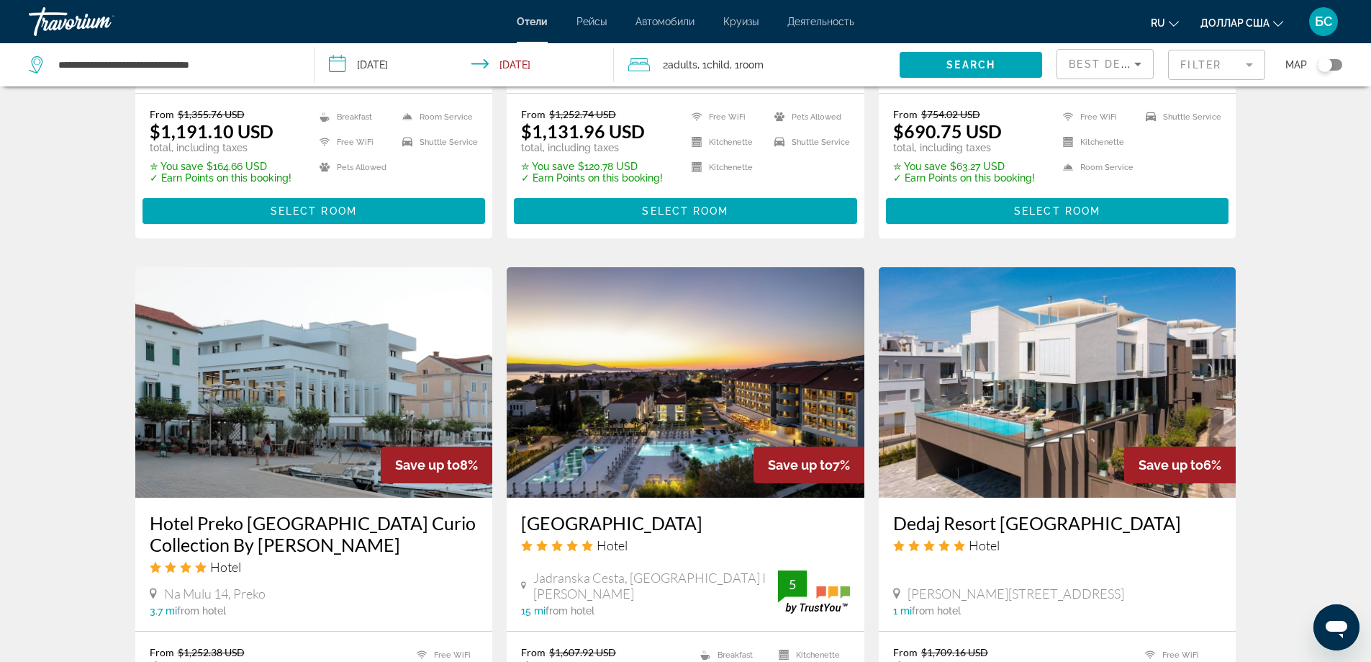
scroll to position [1392, 0]
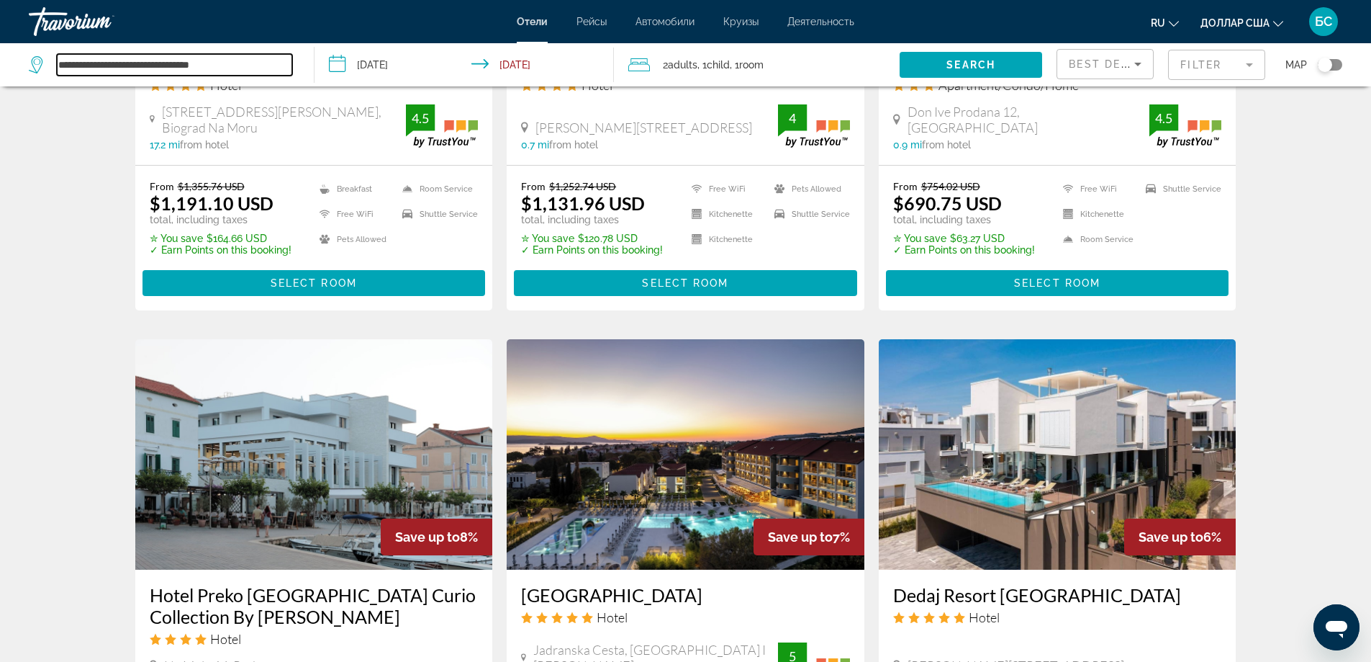
click at [184, 66] on input "**********" at bounding box center [174, 65] width 235 height 22
drag, startPoint x: 258, startPoint y: 61, endPoint x: 19, endPoint y: 61, distance: 238.3
click at [19, 61] on app-destination-search "**********" at bounding box center [157, 64] width 315 height 43
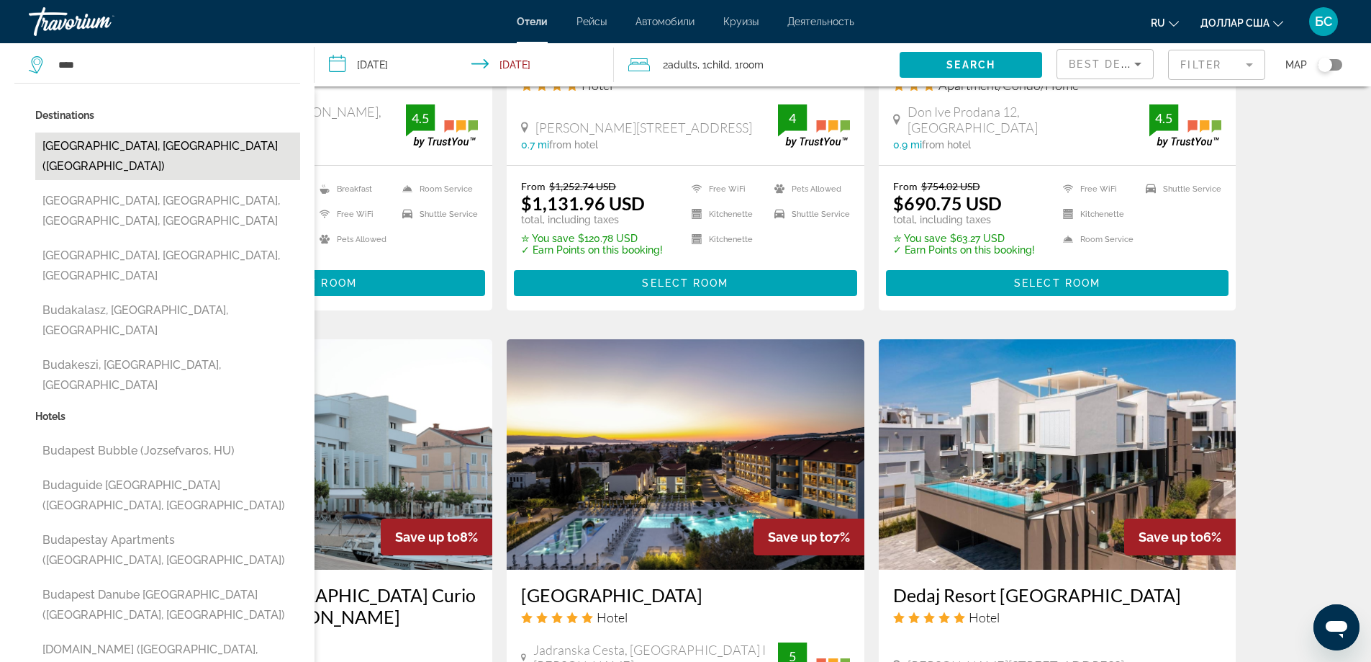
click at [117, 159] on button "[GEOGRAPHIC_DATA], [GEOGRAPHIC_DATA] ([GEOGRAPHIC_DATA])" at bounding box center [167, 156] width 265 height 48
type input "**********"
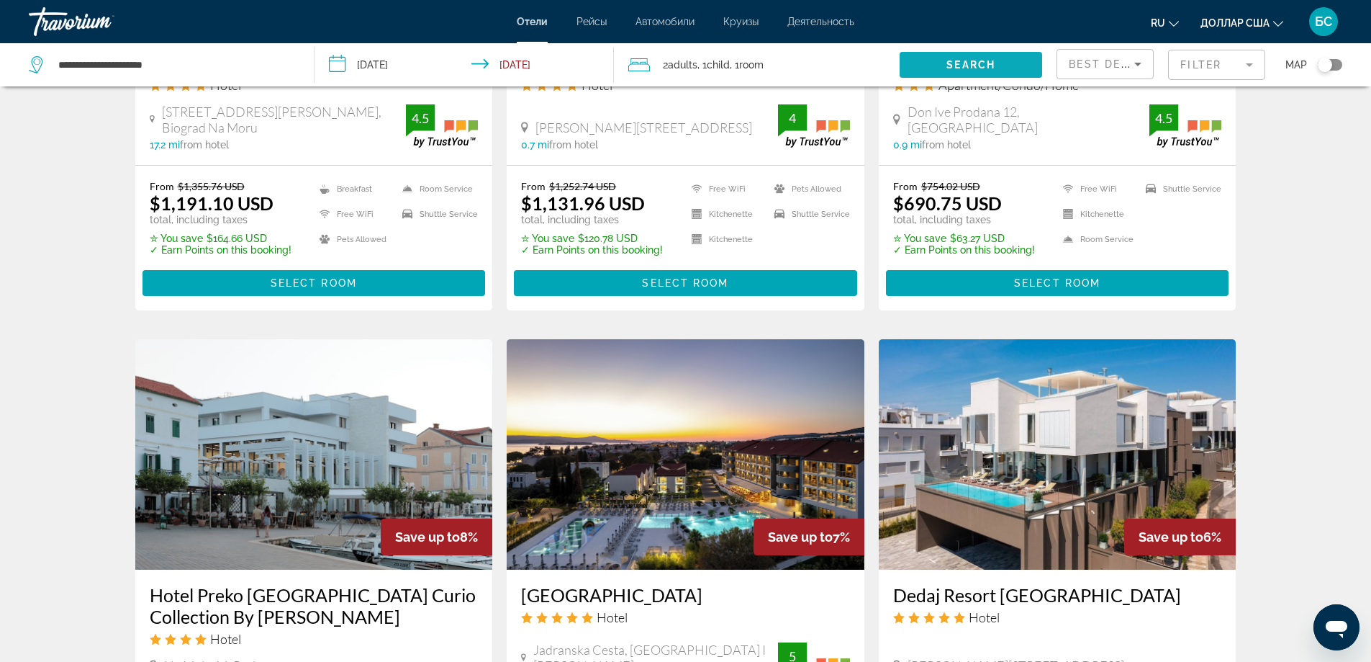
click at [958, 65] on span "Search" at bounding box center [971, 65] width 49 height 12
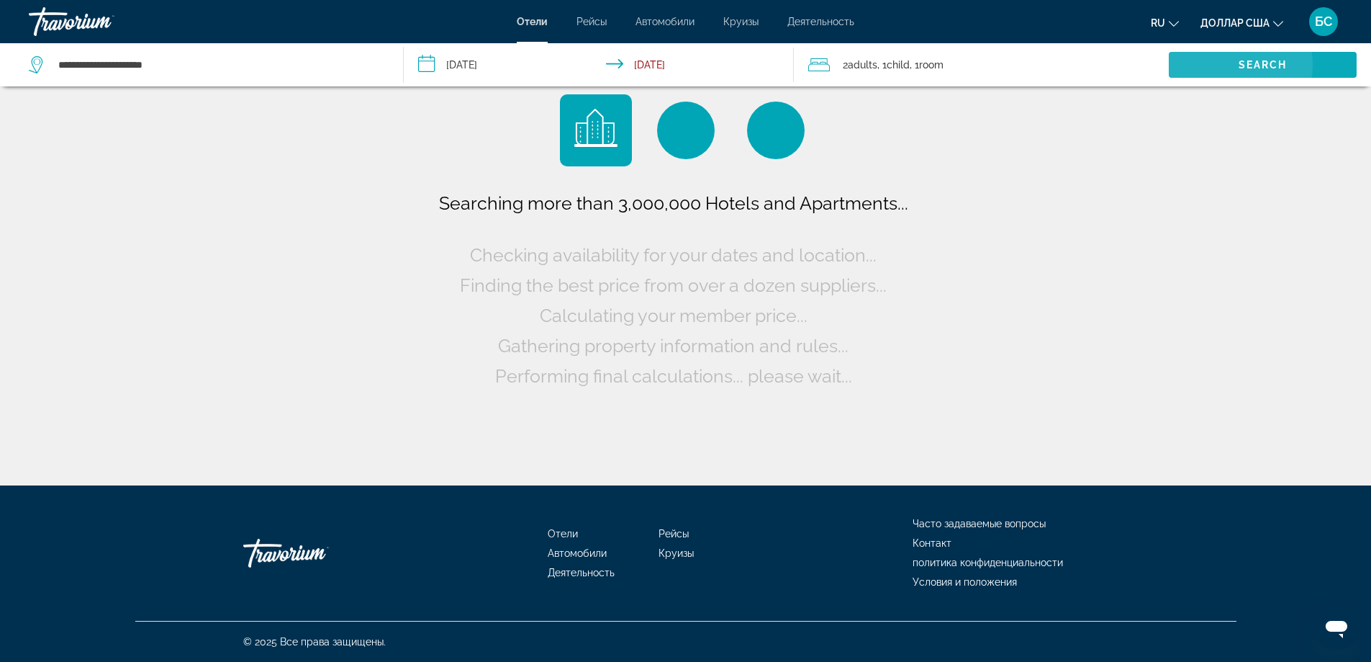
scroll to position [0, 0]
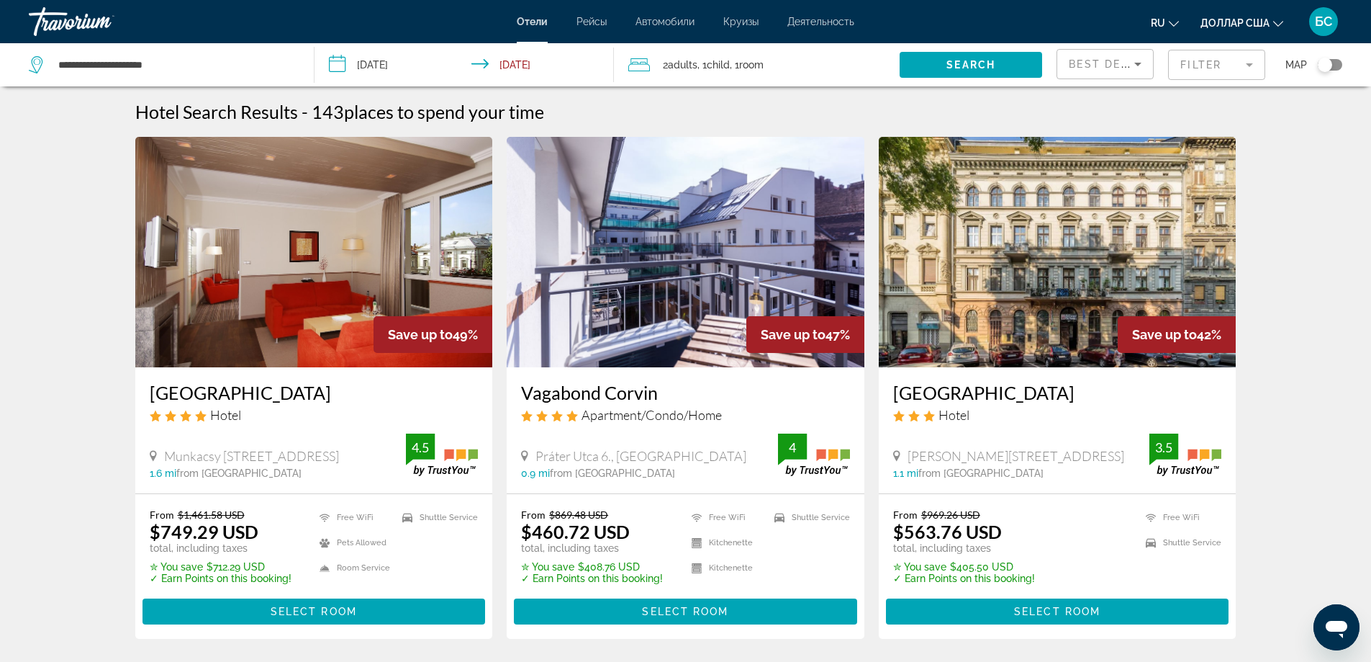
click at [1256, 74] on mat-form-field "Filter" at bounding box center [1216, 65] width 97 height 30
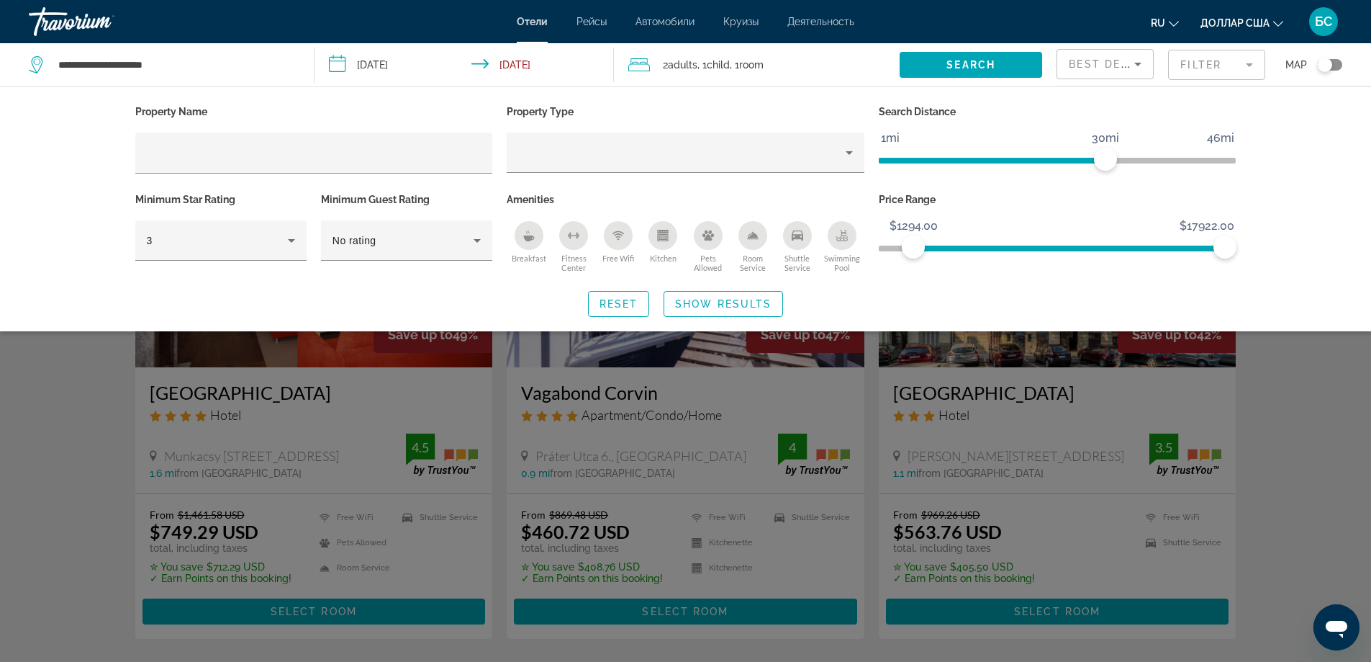
click at [914, 248] on ngx-slider "$56.50 $17922.00 $1294.00 $17922.00" at bounding box center [1058, 246] width 358 height 3
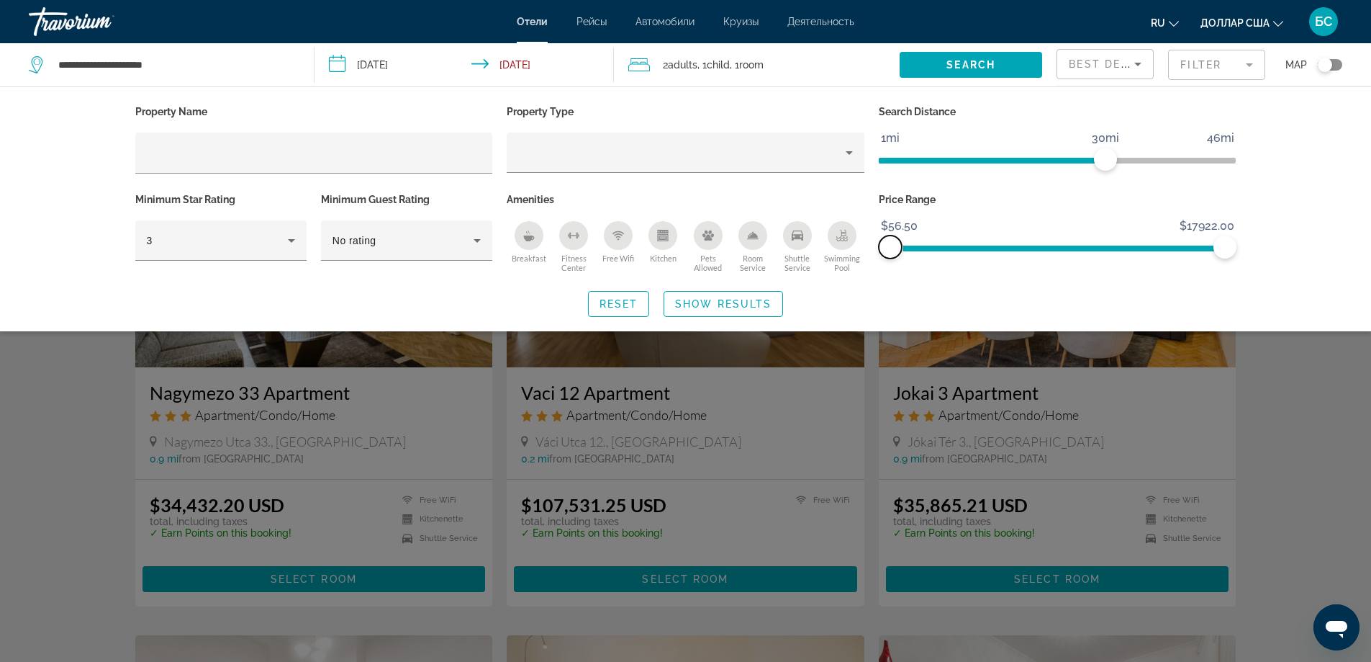
drag, startPoint x: 914, startPoint y: 249, endPoint x: 896, endPoint y: 260, distance: 21.0
click at [866, 249] on div "Property Name Property Type Search Distance 1mi 46mi 30mi Minimum Star Rating 3…" at bounding box center [686, 189] width 1116 height 175
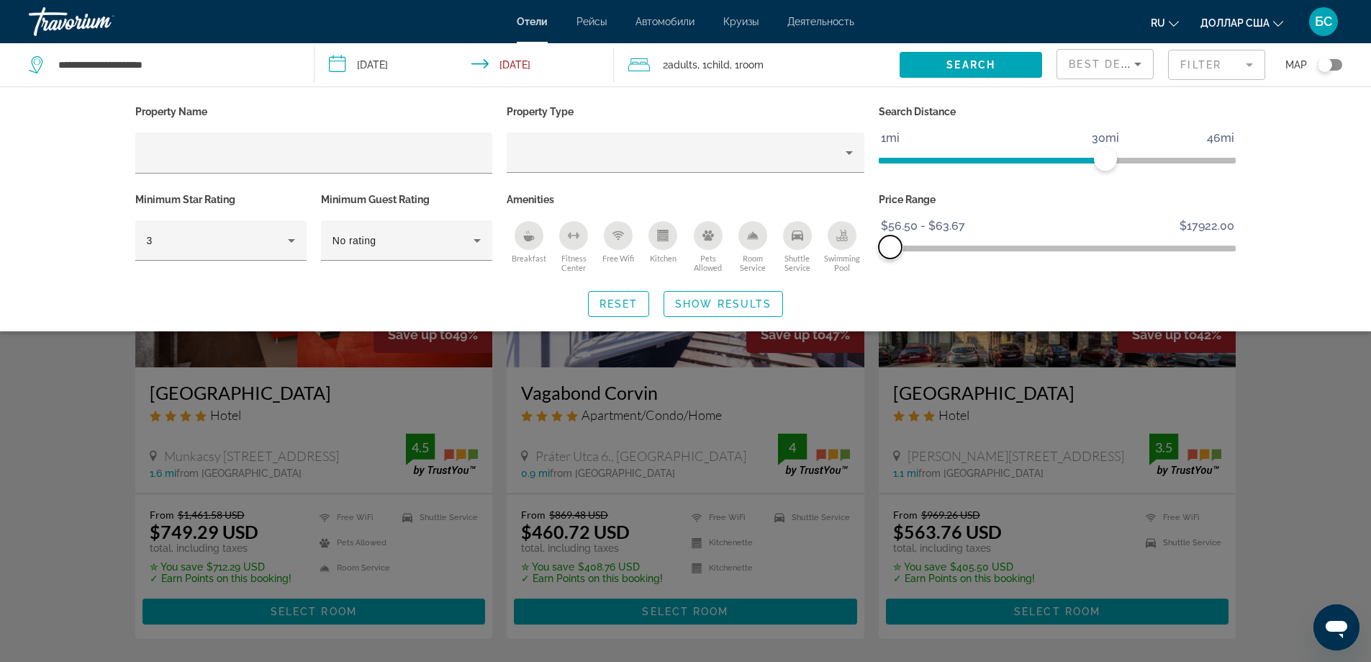
drag, startPoint x: 1221, startPoint y: 250, endPoint x: 891, endPoint y: 274, distance: 331.3
click at [891, 274] on div "Price Range $56.50 $17922.00 $56.50 $63.67 $56.50 - $63.67" at bounding box center [1058, 232] width 372 height 87
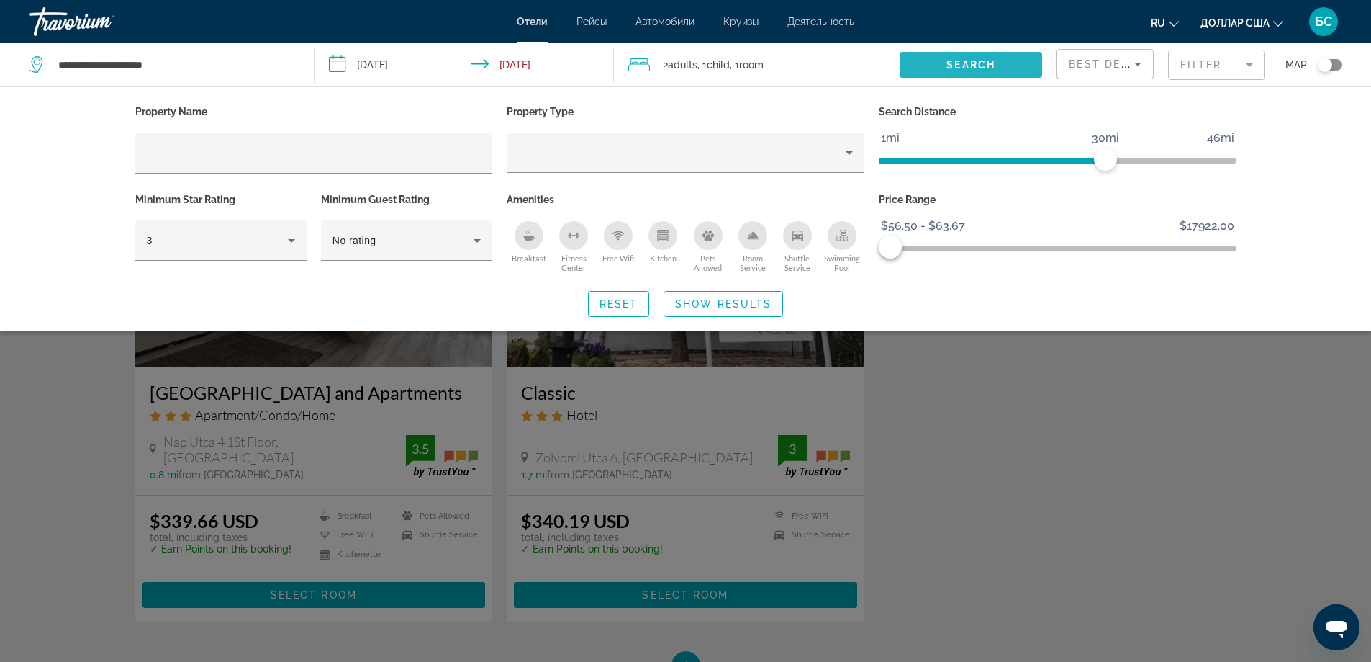
click at [981, 71] on span "Search widget" at bounding box center [971, 65] width 143 height 35
